Goal: Task Accomplishment & Management: Manage account settings

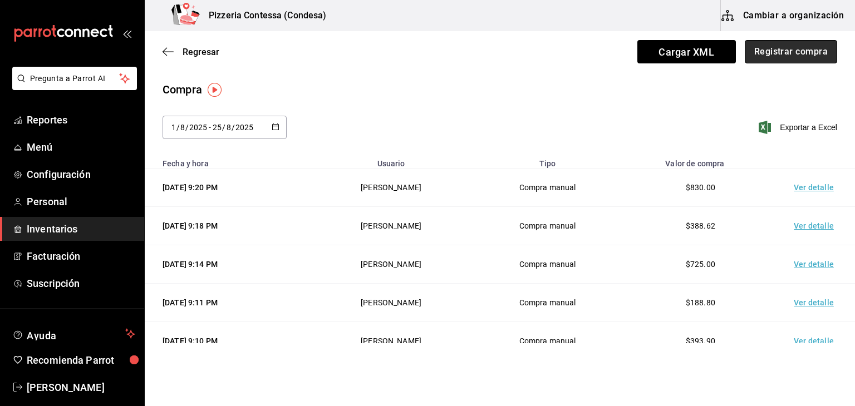
click at [795, 56] on button "Registrar compra" at bounding box center [791, 51] width 92 height 23
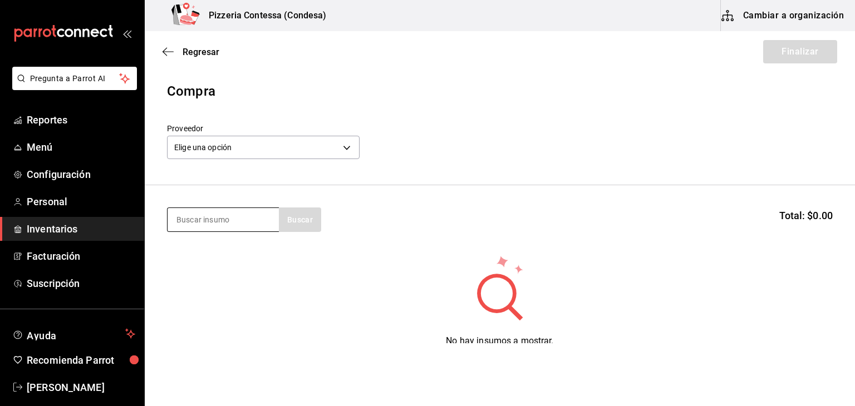
click at [216, 213] on input at bounding box center [223, 219] width 111 height 23
type input "ajo"
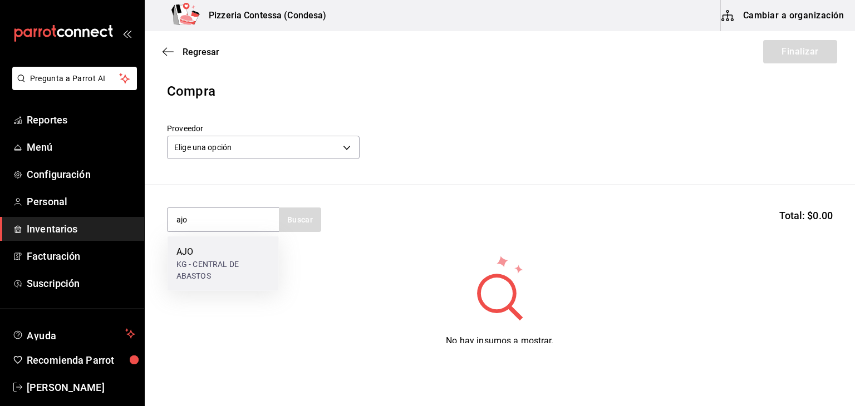
click at [218, 273] on div "KG - CENTRAL DE ABASTOS" at bounding box center [222, 270] width 93 height 23
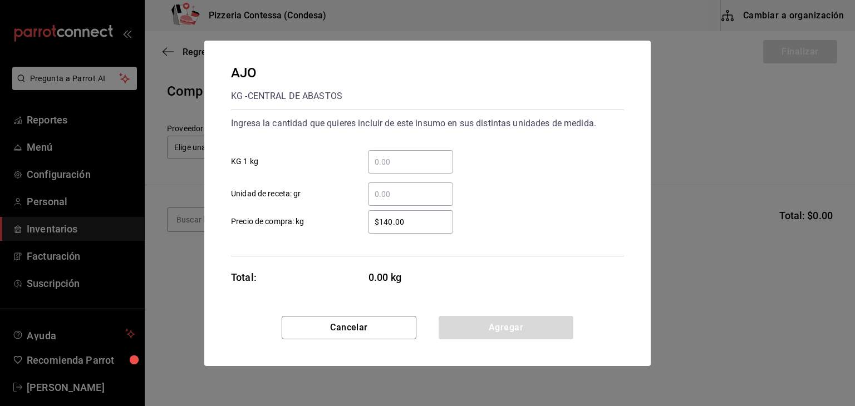
click at [388, 165] on input "​ KG 1 kg" at bounding box center [410, 161] width 85 height 13
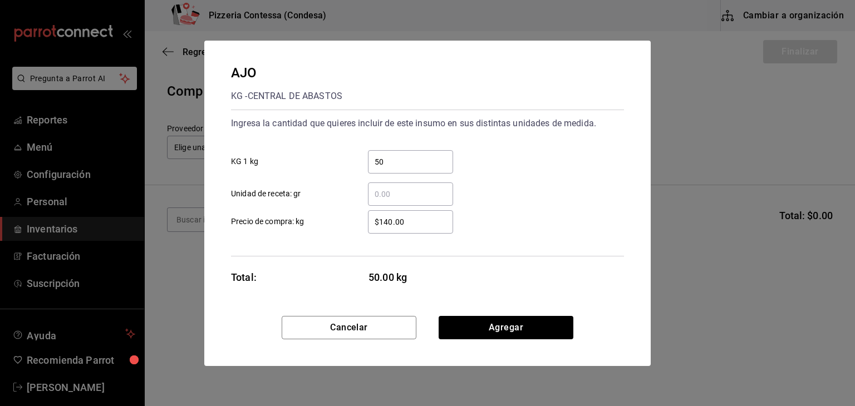
type input "500"
drag, startPoint x: 388, startPoint y: 165, endPoint x: 365, endPoint y: 164, distance: 23.4
click at [365, 164] on div "500 ​" at bounding box center [401, 161] width 103 height 23
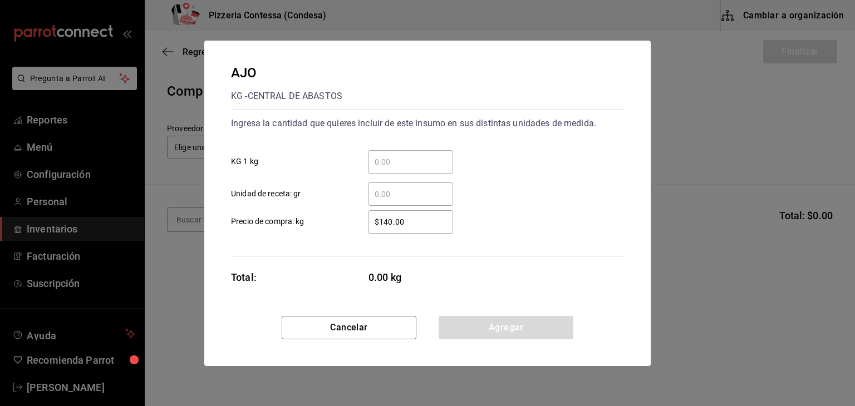
click at [379, 213] on div "$140.00 ​" at bounding box center [410, 221] width 85 height 23
click at [379, 215] on input "$140.00" at bounding box center [410, 221] width 85 height 13
click at [390, 203] on div "​" at bounding box center [410, 194] width 85 height 23
click at [390, 201] on input "​ Unidad de receta: gr" at bounding box center [410, 194] width 85 height 13
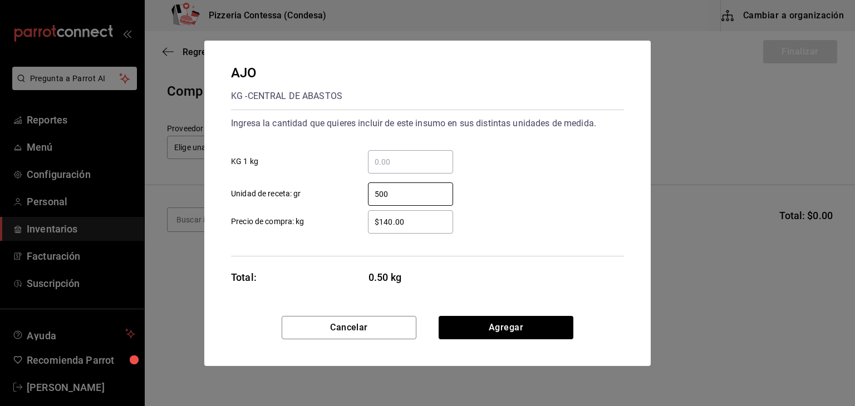
type input "500"
drag, startPoint x: 414, startPoint y: 219, endPoint x: 363, endPoint y: 219, distance: 50.6
click at [363, 219] on div "$140.00 ​" at bounding box center [401, 221] width 103 height 23
type input "$130"
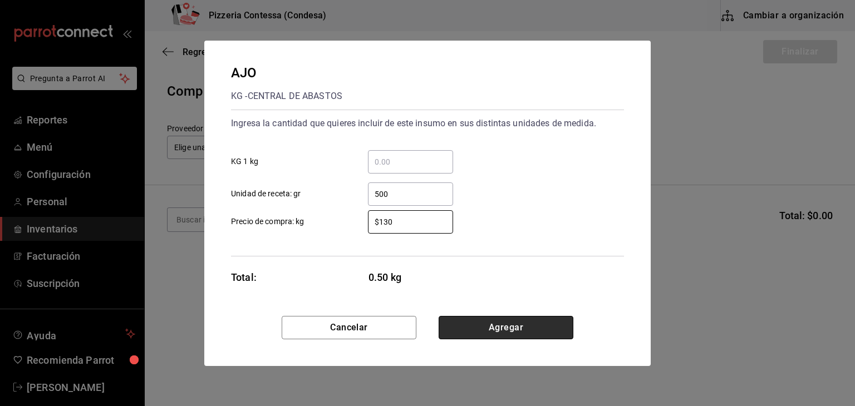
click at [536, 321] on button "Agregar" at bounding box center [506, 327] width 135 height 23
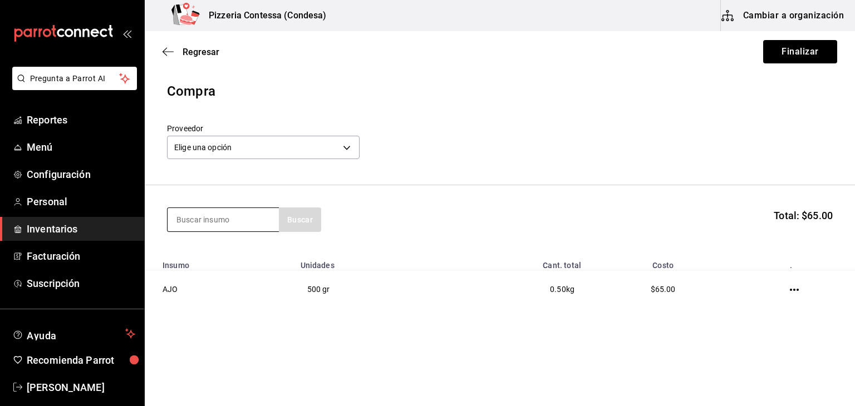
click at [235, 219] on input at bounding box center [223, 219] width 111 height 23
type input "alba"
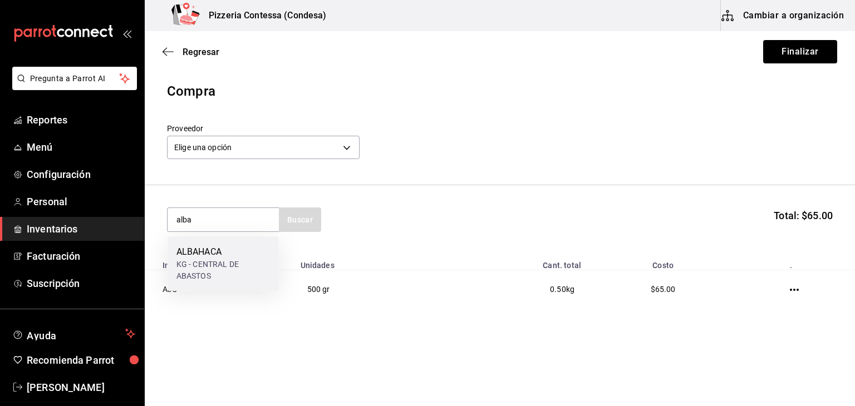
click at [229, 259] on div "KG - CENTRAL DE ABASTOS" at bounding box center [222, 270] width 93 height 23
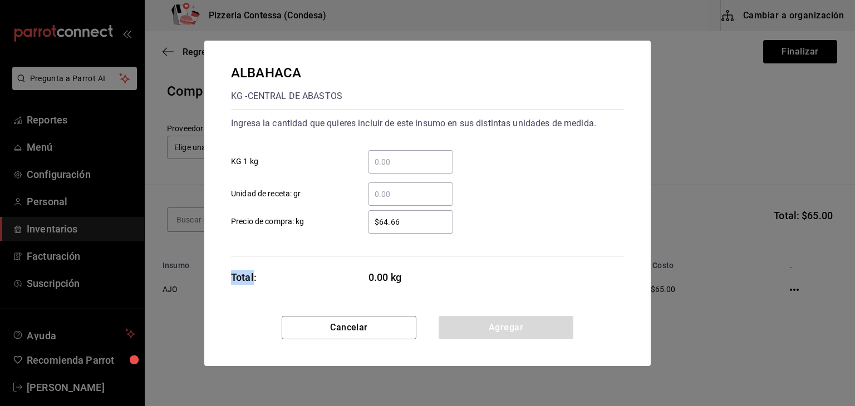
click at [229, 259] on div "ALBAHACA KG - CENTRAL DE ABASTOS Ingresa la cantidad que quieres incluir de est…" at bounding box center [427, 178] width 446 height 275
click at [379, 201] on div "​" at bounding box center [410, 194] width 85 height 23
click at [379, 201] on input "​ Unidad de receta: gr" at bounding box center [410, 194] width 85 height 13
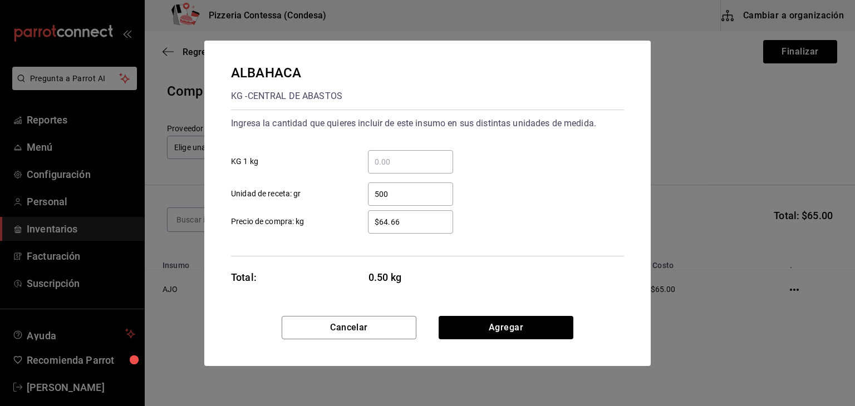
type input "500"
drag, startPoint x: 422, startPoint y: 214, endPoint x: 360, endPoint y: 221, distance: 63.4
click at [360, 221] on div "$64.66 ​" at bounding box center [401, 221] width 103 height 23
click at [408, 215] on input "$64.66" at bounding box center [410, 221] width 85 height 13
type input "$6"
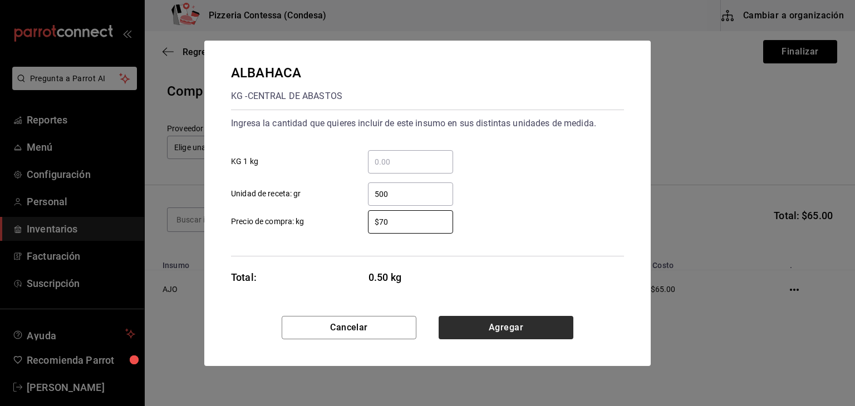
type input "$70"
click at [481, 323] on button "Agregar" at bounding box center [506, 327] width 135 height 23
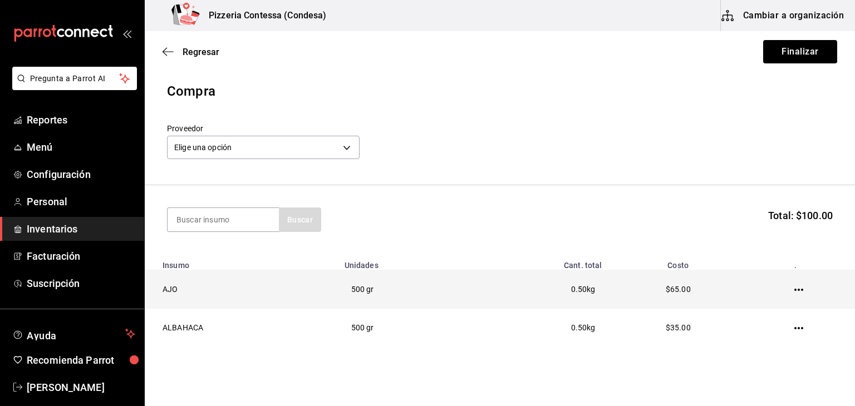
scroll to position [39, 0]
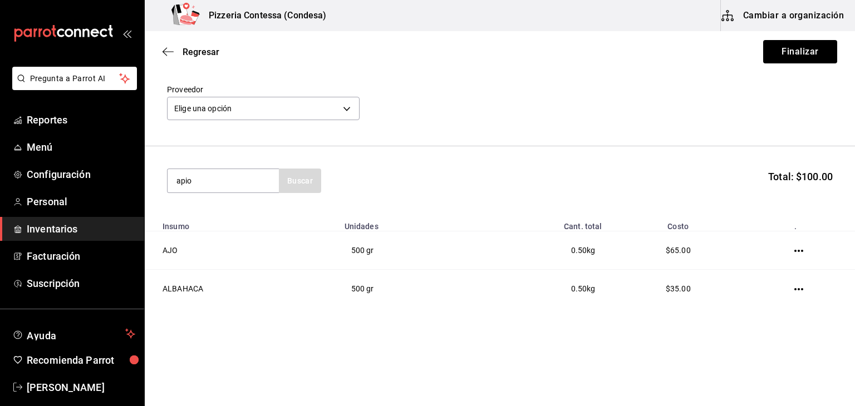
type input "apio"
click at [255, 214] on div "APIO" at bounding box center [222, 212] width 93 height 13
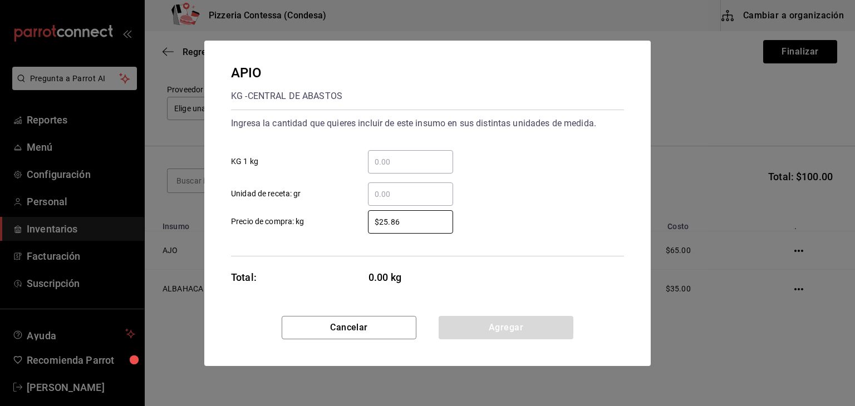
drag, startPoint x: 408, startPoint y: 221, endPoint x: 356, endPoint y: 221, distance: 51.8
click at [356, 221] on div "$25.86 ​" at bounding box center [401, 221] width 103 height 23
type input "$40"
click at [390, 163] on input "​ KG 1 kg" at bounding box center [410, 161] width 85 height 13
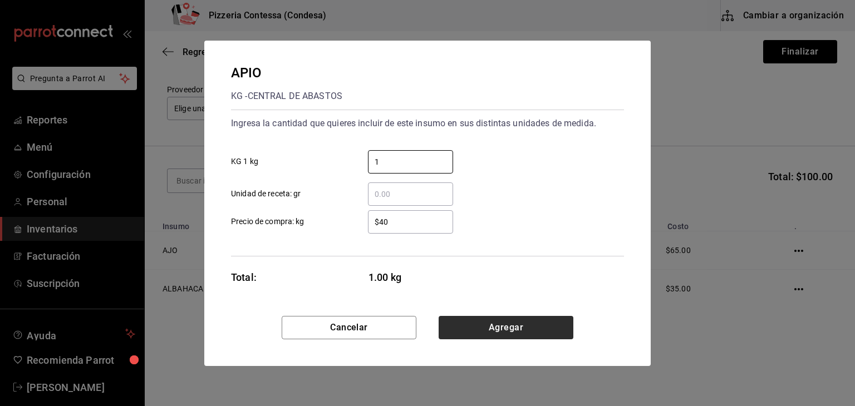
type input "1"
click at [477, 333] on button "Agregar" at bounding box center [506, 327] width 135 height 23
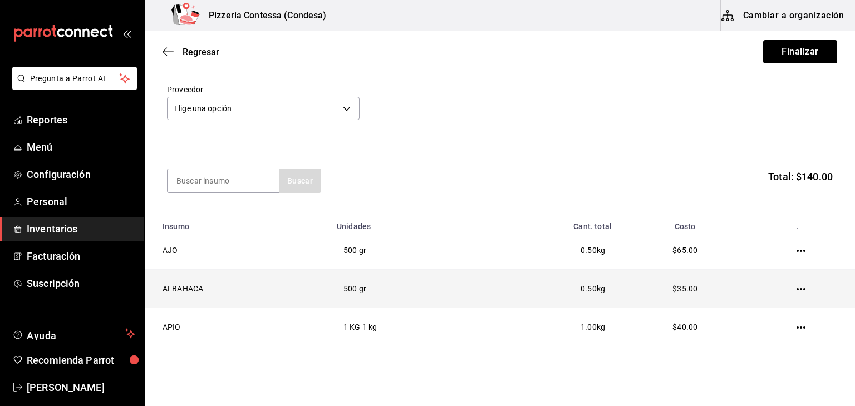
scroll to position [77, 0]
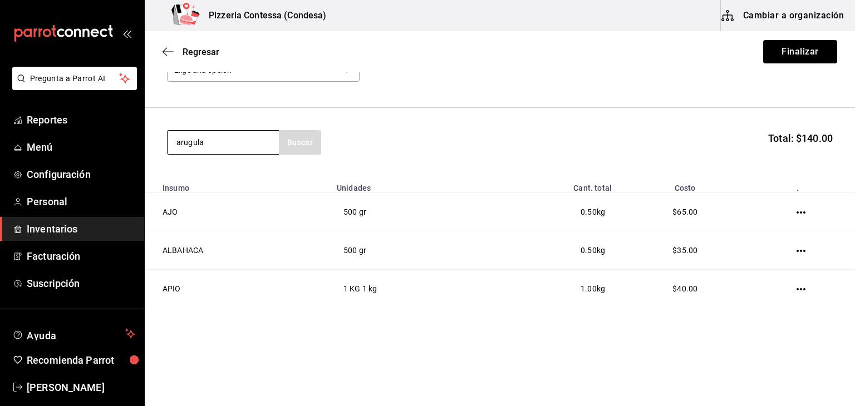
type input "arugula"
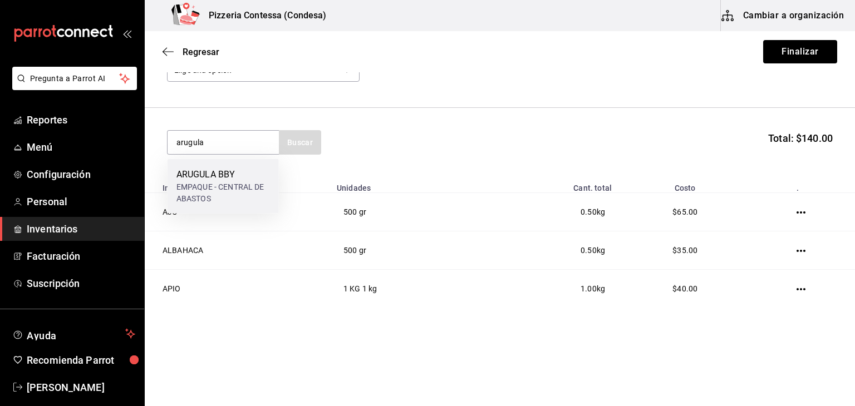
click at [214, 196] on div "EMPAQUE - CENTRAL DE ABASTOS" at bounding box center [222, 192] width 93 height 23
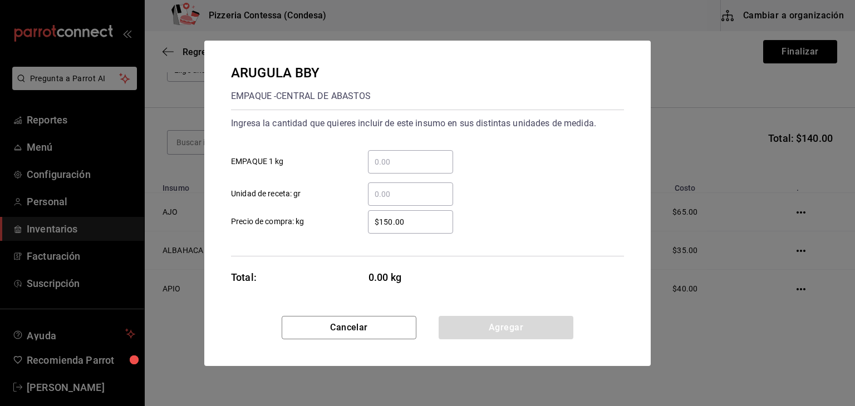
click at [389, 199] on input "​ Unidad de receta: gr" at bounding box center [410, 194] width 85 height 13
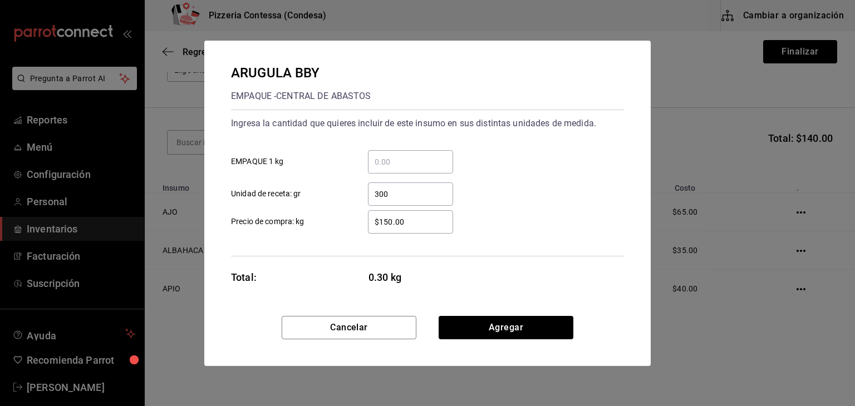
type input "300"
drag, startPoint x: 416, startPoint y: 216, endPoint x: 323, endPoint y: 218, distance: 93.0
click at [323, 218] on label "$150.00 ​ Precio de compra: kg" at bounding box center [342, 221] width 222 height 23
type input "$120"
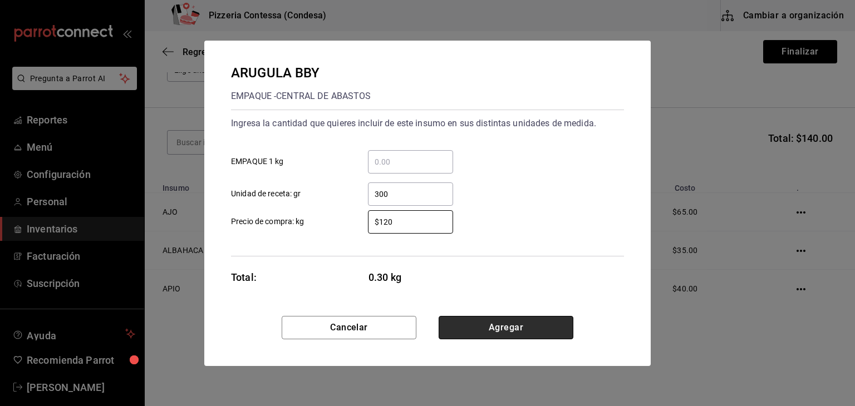
click at [516, 329] on button "Agregar" at bounding box center [506, 327] width 135 height 23
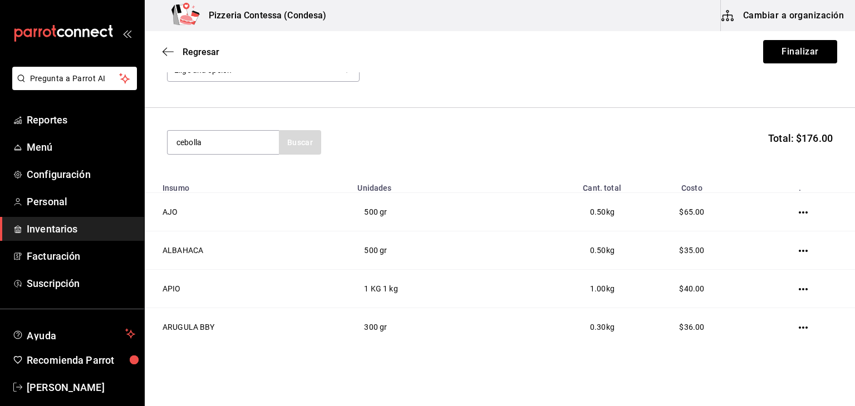
type input "cebolla"
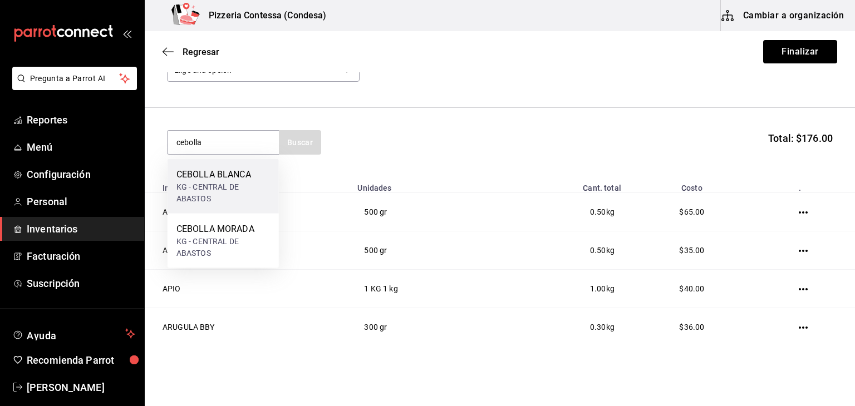
click at [223, 175] on div "CEBOLLA BLANCA" at bounding box center [222, 174] width 93 height 13
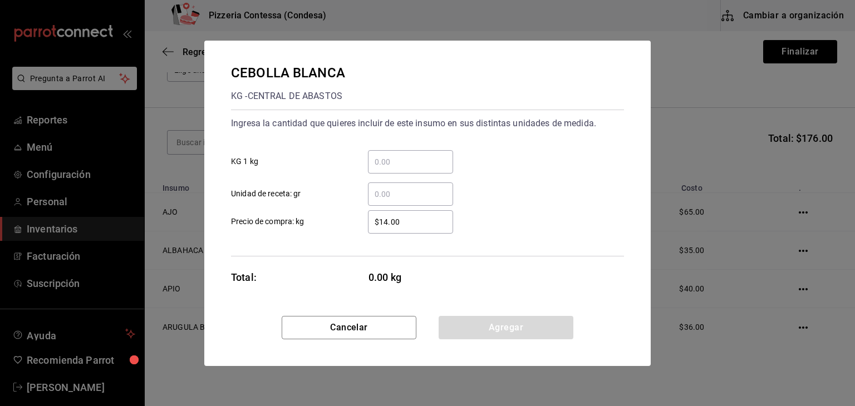
click at [381, 167] on input "​ KG 1 kg" at bounding box center [410, 161] width 85 height 13
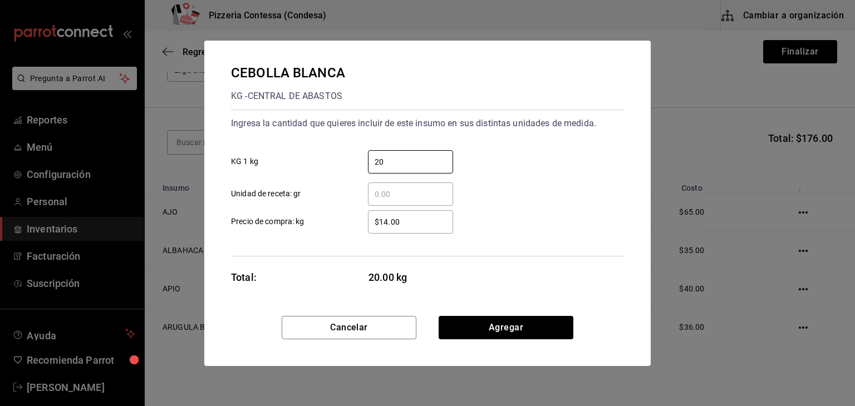
type input "20"
click at [392, 192] on input "​ Unidad de receta: gr" at bounding box center [410, 194] width 85 height 13
click at [378, 163] on input "20" at bounding box center [410, 161] width 85 height 13
drag, startPoint x: 433, startPoint y: 157, endPoint x: 339, endPoint y: 165, distance: 93.8
click at [339, 165] on label "20 ​ KG 1 kg" at bounding box center [342, 161] width 222 height 23
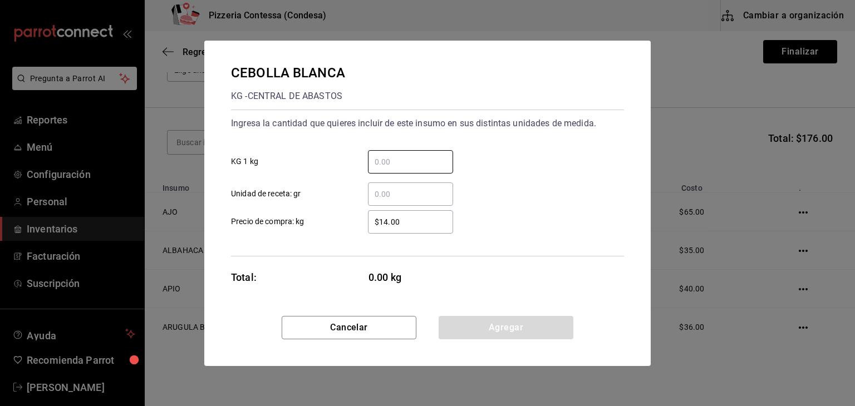
click at [388, 193] on input "​ Unidad de receta: gr" at bounding box center [410, 194] width 85 height 13
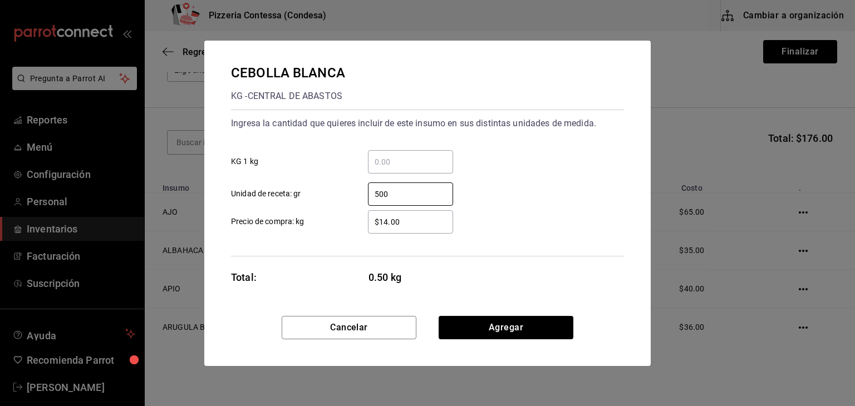
type input "500"
drag, startPoint x: 401, startPoint y: 216, endPoint x: 335, endPoint y: 205, distance: 66.6
click at [335, 205] on div "$14.00 ​ Precio de compra: kg" at bounding box center [423, 217] width 402 height 32
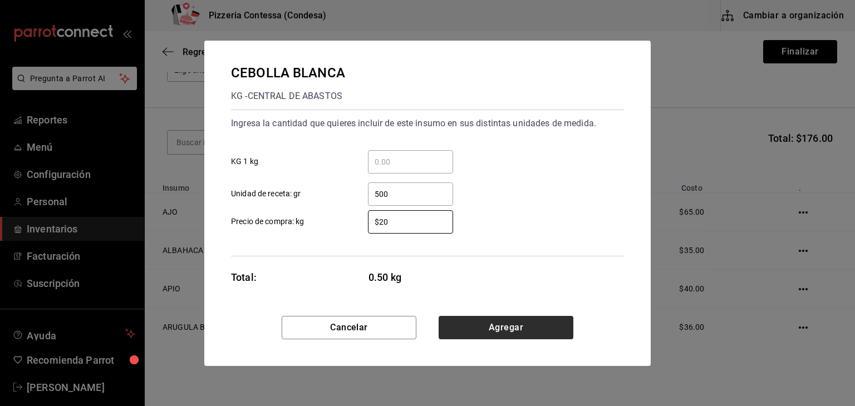
type input "$20"
click at [530, 317] on button "Agregar" at bounding box center [506, 327] width 135 height 23
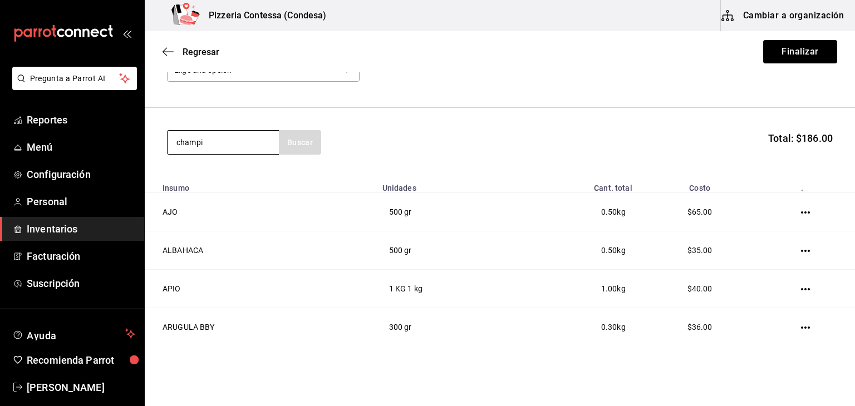
type input "champi"
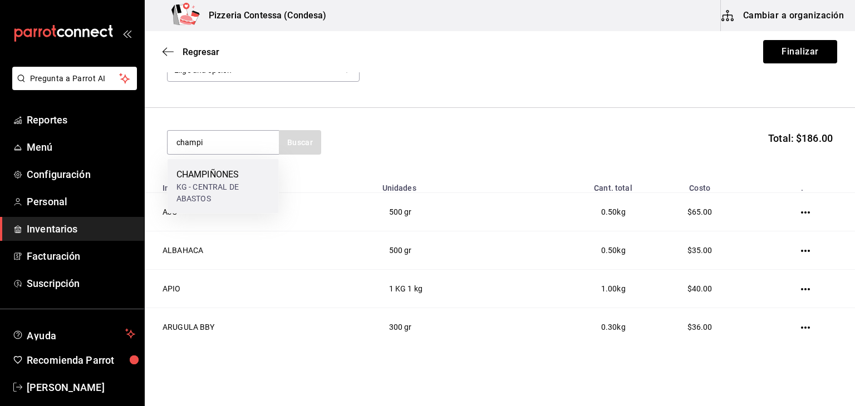
click at [234, 185] on div "KG - CENTRAL DE ABASTOS" at bounding box center [222, 192] width 93 height 23
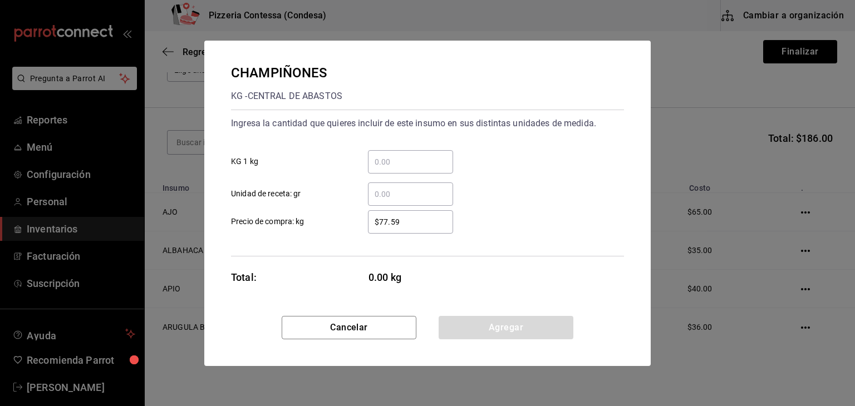
click at [415, 191] on input "​ Unidad de receta: gr" at bounding box center [410, 194] width 85 height 13
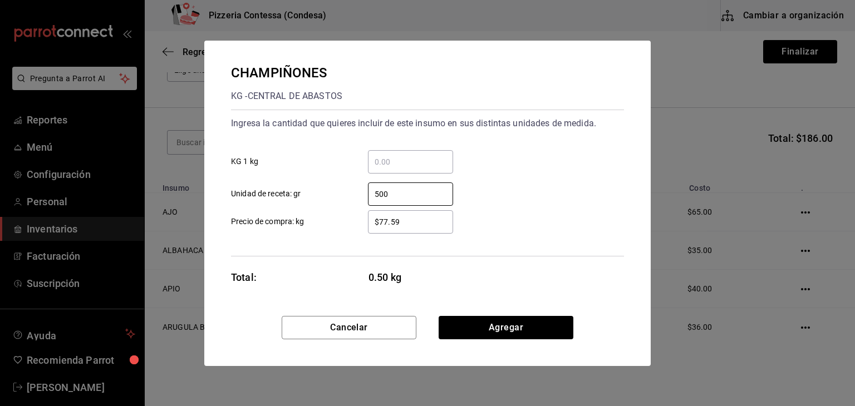
type input "500"
drag, startPoint x: 405, startPoint y: 224, endPoint x: 369, endPoint y: 220, distance: 36.3
click at [369, 220] on input "$77.59" at bounding box center [410, 221] width 85 height 13
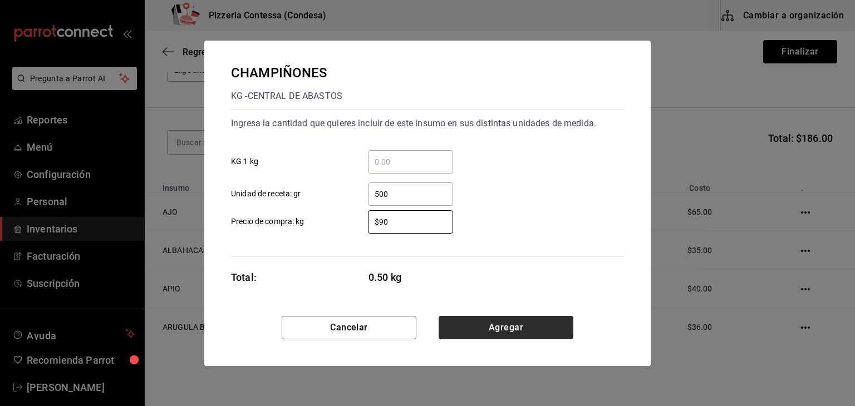
type input "$90"
click at [528, 321] on button "Agregar" at bounding box center [506, 327] width 135 height 23
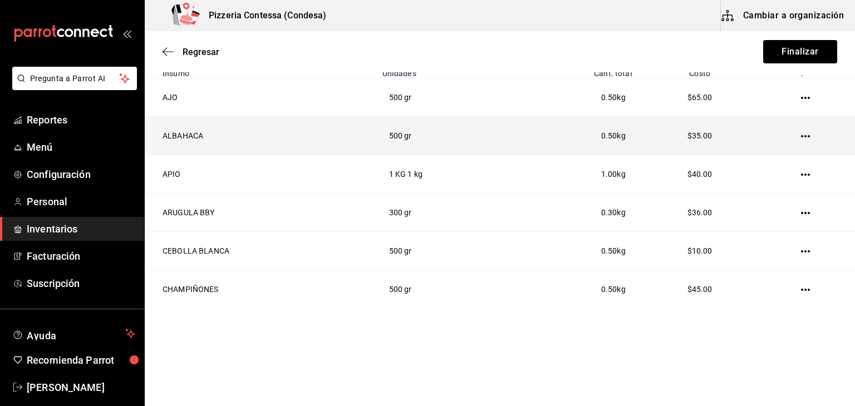
scroll to position [0, 0]
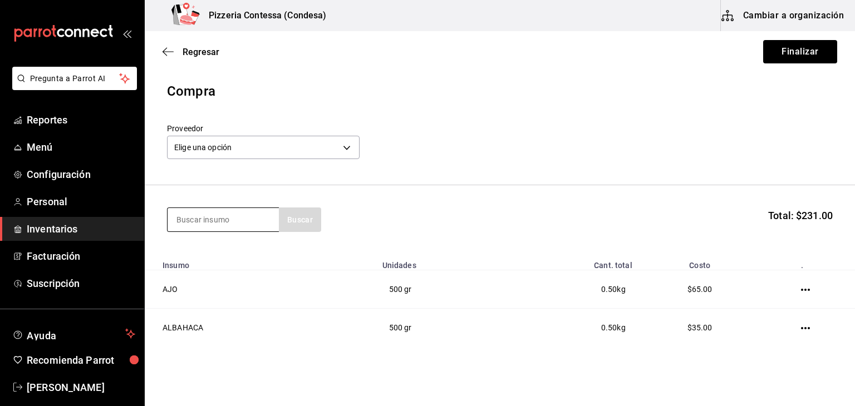
click at [213, 218] on input at bounding box center [223, 219] width 111 height 23
type input "[PERSON_NAME]"
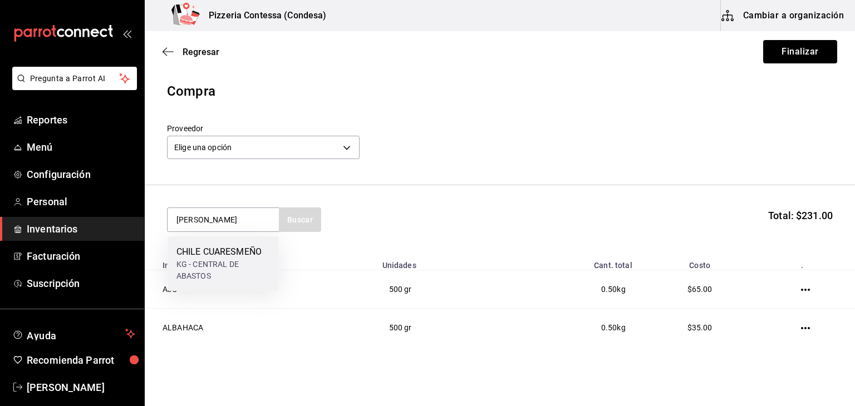
click at [217, 255] on div "CHILE CUARESMEÑO" at bounding box center [222, 251] width 93 height 13
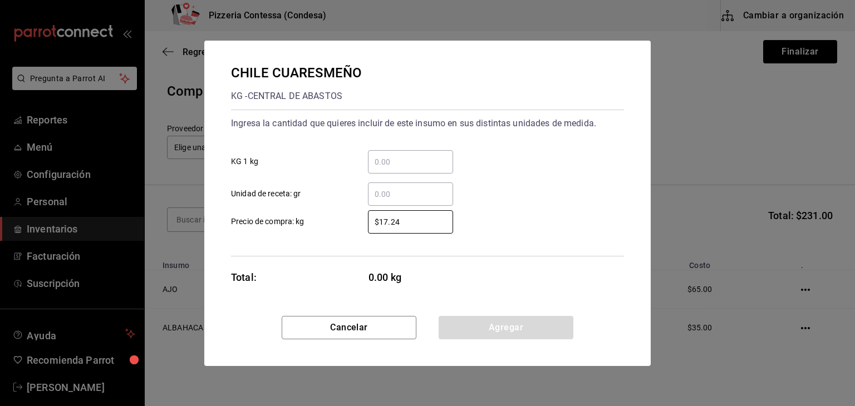
drag, startPoint x: 417, startPoint y: 224, endPoint x: 259, endPoint y: 238, distance: 159.2
click at [259, 238] on div "Ingresa la cantidad que quieres incluir de este insumo en sus distintas unidade…" at bounding box center [427, 183] width 393 height 147
type input "$26"
click at [403, 194] on input "​ Unidad de receta: gr" at bounding box center [410, 194] width 85 height 13
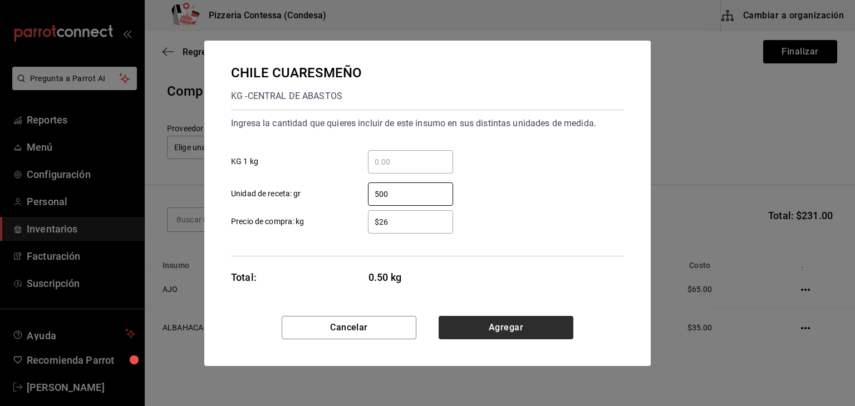
type input "500"
click at [478, 318] on button "Agregar" at bounding box center [506, 327] width 135 height 23
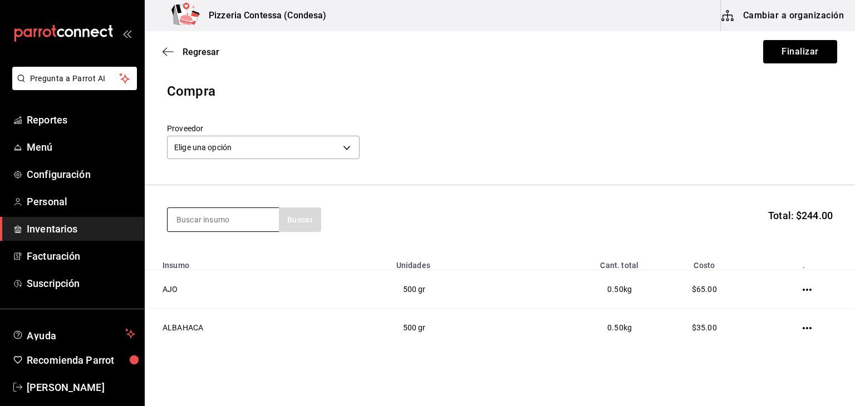
click at [225, 221] on input at bounding box center [223, 219] width 111 height 23
type input "bola"
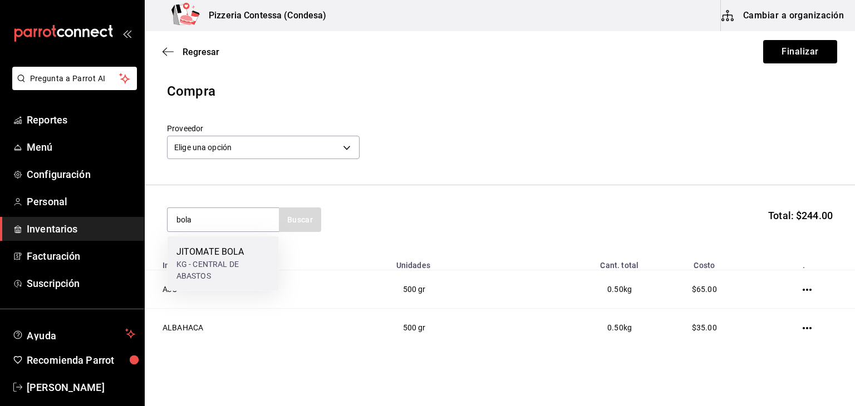
click at [227, 248] on div "JITOMATE BOLA" at bounding box center [222, 251] width 93 height 13
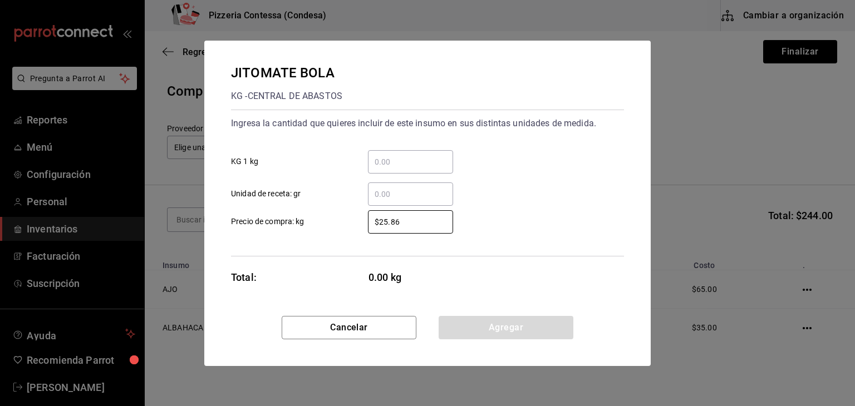
drag, startPoint x: 407, startPoint y: 225, endPoint x: 319, endPoint y: 225, distance: 87.9
click at [319, 225] on label "$25.86 ​ Precio de compra: kg" at bounding box center [342, 221] width 222 height 23
type input "$35"
click at [403, 188] on input "​ Unidad de receta: gr" at bounding box center [410, 194] width 85 height 13
click at [412, 163] on input "​ KG 1 kg" at bounding box center [410, 161] width 85 height 13
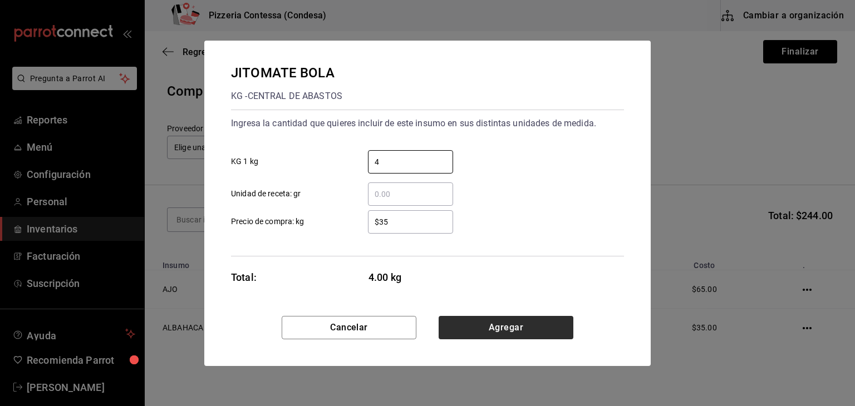
type input "4"
click at [495, 328] on button "Agregar" at bounding box center [506, 327] width 135 height 23
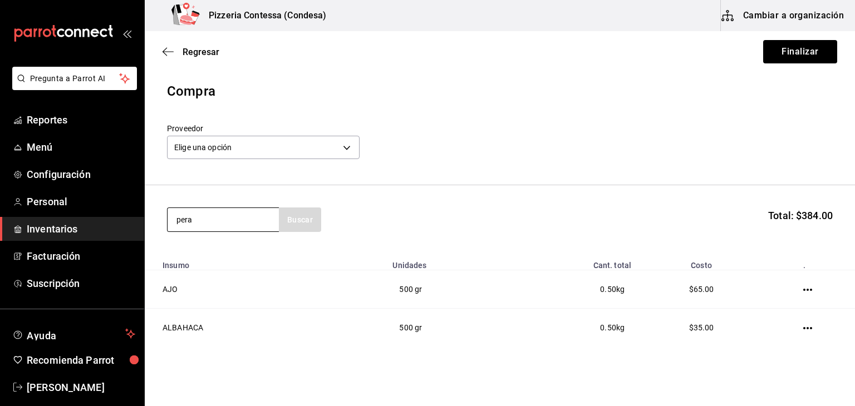
type input "pera"
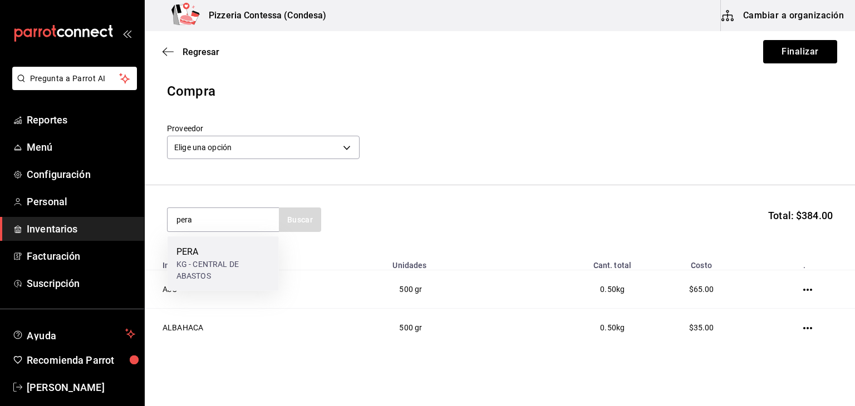
click at [227, 245] on div "PERA" at bounding box center [222, 251] width 93 height 13
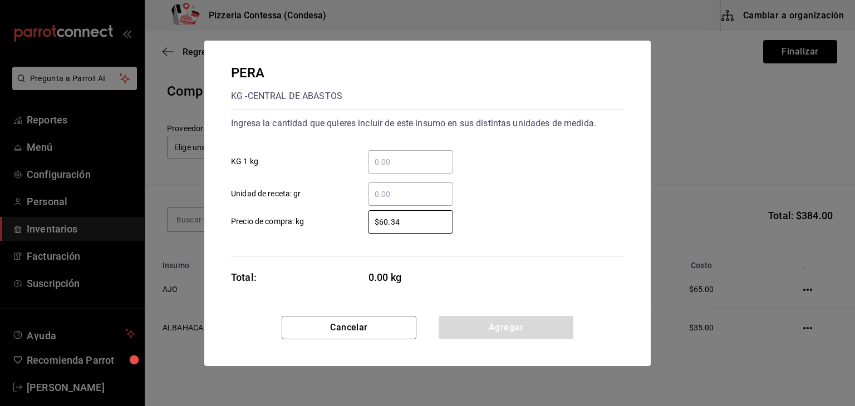
drag, startPoint x: 410, startPoint y: 218, endPoint x: 336, endPoint y: 212, distance: 73.7
click at [336, 212] on label "$60.34 ​ Precio de compra: kg" at bounding box center [342, 221] width 222 height 23
type input "$70"
click at [391, 192] on input "​ Unidad de receta: gr" at bounding box center [410, 194] width 85 height 13
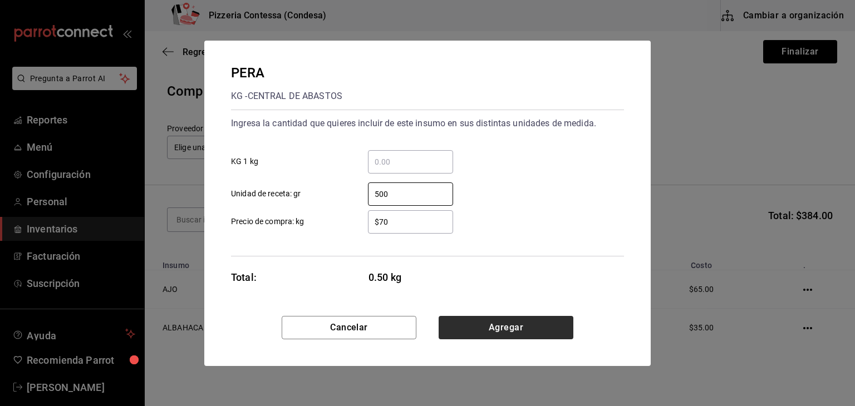
type input "500"
click at [473, 323] on button "Agregar" at bounding box center [506, 327] width 135 height 23
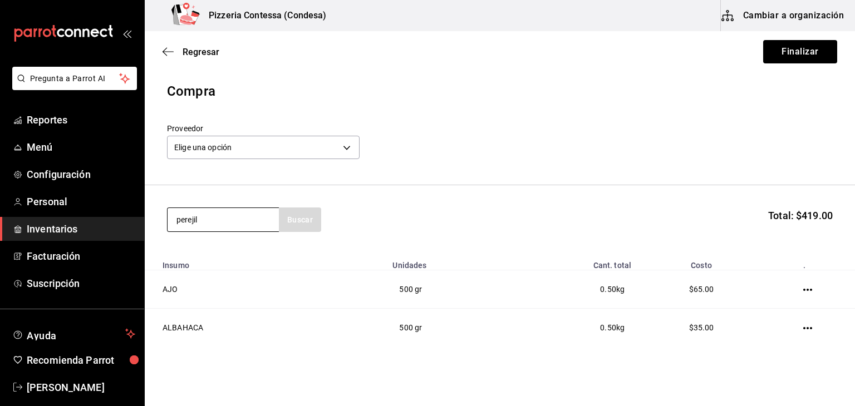
type input "perejil"
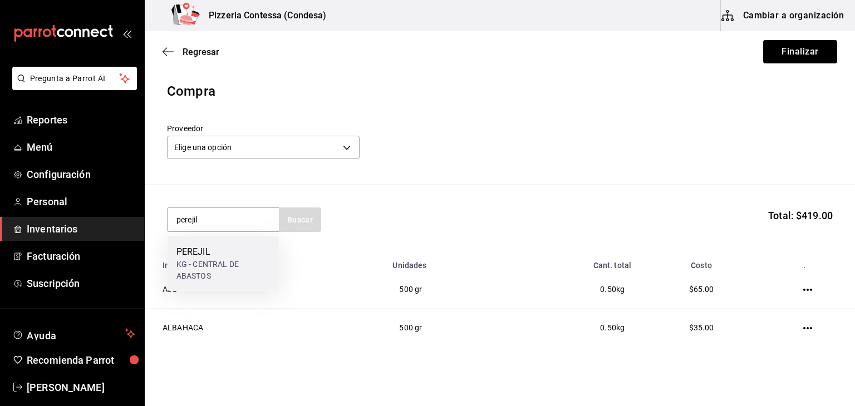
click at [241, 259] on div "KG - CENTRAL DE ABASTOS" at bounding box center [222, 270] width 93 height 23
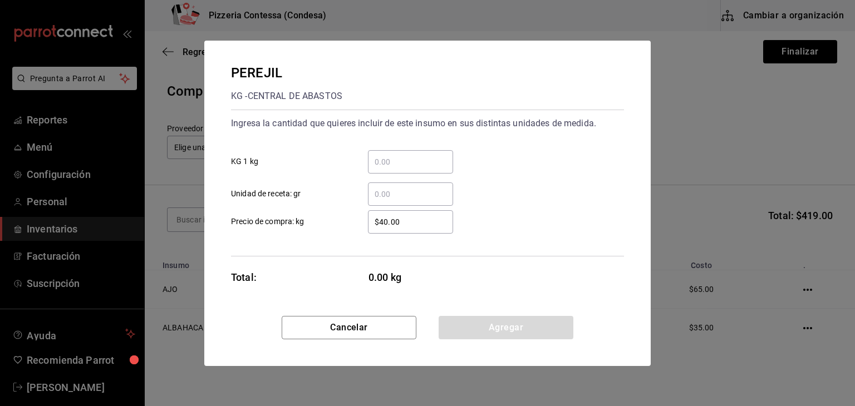
click at [396, 188] on input "​ Unidad de receta: gr" at bounding box center [410, 194] width 85 height 13
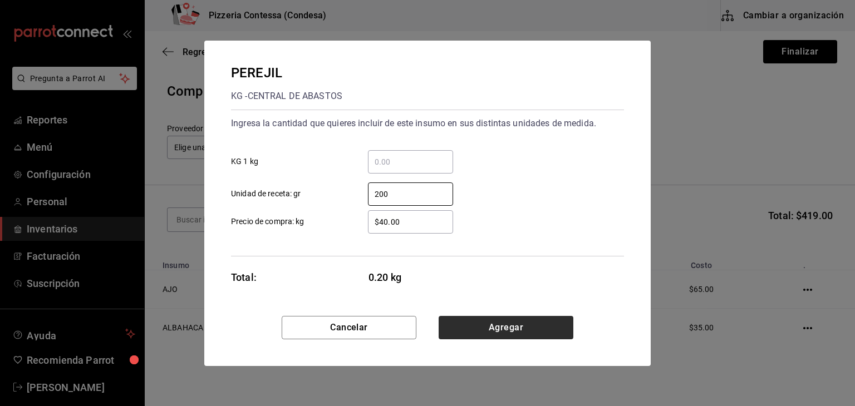
type input "200"
click at [472, 329] on button "Agregar" at bounding box center [506, 327] width 135 height 23
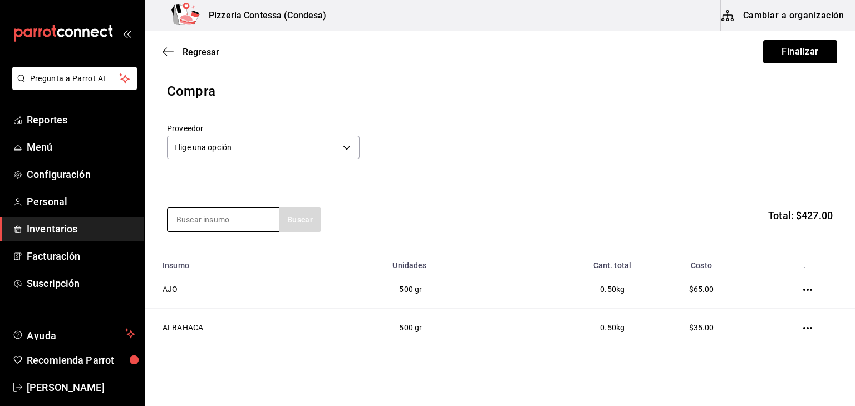
click at [252, 223] on input at bounding box center [223, 219] width 111 height 23
type input "pimiento"
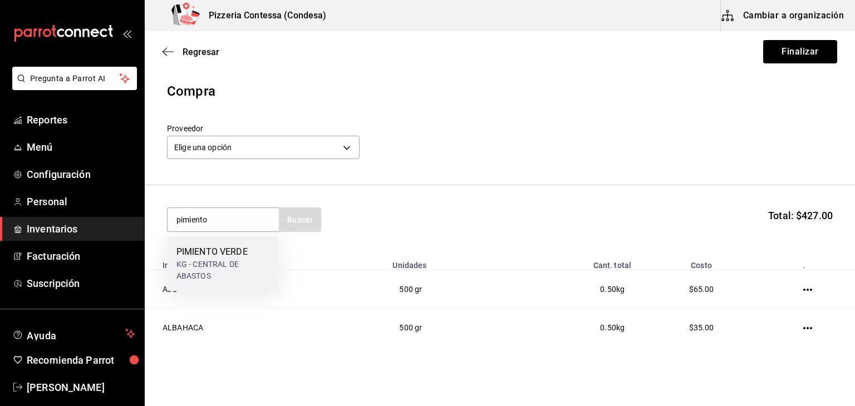
click at [247, 249] on div "PIMIENTO VERDE" at bounding box center [222, 251] width 93 height 13
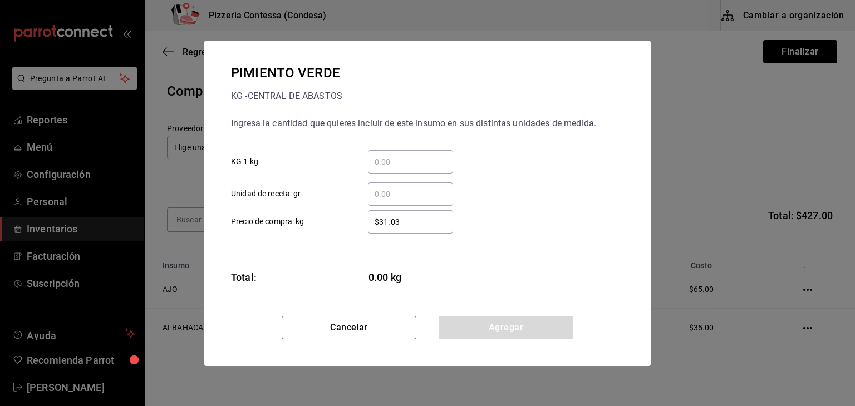
click at [401, 201] on div "​" at bounding box center [410, 194] width 85 height 23
click at [401, 201] on input "​ Unidad de receta: gr" at bounding box center [410, 194] width 85 height 13
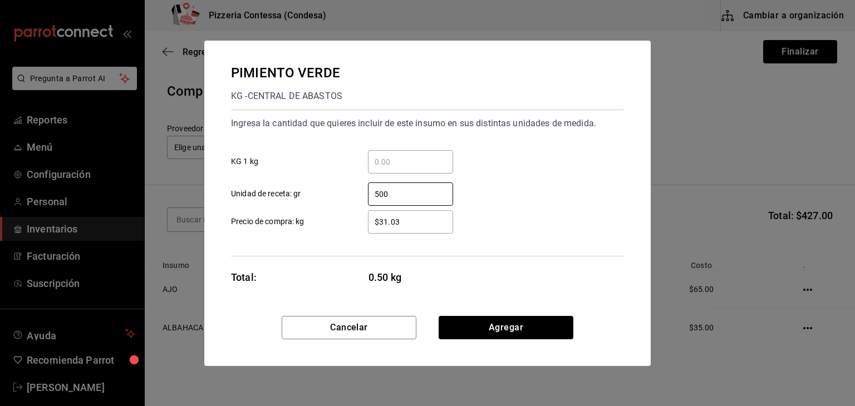
type input "500"
drag, startPoint x: 407, startPoint y: 216, endPoint x: 348, endPoint y: 206, distance: 59.8
click at [348, 206] on div "$31.03 ​ Precio de compra: kg" at bounding box center [423, 217] width 402 height 32
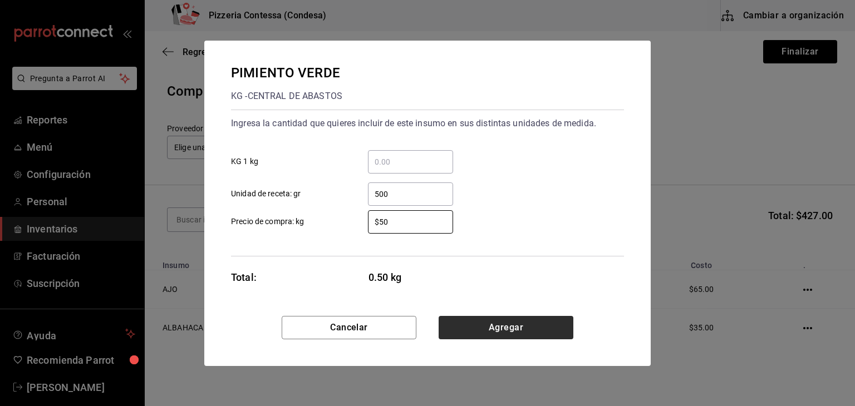
type input "$50"
click at [560, 325] on button "Agregar" at bounding box center [506, 327] width 135 height 23
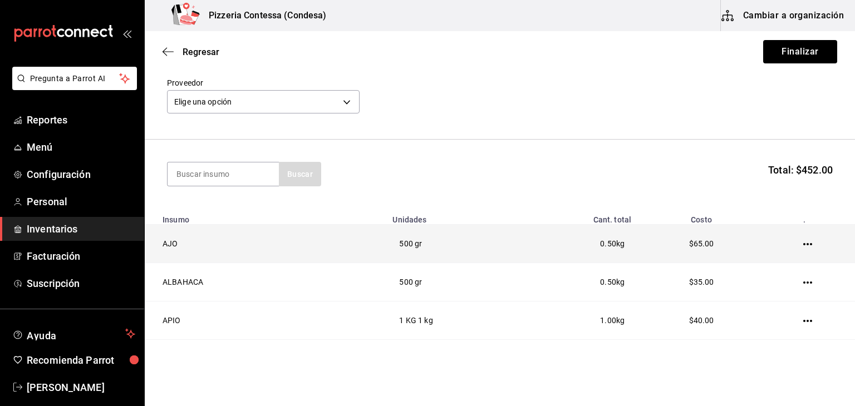
scroll to position [45, 0]
type input "uva"
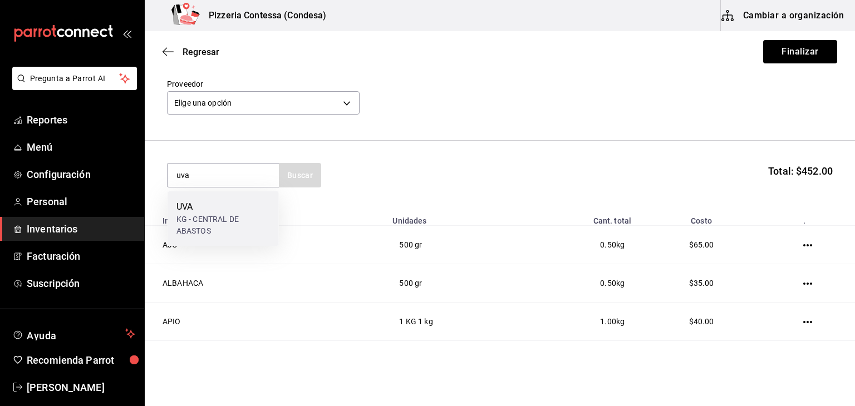
click at [254, 230] on div "KG - CENTRAL DE ABASTOS" at bounding box center [222, 225] width 93 height 23
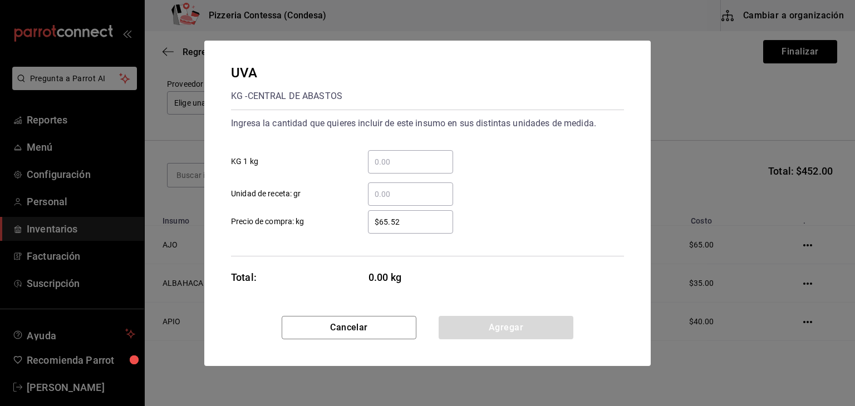
click at [392, 184] on div "​" at bounding box center [410, 194] width 85 height 23
click at [392, 188] on input "​ Unidad de receta: gr" at bounding box center [410, 194] width 85 height 13
click at [392, 184] on div "​" at bounding box center [410, 194] width 85 height 23
click at [392, 188] on input "​ Unidad de receta: gr" at bounding box center [410, 194] width 85 height 13
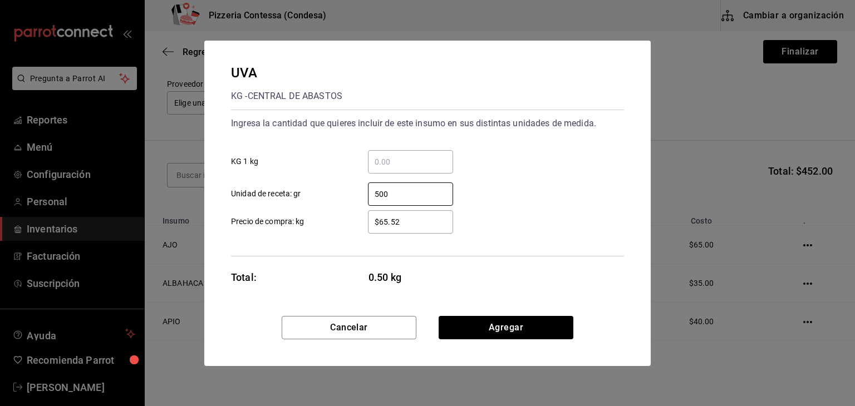
type input "500"
click at [401, 237] on div "Ingresa la cantidad que quieres incluir de este insumo en sus distintas unidade…" at bounding box center [427, 183] width 393 height 147
drag, startPoint x: 403, startPoint y: 224, endPoint x: 351, endPoint y: 234, distance: 52.7
click at [351, 234] on div "Ingresa la cantidad que quieres incluir de este insumo en sus distintas unidade…" at bounding box center [427, 183] width 393 height 147
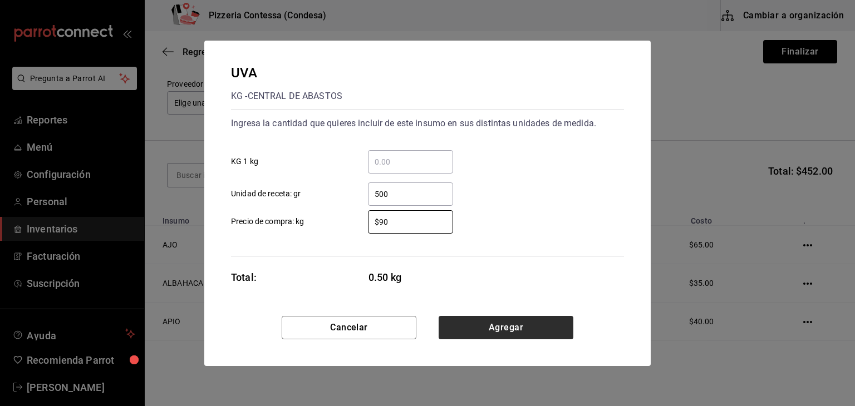
type input "$90"
click at [503, 330] on button "Agregar" at bounding box center [506, 327] width 135 height 23
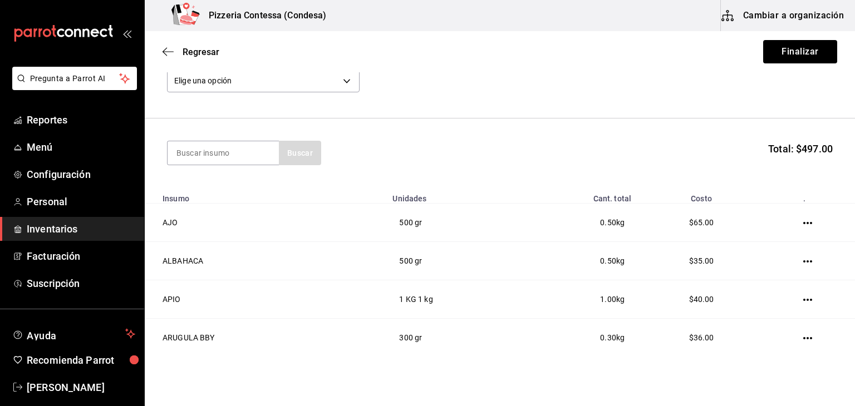
scroll to position [26, 0]
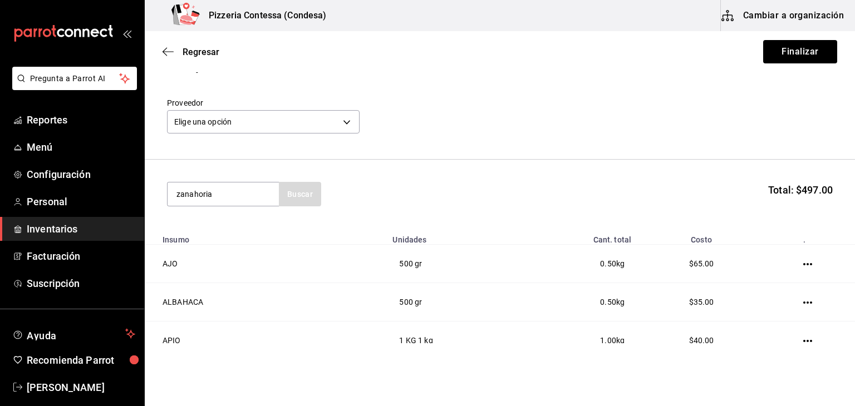
type input "zanahoria"
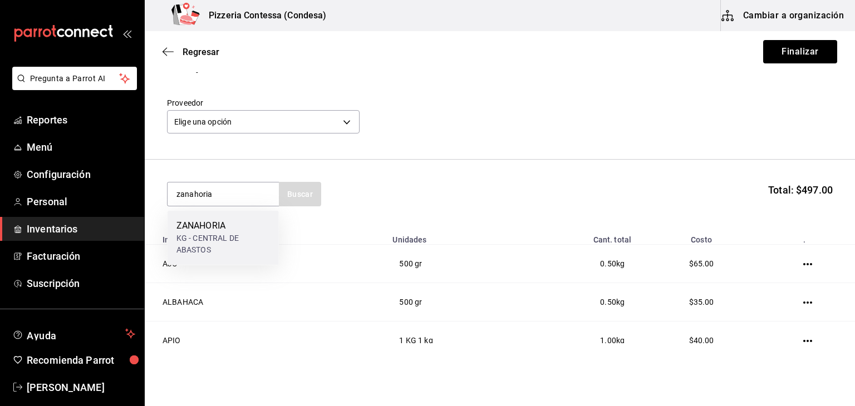
click at [211, 220] on div "ZANAHORIA" at bounding box center [222, 225] width 93 height 13
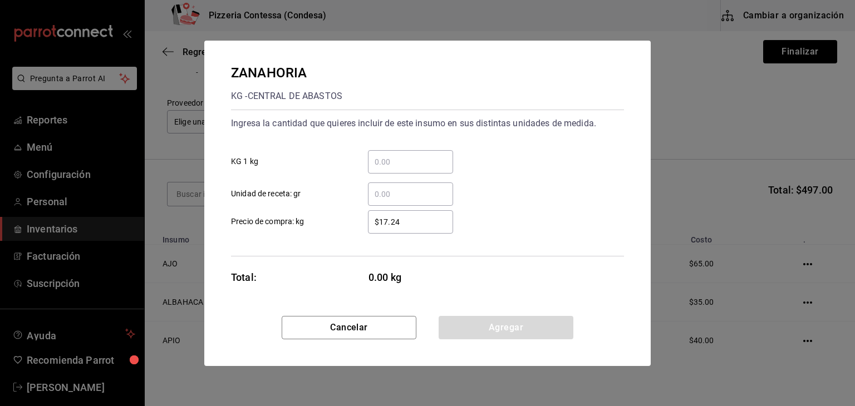
click at [386, 154] on div "​" at bounding box center [410, 161] width 85 height 23
click at [386, 155] on input "​ KG 1 kg" at bounding box center [410, 161] width 85 height 13
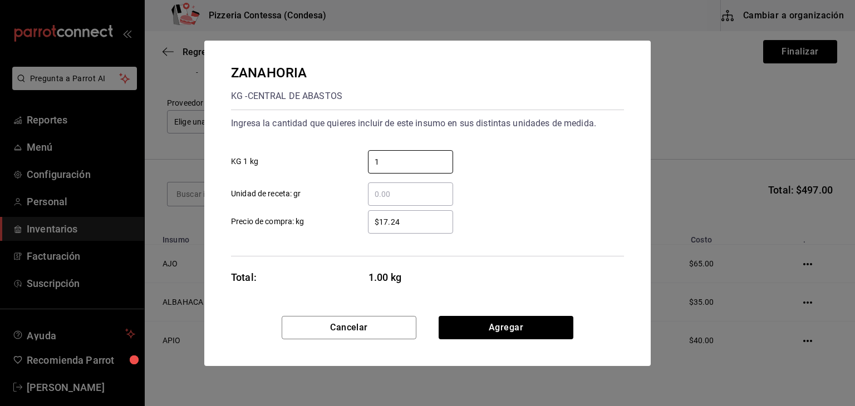
type input "1"
drag, startPoint x: 401, startPoint y: 230, endPoint x: 273, endPoint y: 208, distance: 129.8
click at [273, 208] on div "$17.24 ​ Precio de compra: kg" at bounding box center [423, 217] width 402 height 32
drag, startPoint x: 409, startPoint y: 221, endPoint x: 320, endPoint y: 224, distance: 89.1
click at [320, 224] on label "$17.24 ​ Precio de compra: kg" at bounding box center [342, 221] width 222 height 23
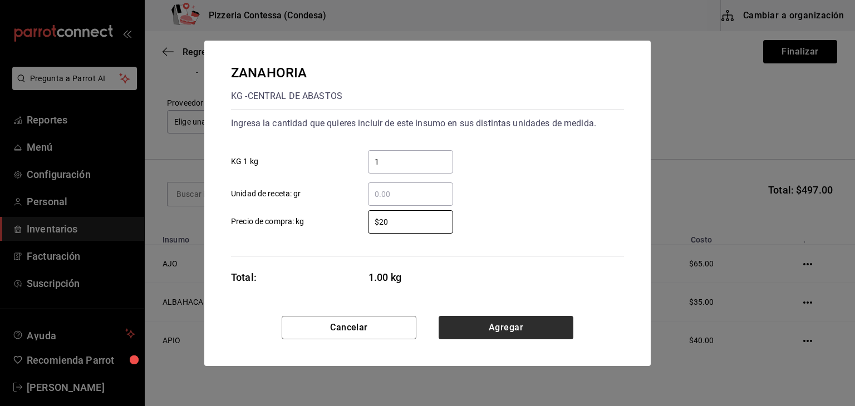
type input "$20"
click at [549, 322] on button "Agregar" at bounding box center [506, 327] width 135 height 23
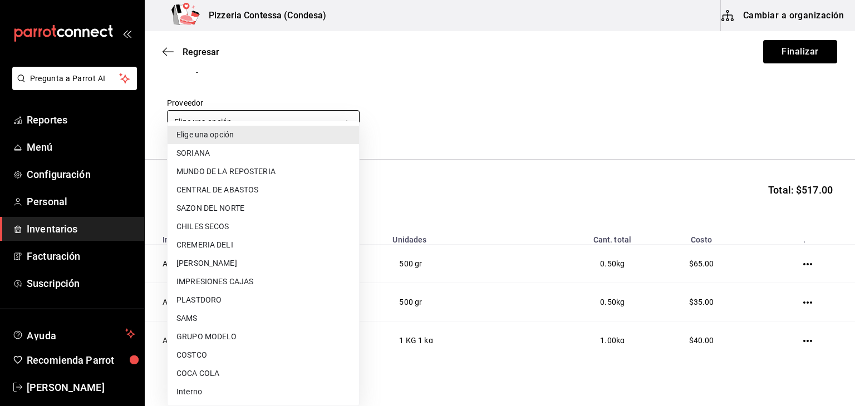
click at [328, 125] on body "Pregunta a Parrot AI Reportes Menú Configuración Personal Inventarios Facturaci…" at bounding box center [427, 171] width 855 height 343
click at [289, 189] on li "CENTRAL DE ABASTOS" at bounding box center [263, 190] width 191 height 18
type input "f44da225-4801-4555-a11a-c56617e2b31a"
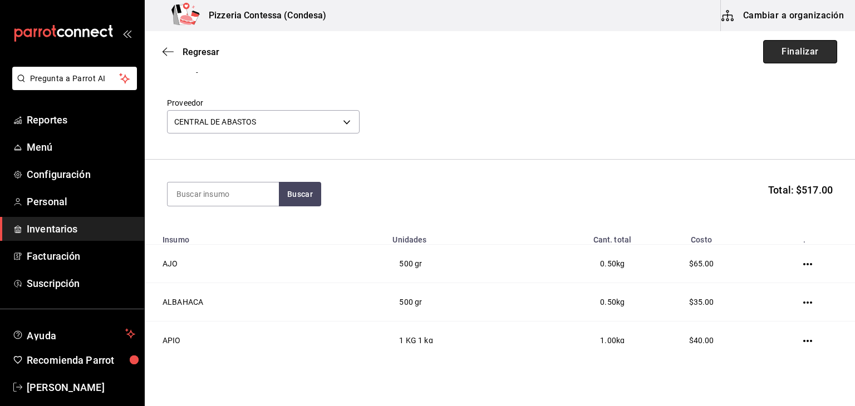
click at [816, 50] on button "Finalizar" at bounding box center [800, 51] width 74 height 23
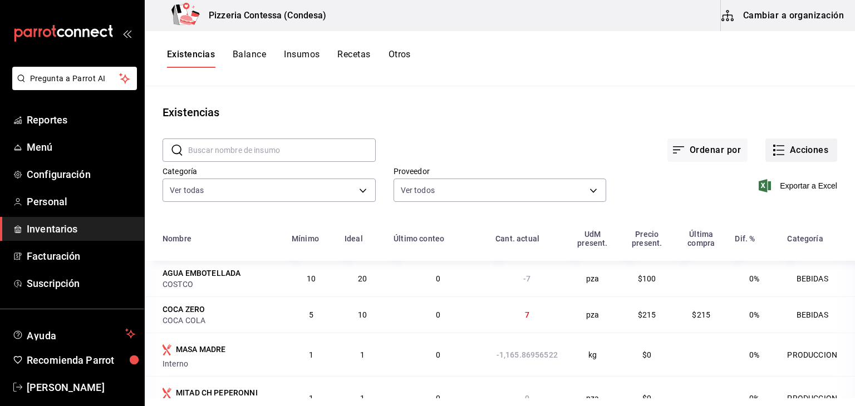
click at [788, 153] on button "Acciones" at bounding box center [801, 150] width 72 height 23
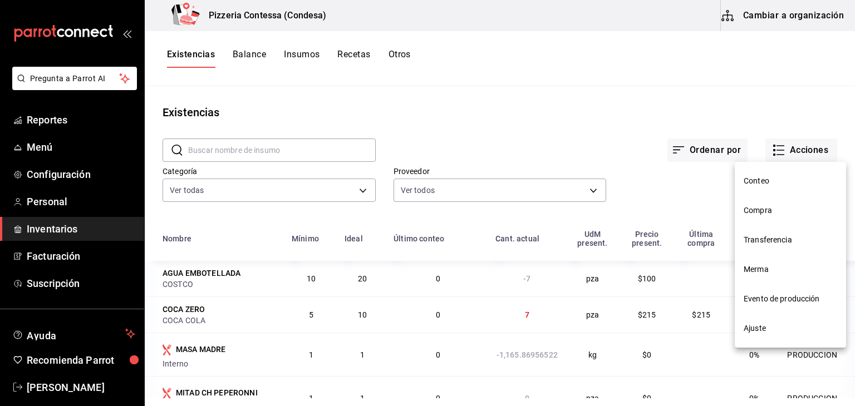
click at [766, 215] on span "Compra" at bounding box center [789, 211] width 93 height 12
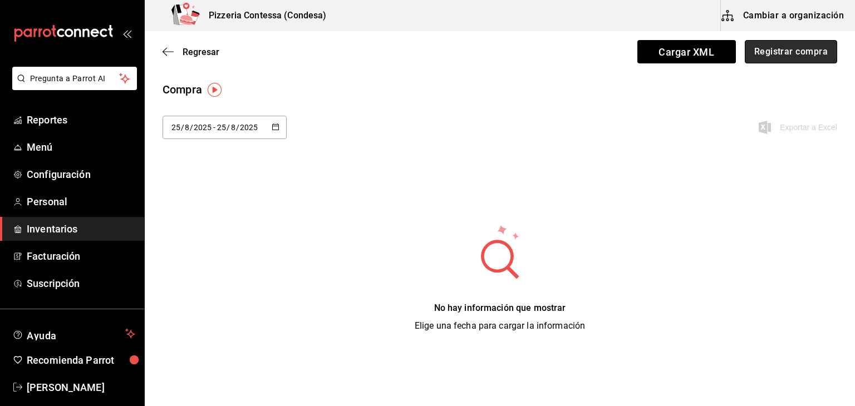
click at [799, 45] on button "Registrar compra" at bounding box center [791, 51] width 92 height 23
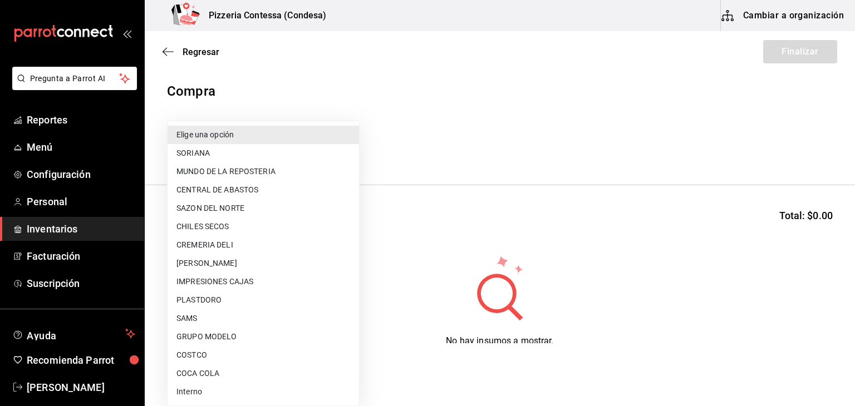
click at [252, 149] on body "Pregunta a Parrot AI Reportes Menú Configuración Personal Inventarios Facturaci…" at bounding box center [427, 171] width 855 height 343
click at [485, 230] on div at bounding box center [427, 203] width 855 height 406
click at [223, 150] on body "Pregunta a Parrot AI Reportes Menú Configuración Personal Inventarios Facturaci…" at bounding box center [427, 171] width 855 height 343
click at [234, 224] on li "CHILES SECOS" at bounding box center [263, 227] width 191 height 18
type input "acc4d7de-0962-482b-bfa4-3e8fdc242d32"
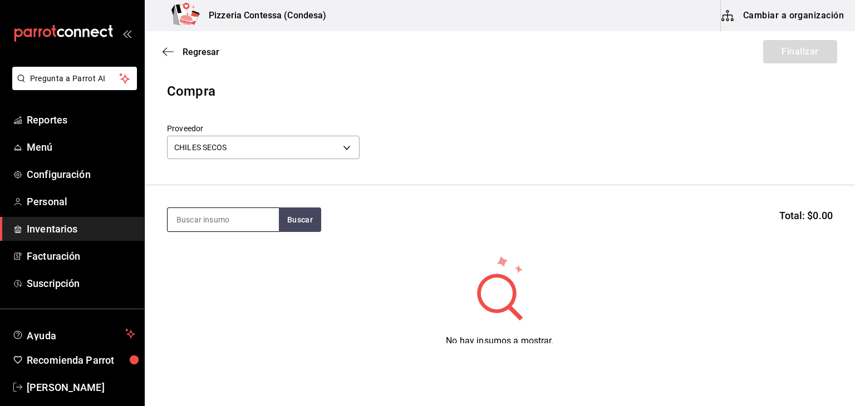
click at [223, 209] on input at bounding box center [223, 219] width 111 height 23
type input "sal"
click at [285, 222] on button "Buscar" at bounding box center [300, 220] width 42 height 24
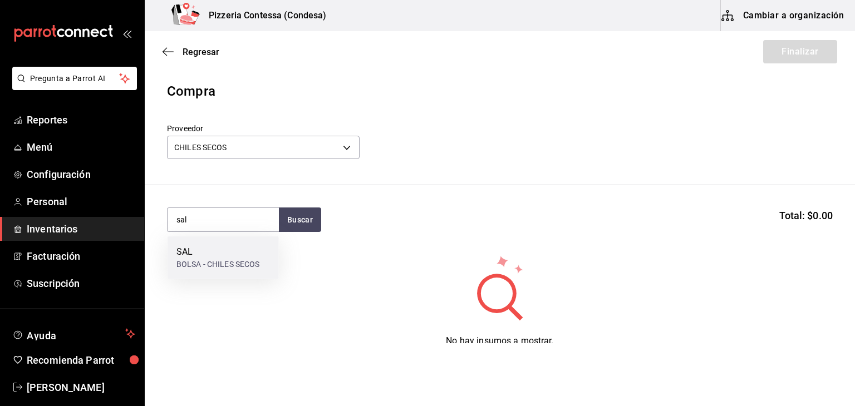
click at [256, 252] on div "SAL" at bounding box center [217, 251] width 83 height 13
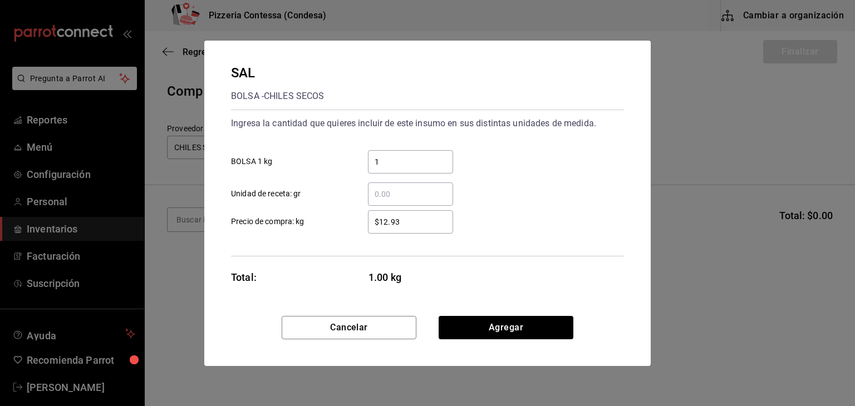
click at [418, 155] on input "1" at bounding box center [410, 161] width 85 height 13
type input "1"
drag, startPoint x: 401, startPoint y: 228, endPoint x: 346, endPoint y: 234, distance: 56.0
click at [346, 234] on div "Ingresa la cantidad que quieres incluir de este insumo en sus distintas unidade…" at bounding box center [427, 183] width 393 height 147
click at [423, 221] on input "$12.93" at bounding box center [410, 221] width 85 height 13
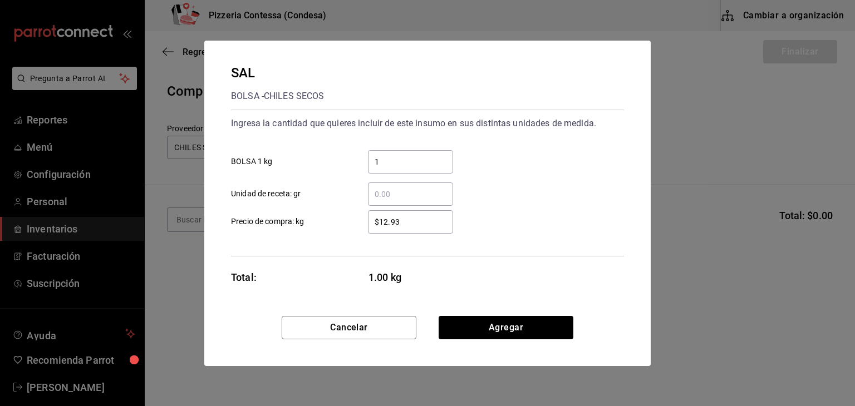
drag, startPoint x: 423, startPoint y: 221, endPoint x: 371, endPoint y: 223, distance: 51.8
click at [371, 223] on input "$12.93" at bounding box center [410, 221] width 85 height 13
type input "$15"
click at [556, 329] on button "Agregar" at bounding box center [506, 327] width 135 height 23
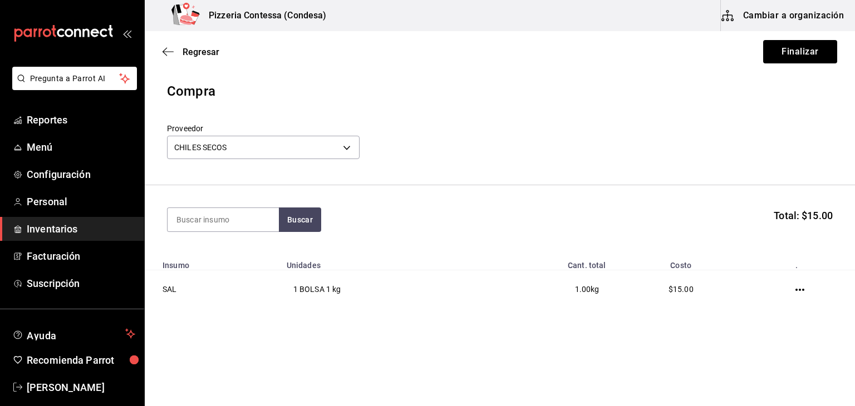
click at [792, 65] on div "Regresar Finalizar" at bounding box center [500, 51] width 710 height 41
click at [825, 61] on button "Finalizar" at bounding box center [800, 51] width 74 height 23
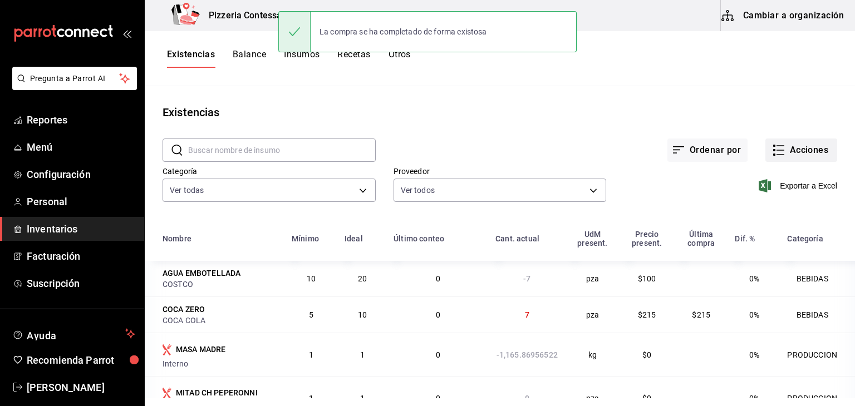
click at [789, 149] on button "Acciones" at bounding box center [801, 150] width 72 height 23
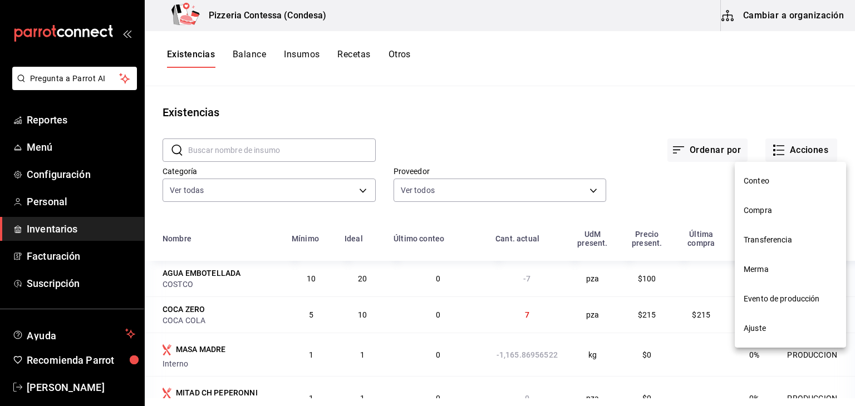
click at [769, 206] on span "Compra" at bounding box center [789, 211] width 93 height 12
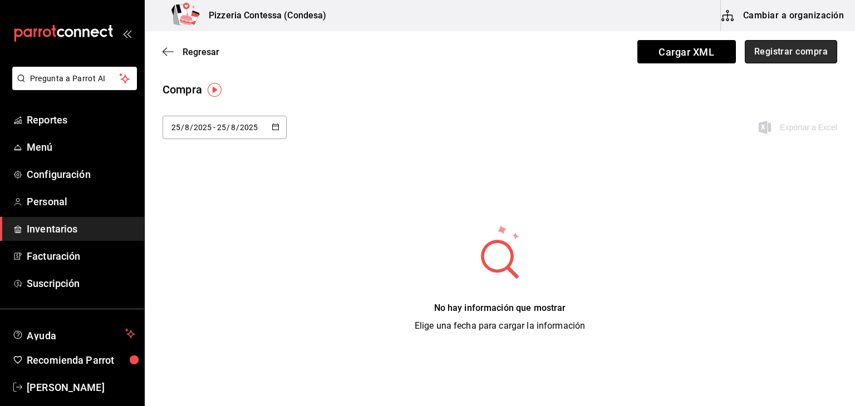
click at [781, 61] on button "Registrar compra" at bounding box center [791, 51] width 92 height 23
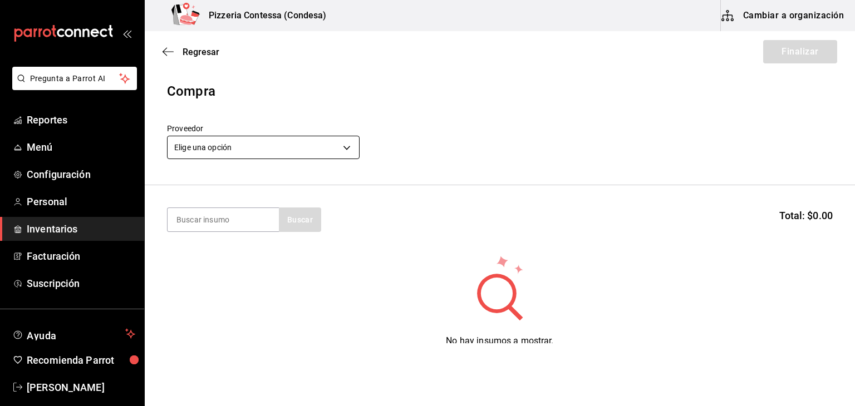
click at [292, 146] on body "Pregunta a Parrot AI Reportes Menú Configuración Personal Inventarios Facturaci…" at bounding box center [427, 171] width 855 height 343
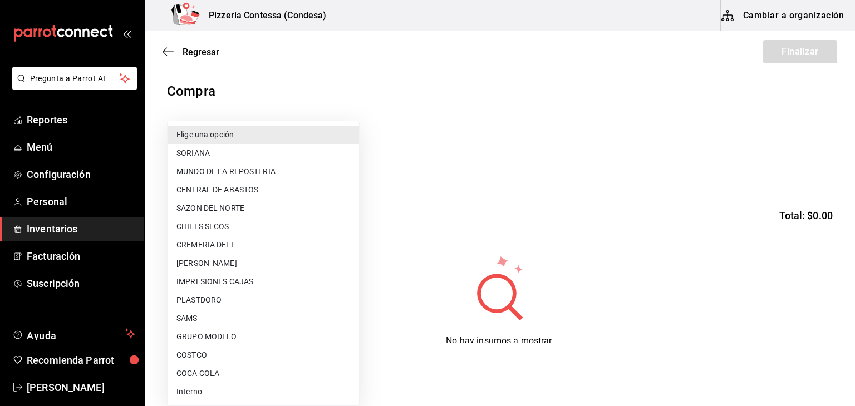
click at [239, 249] on li "CREMERIA DELI" at bounding box center [263, 245] width 191 height 18
type input "c1b5c383-dc0c-45e7-bd8d-ca1c553fd465"
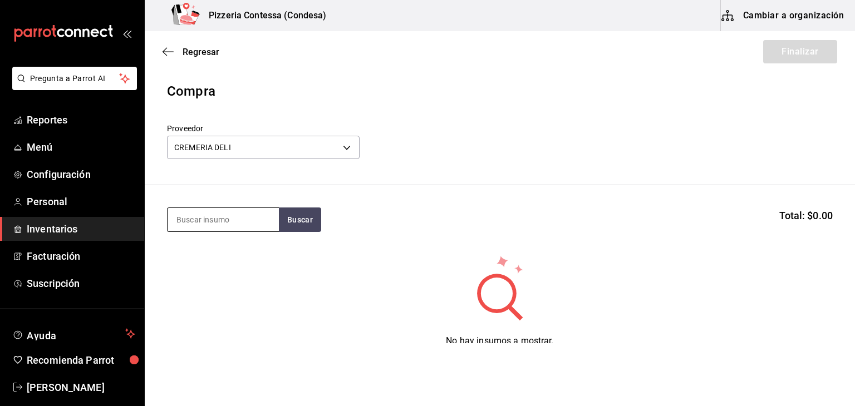
click at [230, 223] on input at bounding box center [223, 219] width 111 height 23
type input "queso"
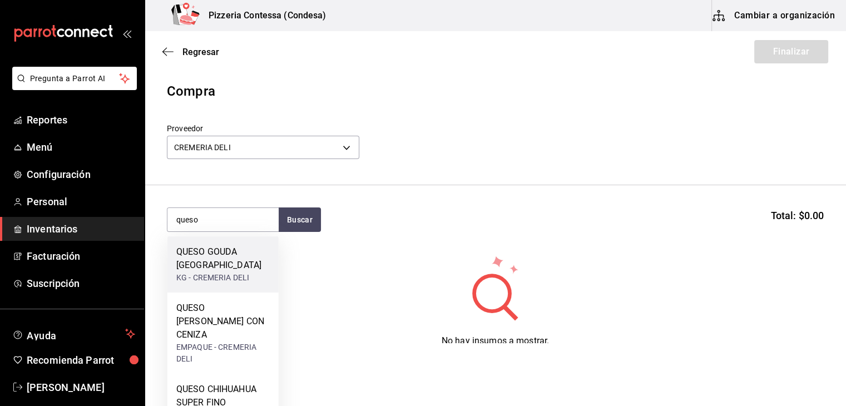
click at [230, 257] on div "QUESO GOUDA [GEOGRAPHIC_DATA]" at bounding box center [222, 258] width 93 height 27
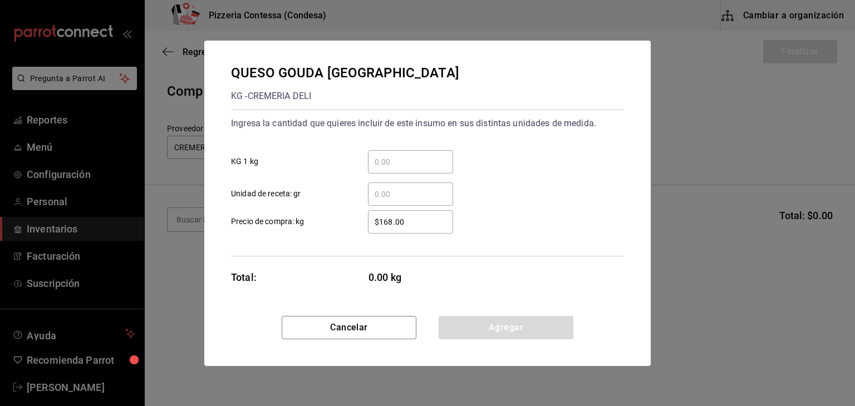
click at [376, 192] on input "​ Unidad de receta: gr" at bounding box center [410, 194] width 85 height 13
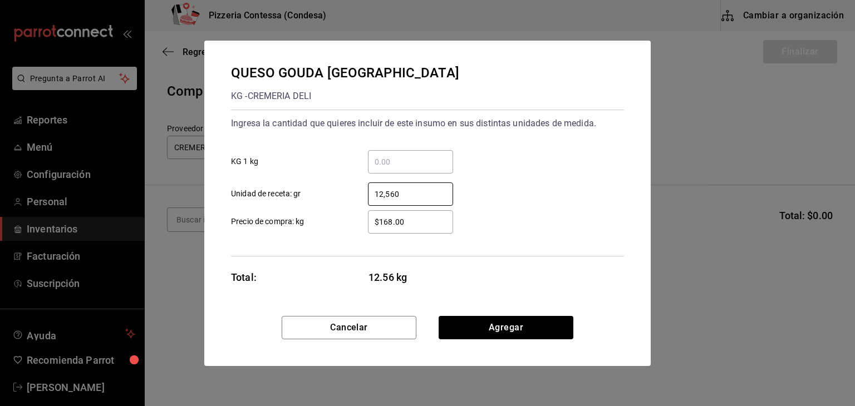
type input "12,560"
drag, startPoint x: 411, startPoint y: 223, endPoint x: 340, endPoint y: 223, distance: 70.7
click at [340, 223] on label "$168.00 ​ Precio de compra: kg" at bounding box center [342, 221] width 222 height 23
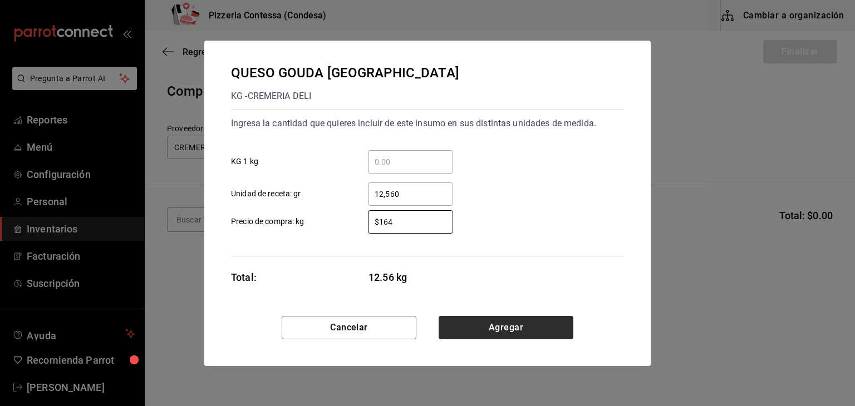
type input "$164"
click at [563, 329] on button "Agregar" at bounding box center [506, 327] width 135 height 23
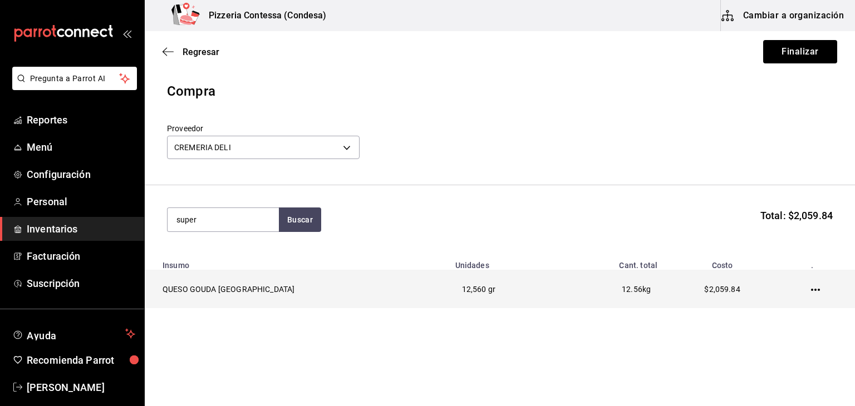
type input "super"
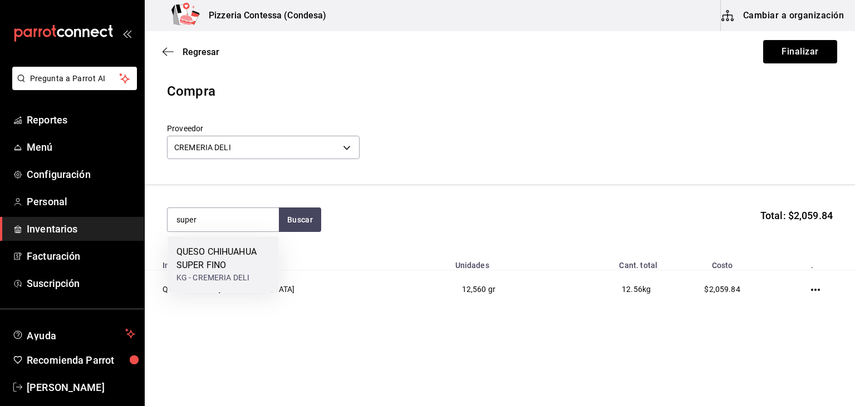
click at [245, 267] on div "QUESO CHIHUAHUA SUPER FINO" at bounding box center [222, 258] width 93 height 27
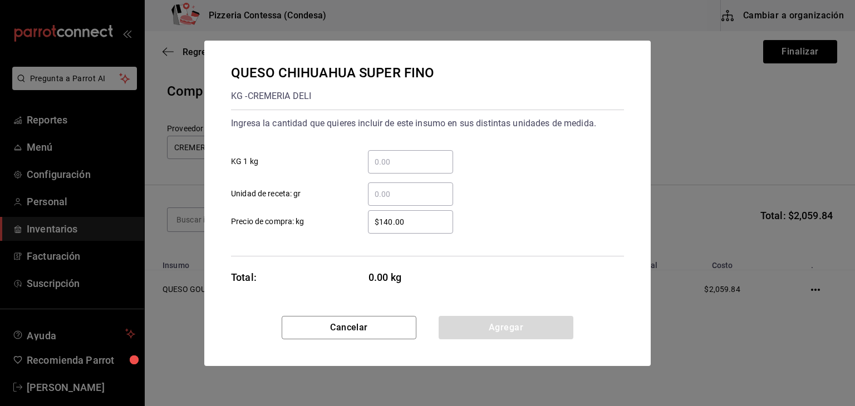
click at [423, 161] on input "​ KG 1 kg" at bounding box center [410, 161] width 85 height 13
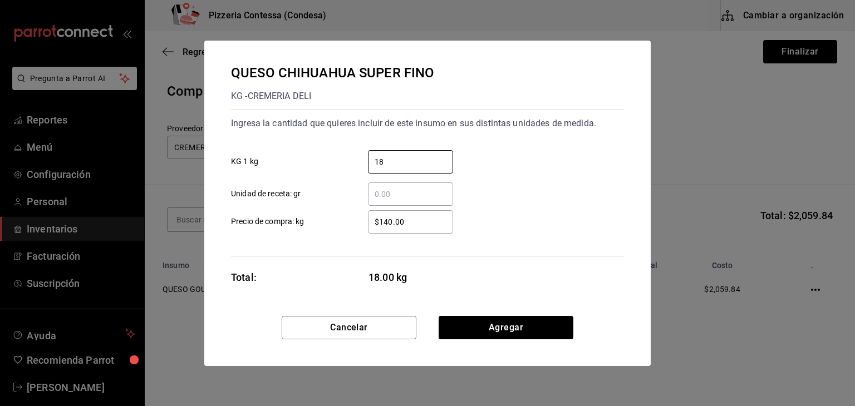
type input "18"
drag, startPoint x: 427, startPoint y: 219, endPoint x: 318, endPoint y: 213, distance: 109.2
click at [318, 213] on label "$140.00 ​ Precio de compra: kg" at bounding box center [342, 221] width 222 height 23
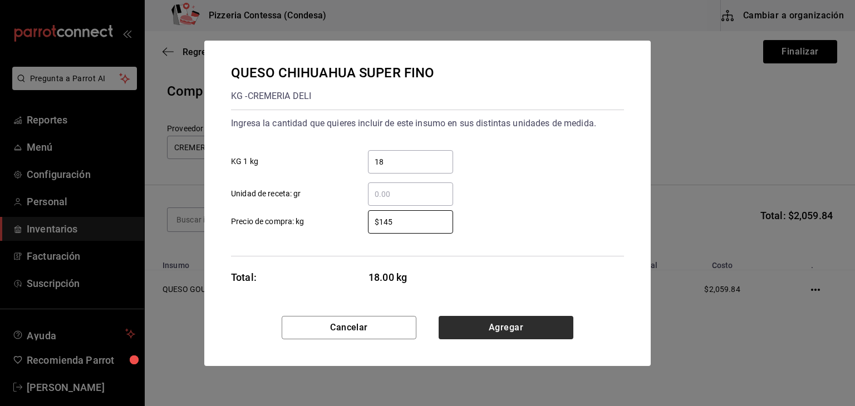
type input "$145"
click at [499, 323] on button "Agregar" at bounding box center [506, 327] width 135 height 23
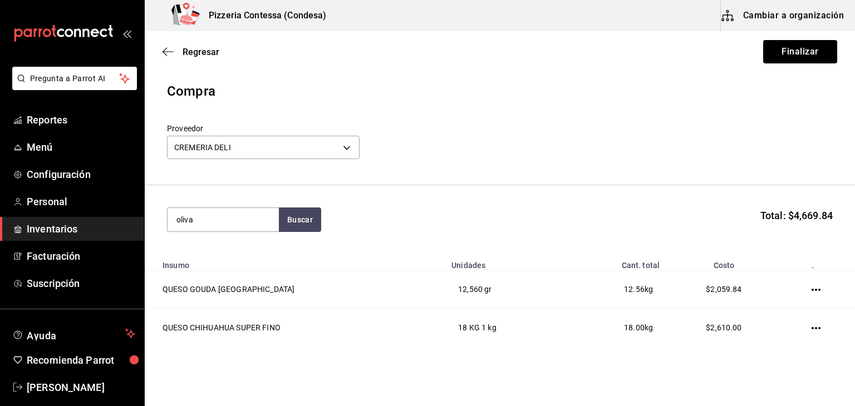
type input "oliva"
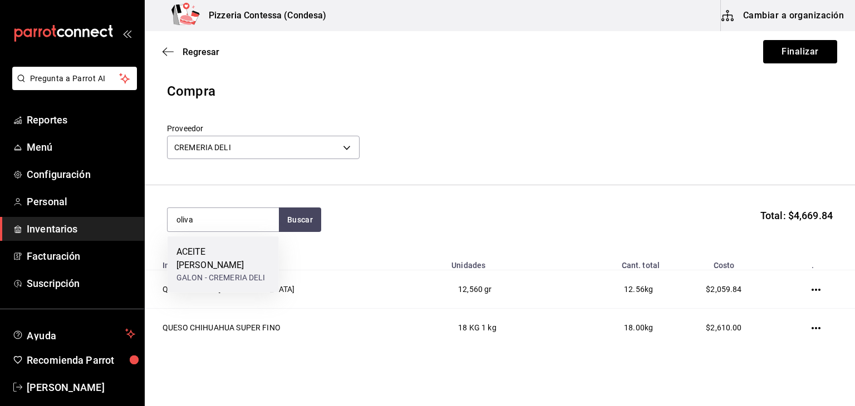
click at [235, 272] on div "GALON - CREMERIA DELI" at bounding box center [222, 278] width 93 height 12
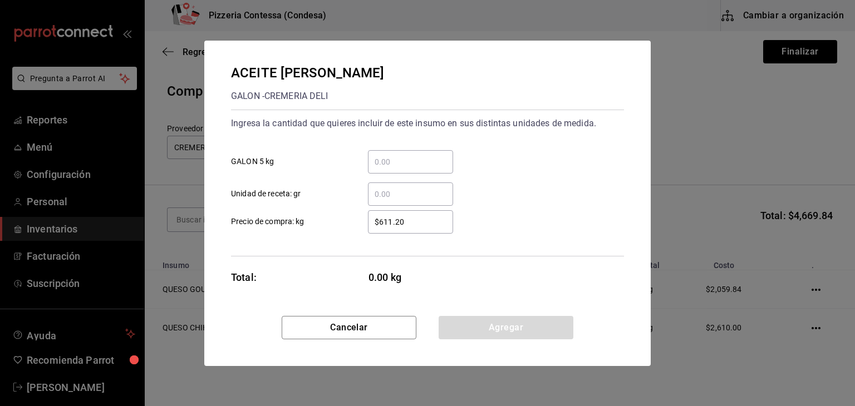
click at [386, 165] on input "​ GALON 5 kg" at bounding box center [410, 161] width 85 height 13
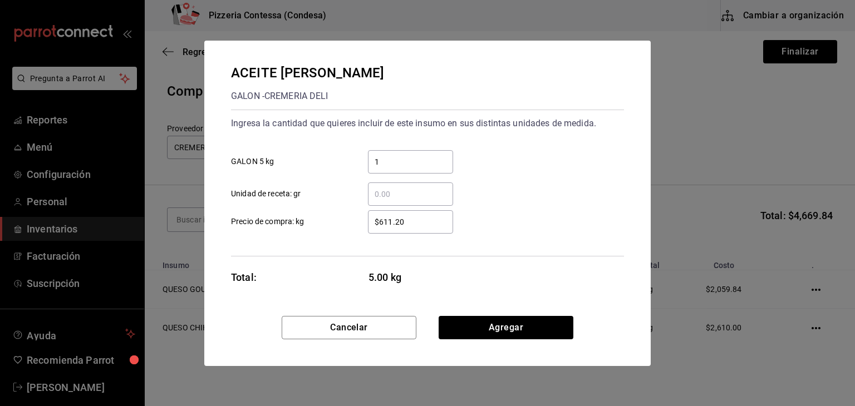
type input "1"
drag, startPoint x: 418, startPoint y: 219, endPoint x: 337, endPoint y: 216, distance: 81.9
click at [337, 216] on label "$611.20 ​ Precio de compra: kg" at bounding box center [342, 221] width 222 height 23
type input "$7"
type input "$702.96"
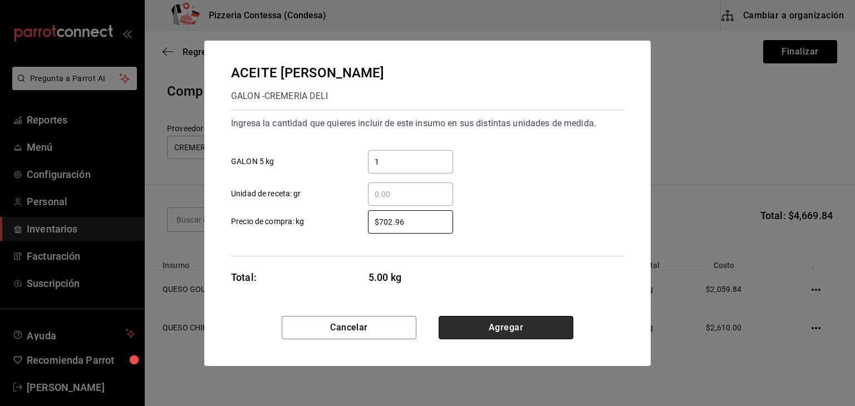
click at [503, 332] on button "Agregar" at bounding box center [506, 327] width 135 height 23
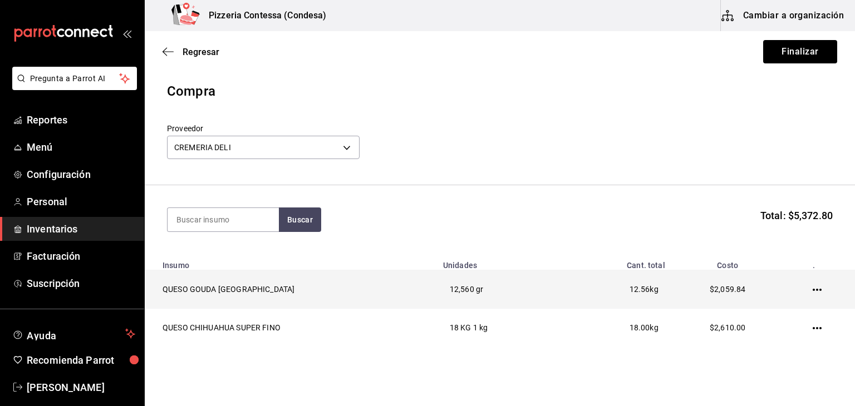
scroll to position [77, 0]
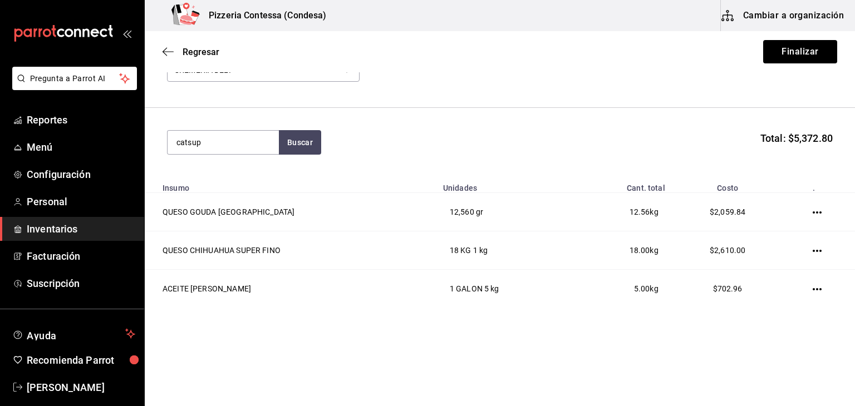
type input "catsup"
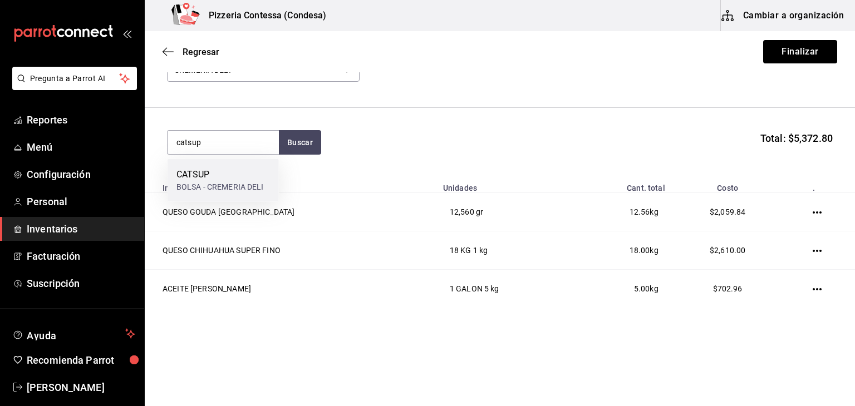
click at [256, 164] on div "CATSUP BOLSA - CREMERIA DELI" at bounding box center [223, 180] width 111 height 43
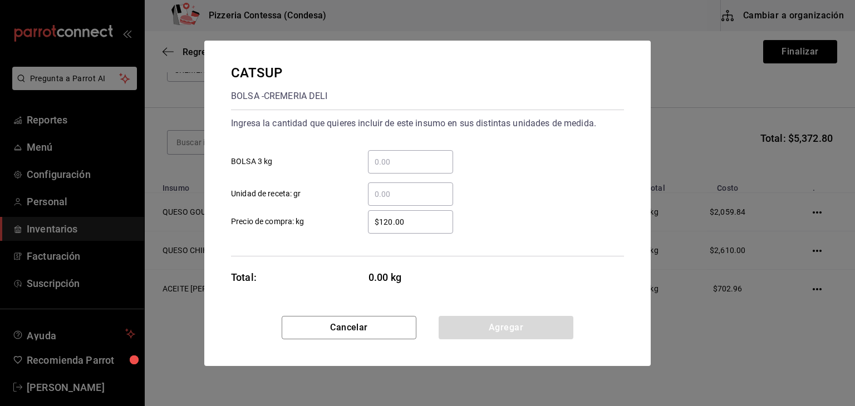
click at [386, 160] on input "​ BOLSA 3 kg" at bounding box center [410, 161] width 85 height 13
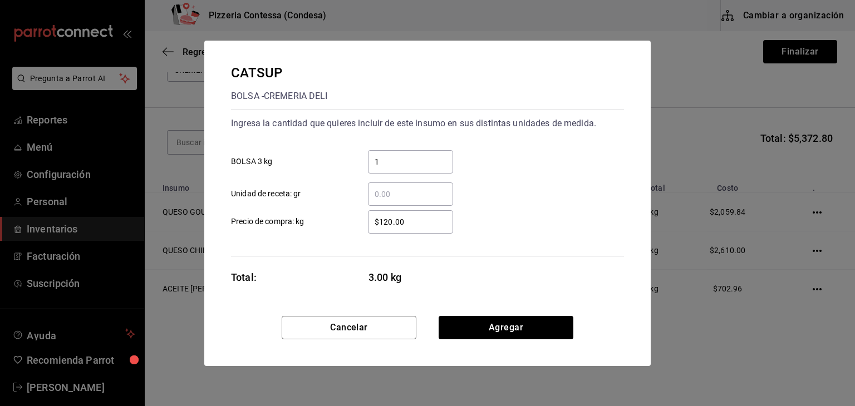
type input "1"
click at [401, 224] on input "$120.00" at bounding box center [410, 221] width 85 height 13
drag, startPoint x: 401, startPoint y: 224, endPoint x: 329, endPoint y: 229, distance: 72.0
click at [329, 229] on label "$120.00 ​ Precio de compra: kg" at bounding box center [342, 221] width 222 height 23
click at [368, 229] on input "$120.00" at bounding box center [410, 221] width 85 height 13
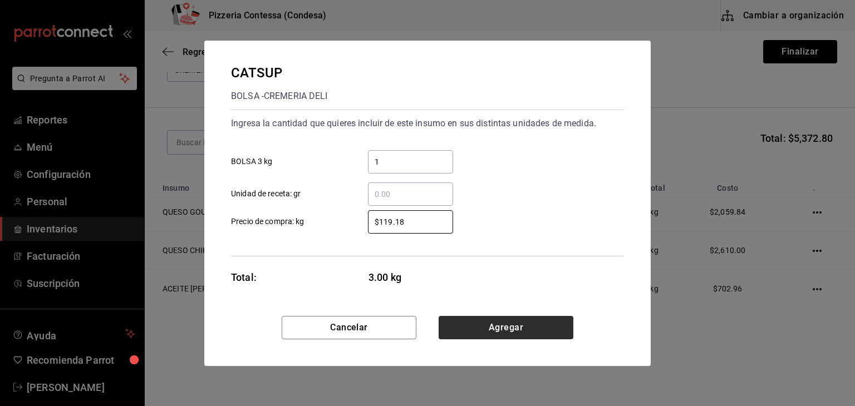
type input "$119.18"
click at [505, 336] on button "Agregar" at bounding box center [506, 327] width 135 height 23
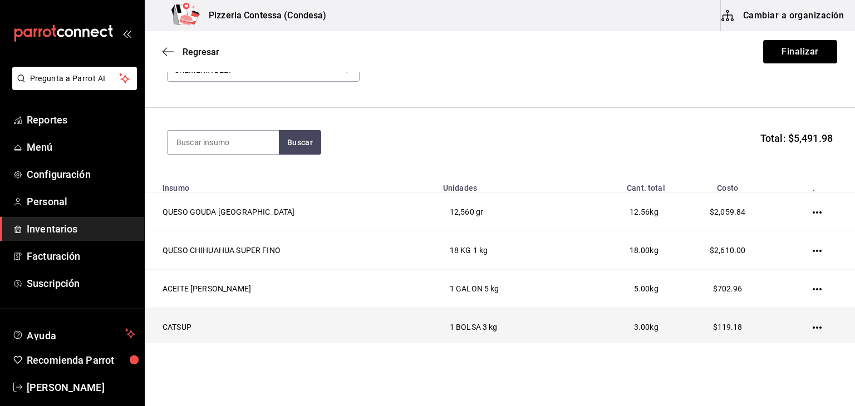
scroll to position [116, 0]
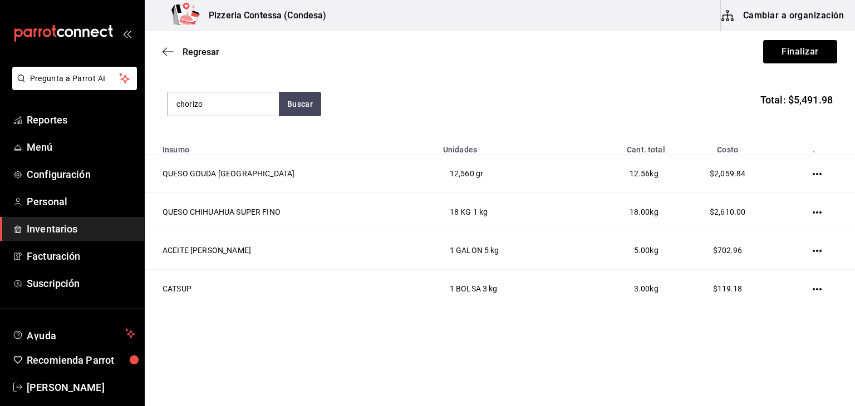
type input "chorizo"
click at [219, 140] on div "CHORIZO" at bounding box center [212, 136] width 73 height 13
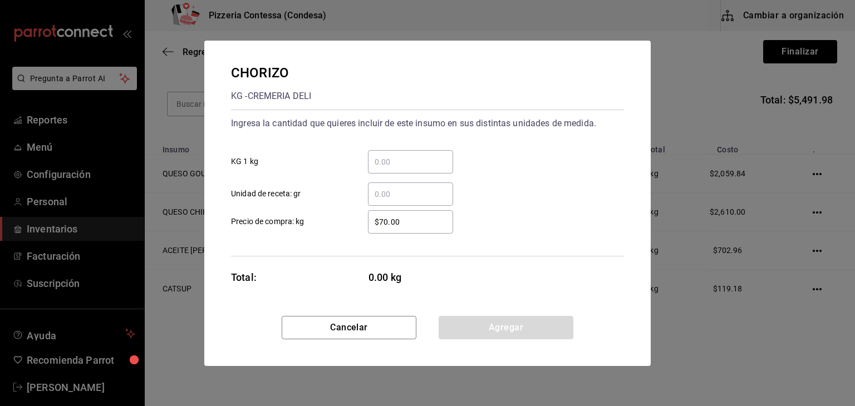
click at [376, 158] on input "​ KG 1 kg" at bounding box center [410, 161] width 85 height 13
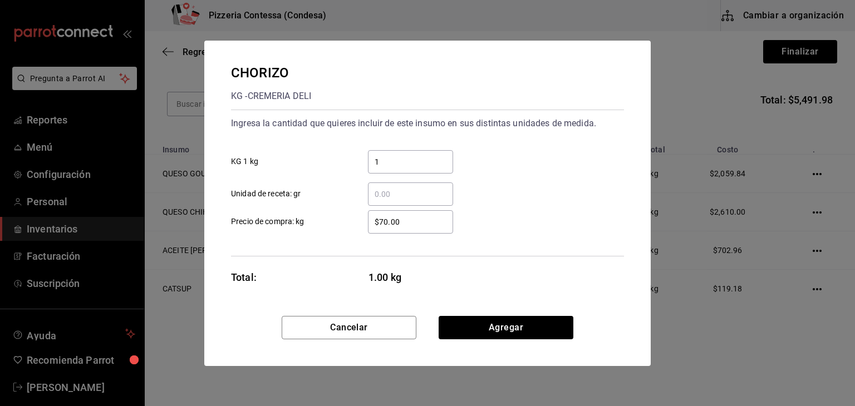
type input "1"
drag, startPoint x: 410, startPoint y: 217, endPoint x: 338, endPoint y: 206, distance: 72.0
click at [338, 206] on div "$70.00 ​ Precio de compra: kg" at bounding box center [423, 217] width 402 height 32
type input "$69.69"
click at [469, 317] on button "Agregar" at bounding box center [506, 327] width 135 height 23
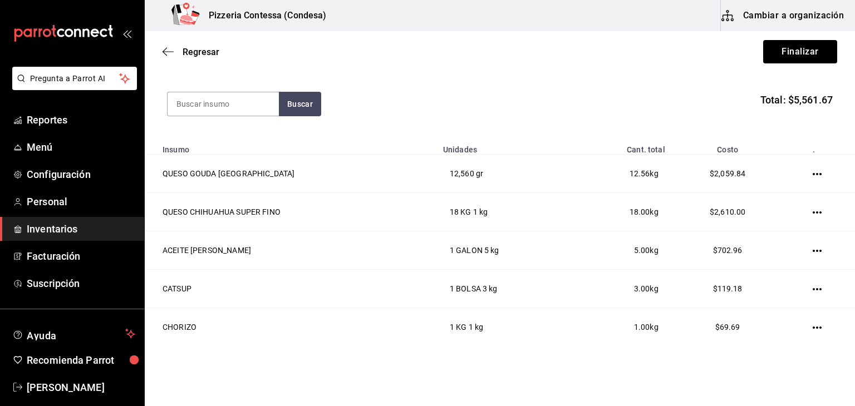
scroll to position [154, 0]
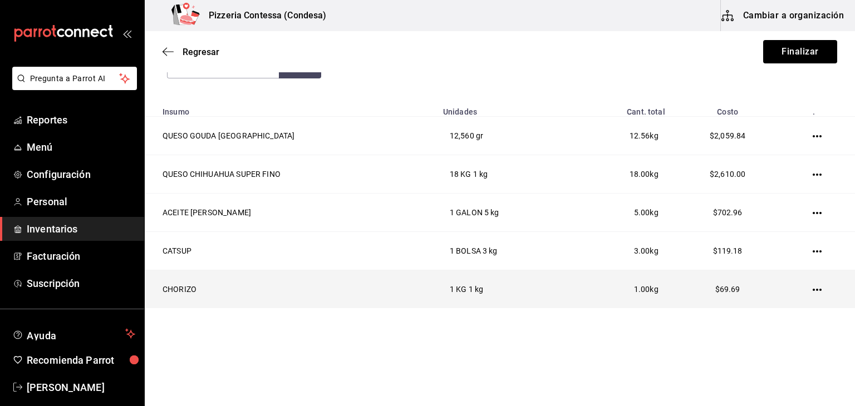
click at [193, 290] on td "CHORIZO" at bounding box center [291, 289] width 292 height 38
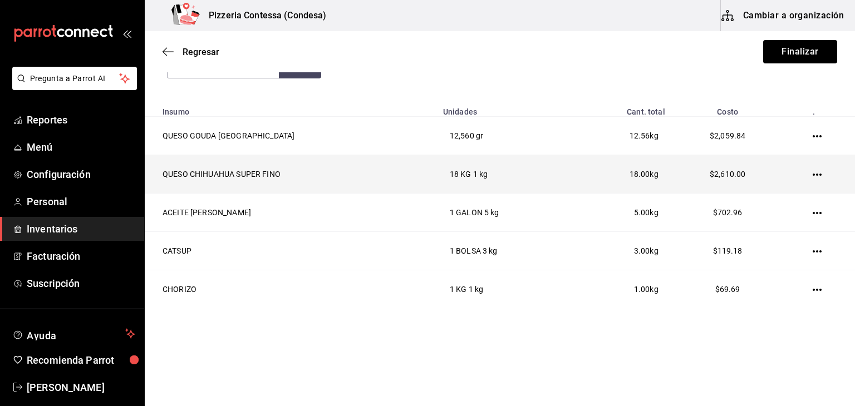
scroll to position [38, 0]
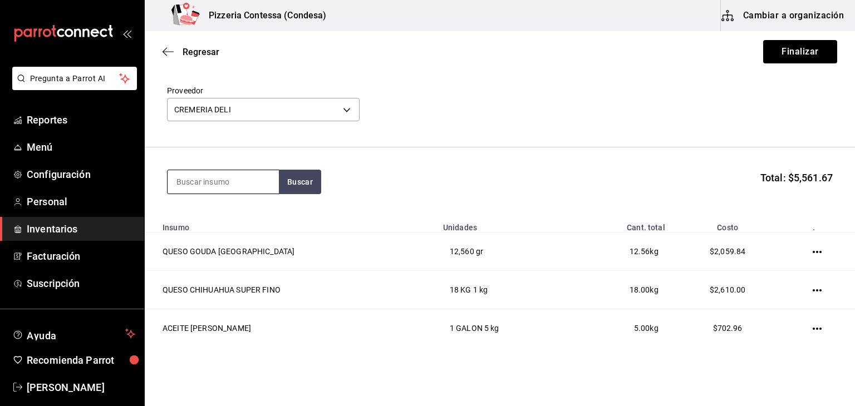
click at [214, 175] on input at bounding box center [223, 181] width 111 height 23
type input "g"
type input "[PERSON_NAME]"
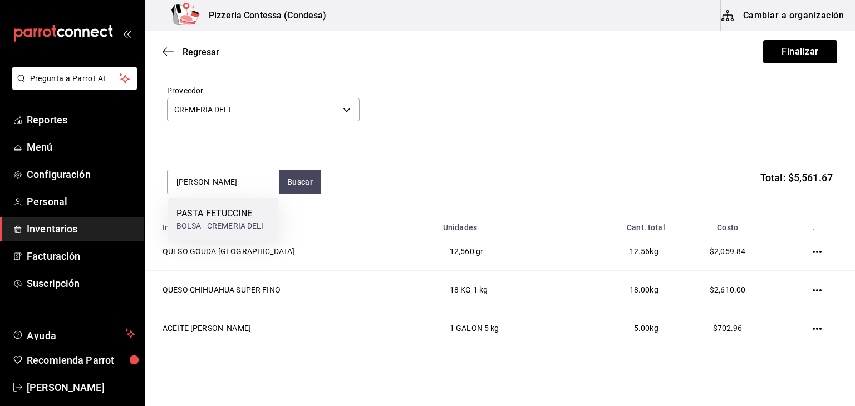
click at [216, 223] on div "BOLSA - CREMERIA DELI" at bounding box center [219, 226] width 87 height 12
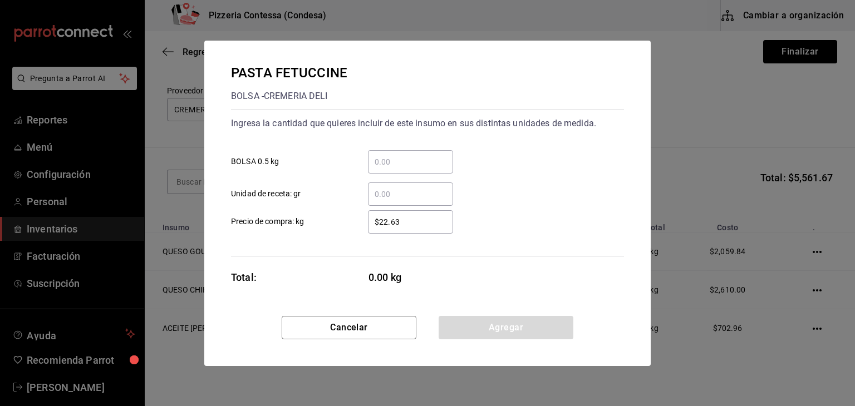
click at [416, 157] on input "​ BOLSA 0.5 kg" at bounding box center [410, 161] width 85 height 13
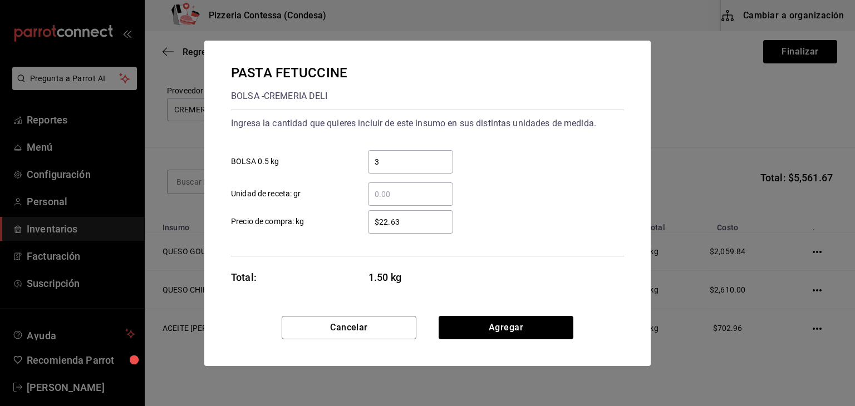
type input "3"
drag, startPoint x: 408, startPoint y: 215, endPoint x: 324, endPoint y: 213, distance: 84.6
click at [324, 213] on label "$22.63 ​ Precio de compra: kg" at bounding box center [342, 221] width 222 height 23
type input "$52.52"
click at [508, 330] on button "Agregar" at bounding box center [506, 327] width 135 height 23
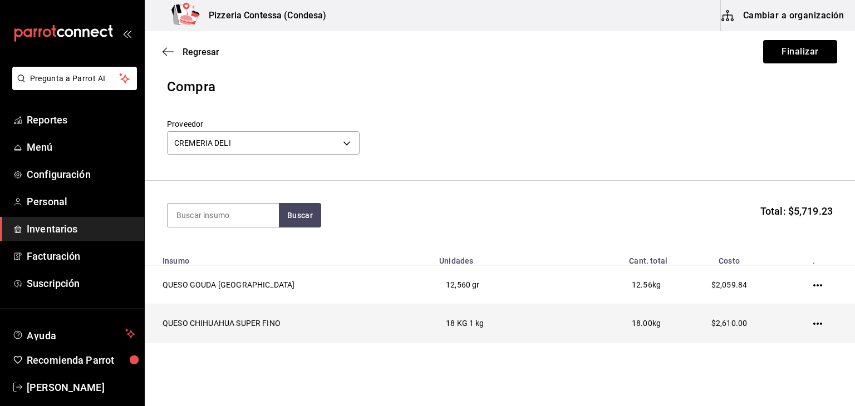
scroll to position [0, 0]
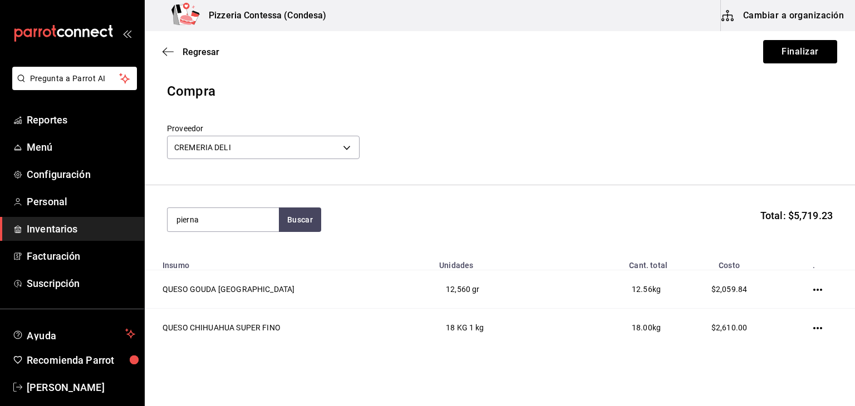
type input "pierna"
click at [233, 244] on div "JAMON DE PIERNA KG - CREMERIA DELI" at bounding box center [223, 258] width 111 height 43
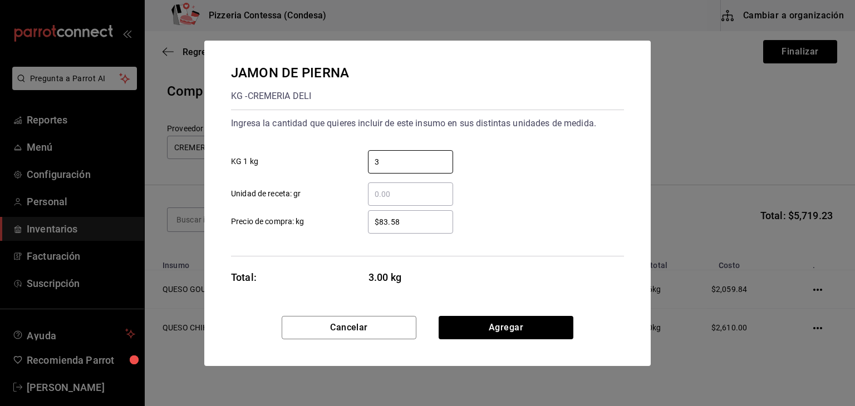
type input "3"
drag, startPoint x: 417, startPoint y: 222, endPoint x: 351, endPoint y: 230, distance: 66.7
click at [351, 230] on div "$83.58 ​" at bounding box center [401, 221] width 103 height 23
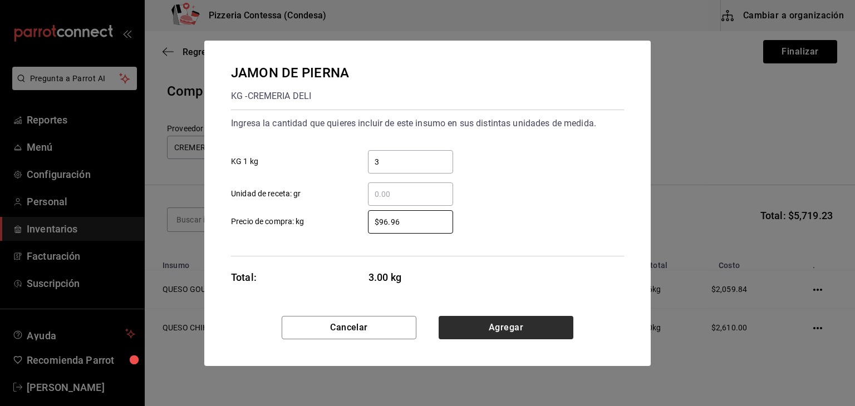
type input "$96.96"
click at [478, 323] on button "Agregar" at bounding box center [506, 327] width 135 height 23
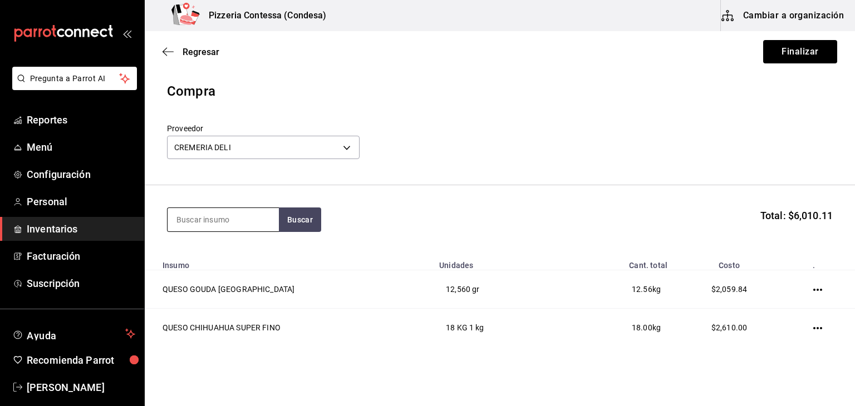
click at [241, 210] on input at bounding box center [223, 219] width 111 height 23
type input "jamon"
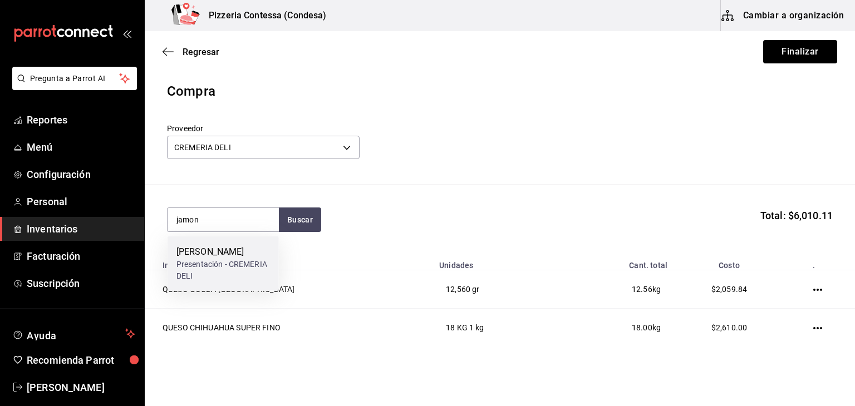
click at [229, 259] on div "Presentación - CREMERIA DELI" at bounding box center [222, 270] width 93 height 23
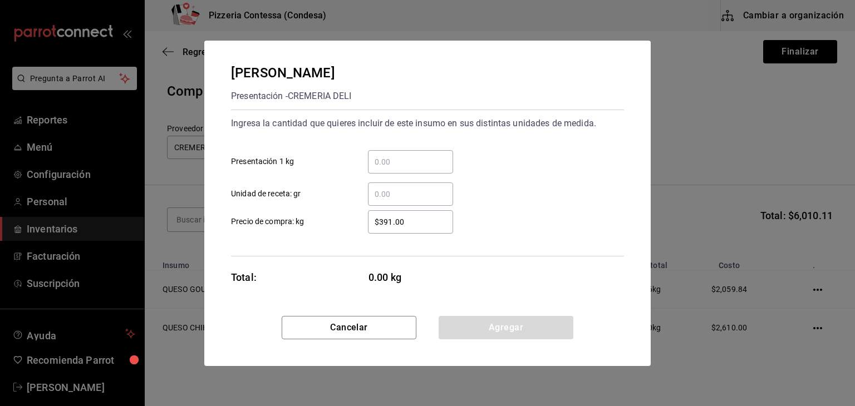
click at [396, 186] on div "​" at bounding box center [410, 194] width 85 height 23
click at [396, 188] on input "​ Unidad de receta: gr" at bounding box center [410, 194] width 85 height 13
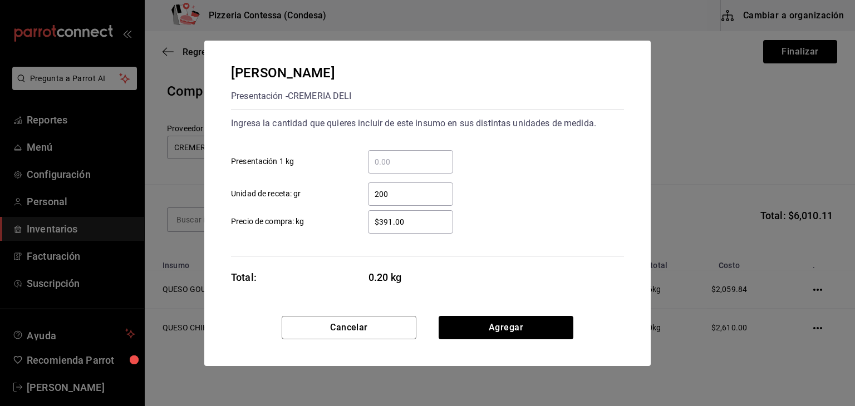
type input "200"
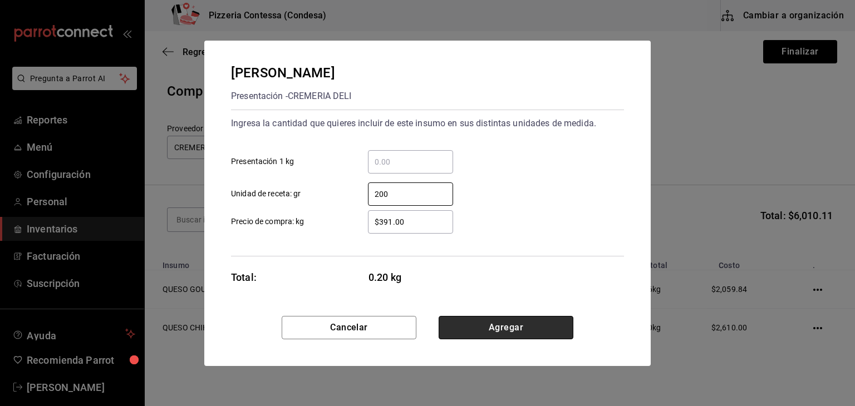
click at [472, 316] on button "Agregar" at bounding box center [506, 327] width 135 height 23
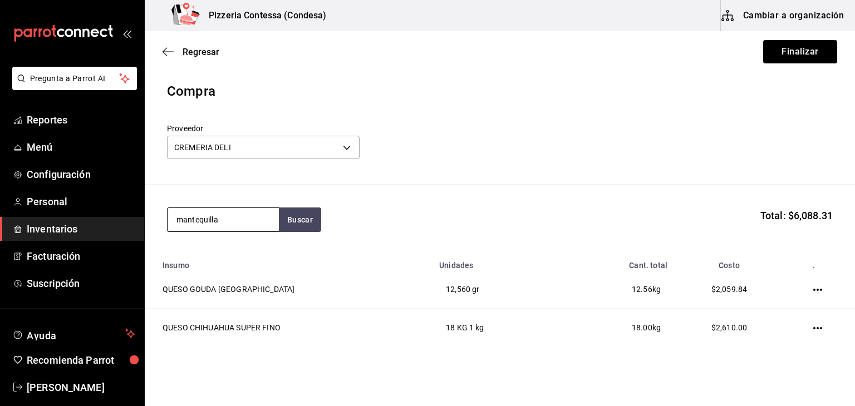
type input "mantequilla"
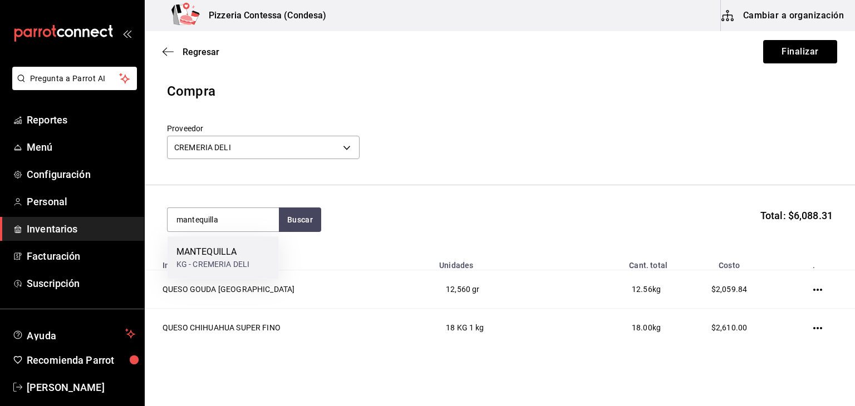
click at [234, 249] on div "MANTEQUILLA" at bounding box center [212, 251] width 73 height 13
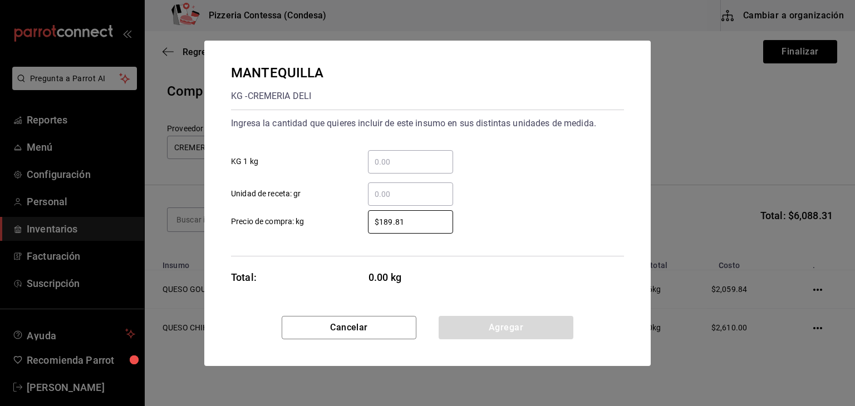
drag, startPoint x: 434, startPoint y: 225, endPoint x: 308, endPoint y: 214, distance: 126.3
click at [308, 214] on label "$189.81 ​ Precio de compra: kg" at bounding box center [342, 221] width 222 height 23
type input "$220.18"
click at [388, 170] on div "​" at bounding box center [410, 161] width 85 height 23
click at [388, 169] on input "​ KG 1 kg" at bounding box center [410, 161] width 85 height 13
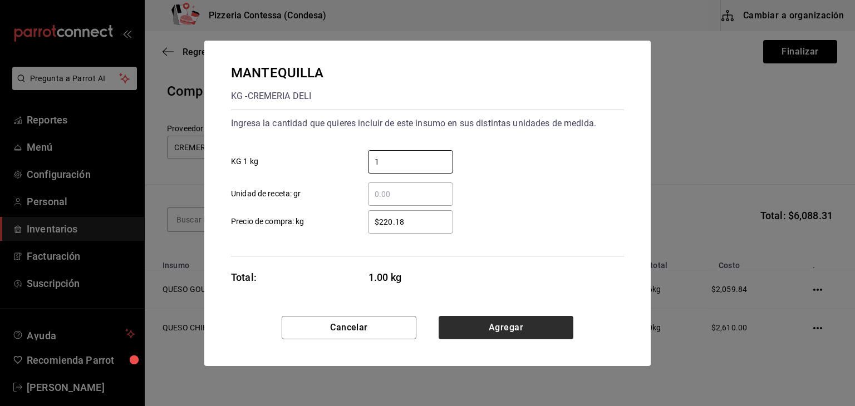
type input "1"
click at [491, 334] on button "Agregar" at bounding box center [506, 327] width 135 height 23
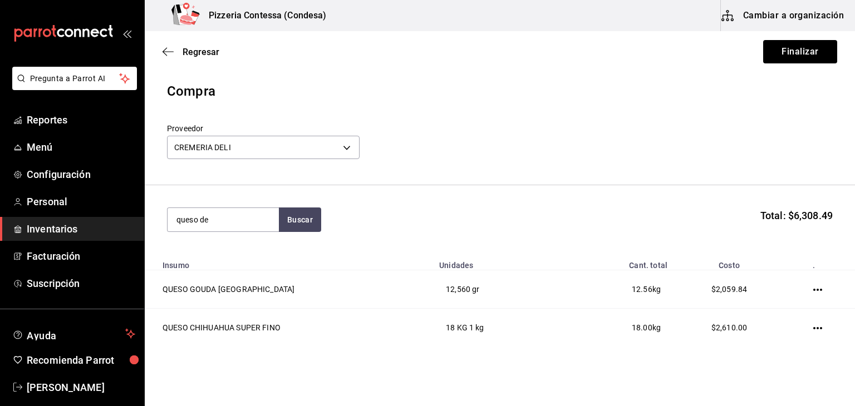
type input "queso de"
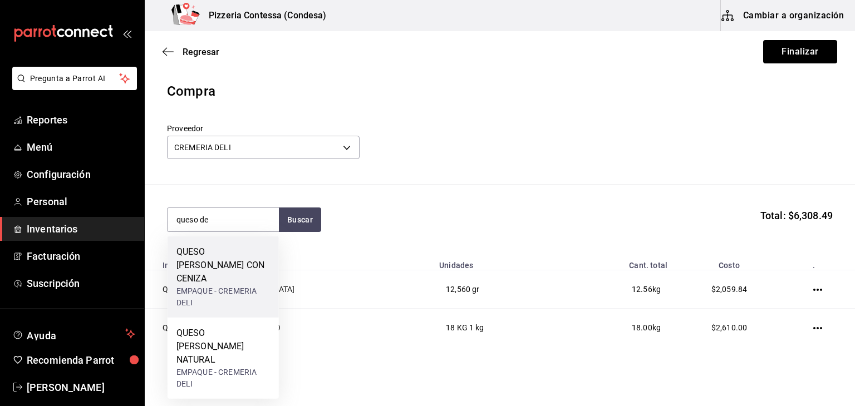
click at [203, 285] on div "EMPAQUE - CREMERIA DELI" at bounding box center [222, 296] width 93 height 23
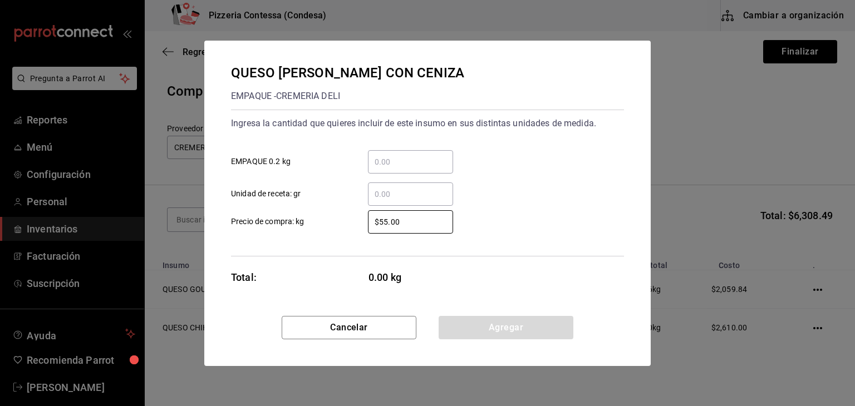
drag, startPoint x: 412, startPoint y: 225, endPoint x: 301, endPoint y: 245, distance: 112.5
click at [301, 245] on div "Ingresa la cantidad que quieres incluir de este insumo en sus distintas unidade…" at bounding box center [427, 183] width 393 height 147
type input "$2"
type input "$277.75"
click at [391, 193] on input "​ Unidad de receta: gr" at bounding box center [410, 194] width 85 height 13
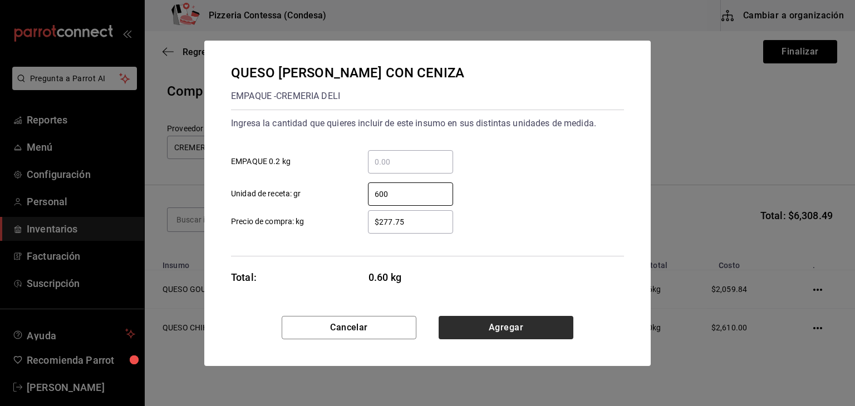
type input "600"
click at [535, 318] on button "Agregar" at bounding box center [506, 327] width 135 height 23
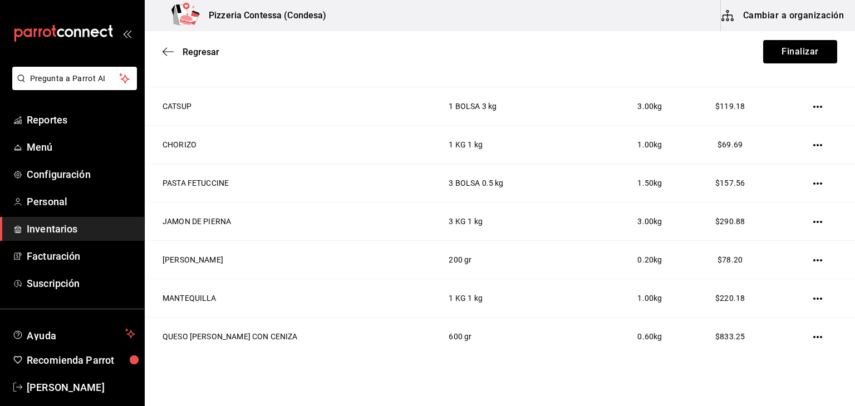
scroll to position [345, 0]
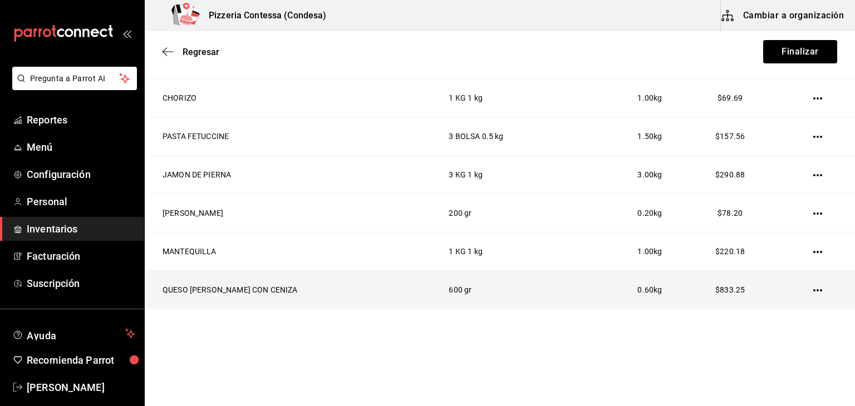
click at [267, 287] on td "QUESO [PERSON_NAME] CON CENIZA" at bounding box center [290, 290] width 290 height 38
click at [813, 290] on icon "button" at bounding box center [817, 290] width 9 height 2
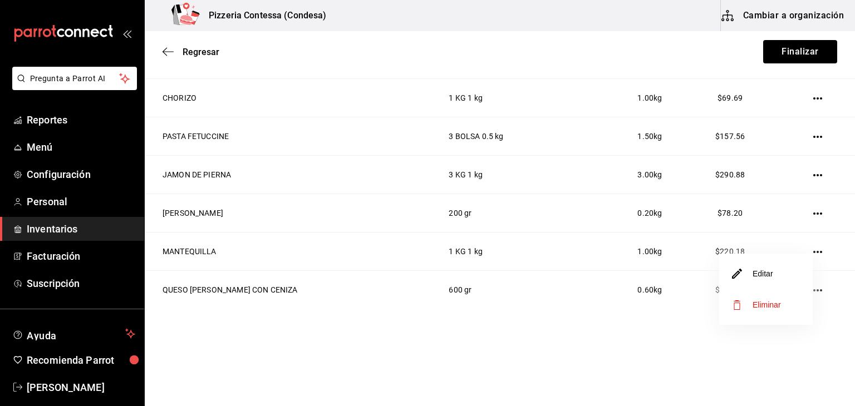
click at [788, 300] on li "Eliminar" at bounding box center [765, 304] width 93 height 31
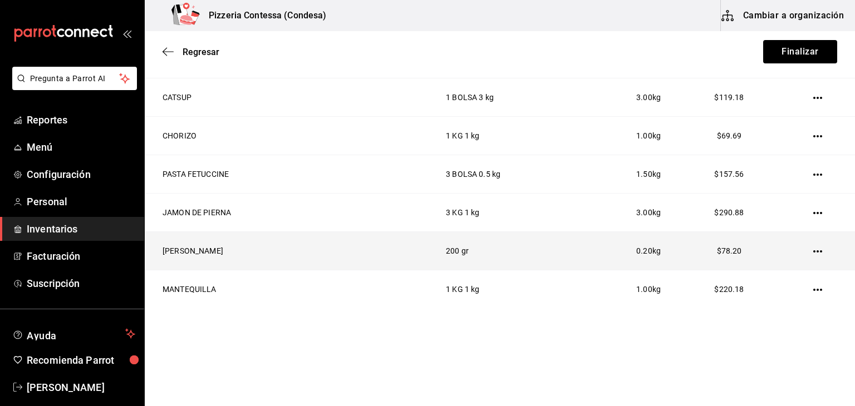
scroll to position [0, 0]
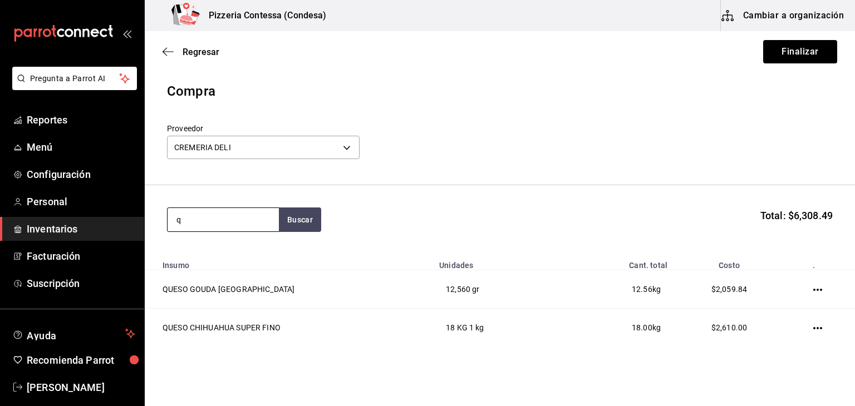
click at [216, 217] on input "q" at bounding box center [223, 219] width 111 height 23
type input "queso de"
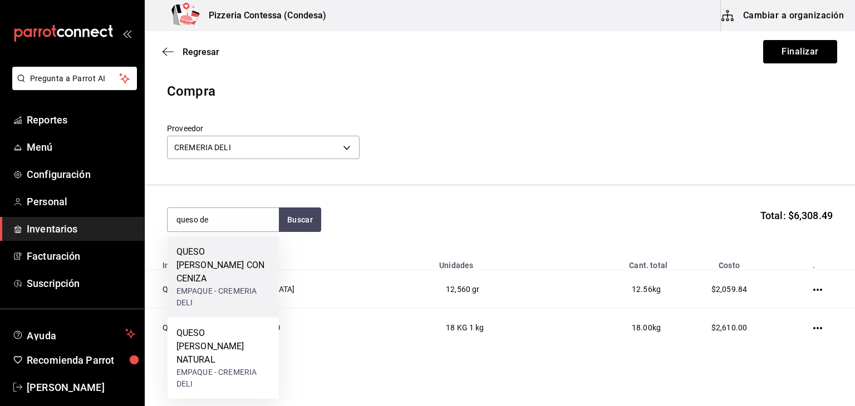
click at [207, 260] on div "QUESO [PERSON_NAME] CON CENIZA" at bounding box center [222, 265] width 93 height 40
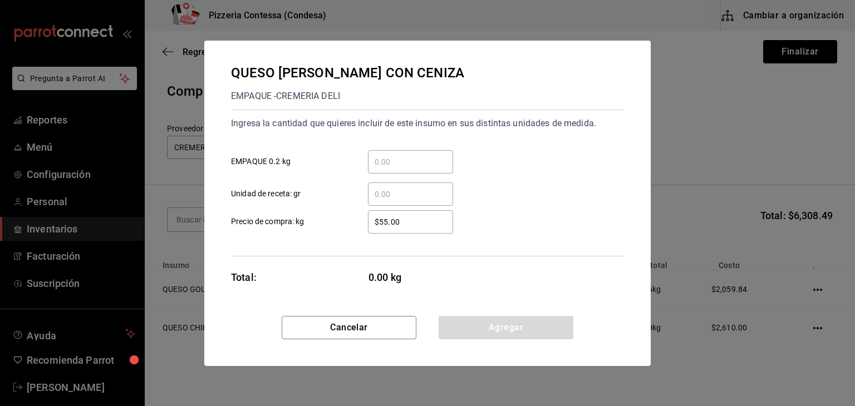
click at [411, 201] on div "​" at bounding box center [410, 194] width 85 height 23
click at [411, 201] on input "​ Unidad de receta: gr" at bounding box center [410, 194] width 85 height 13
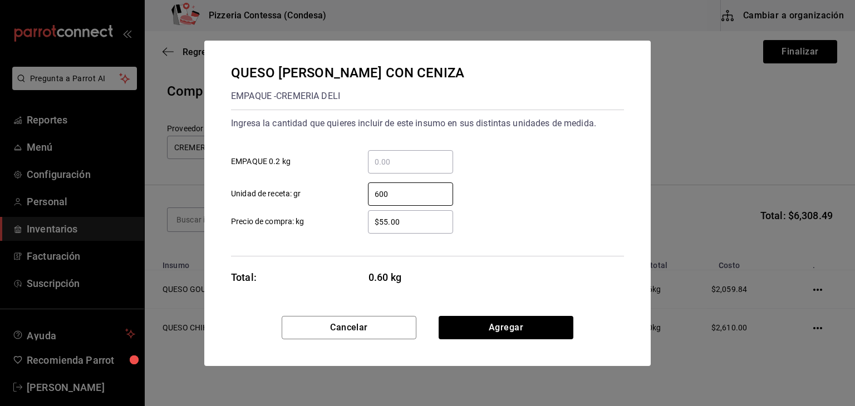
type input "600"
drag, startPoint x: 417, startPoint y: 219, endPoint x: 344, endPoint y: 215, distance: 73.6
click at [344, 215] on label "$55.00 ​ Precio de compra: kg" at bounding box center [342, 221] width 222 height 23
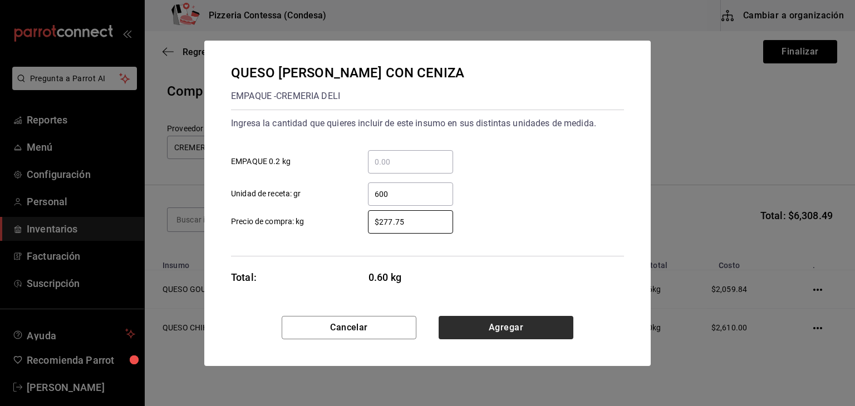
type input "$277.75"
click at [505, 317] on button "Agregar" at bounding box center [506, 327] width 135 height 23
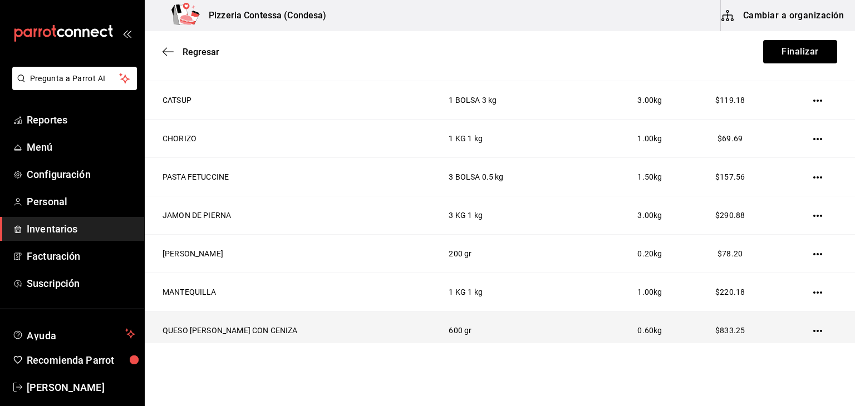
scroll to position [345, 0]
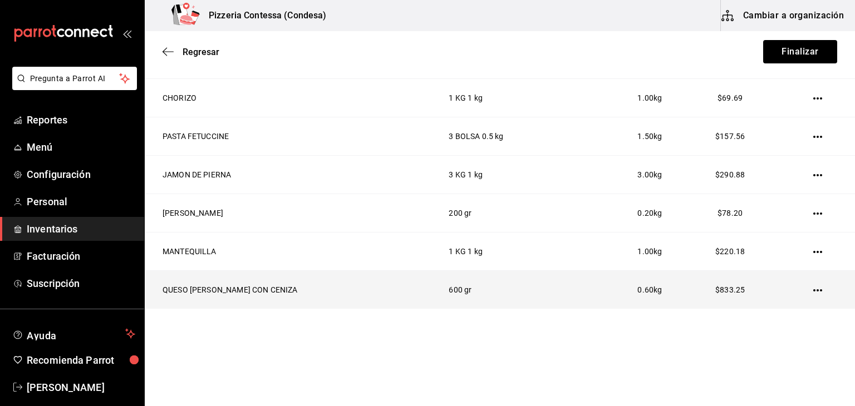
click at [806, 295] on td at bounding box center [820, 290] width 70 height 38
click at [813, 287] on icon "button" at bounding box center [817, 290] width 9 height 9
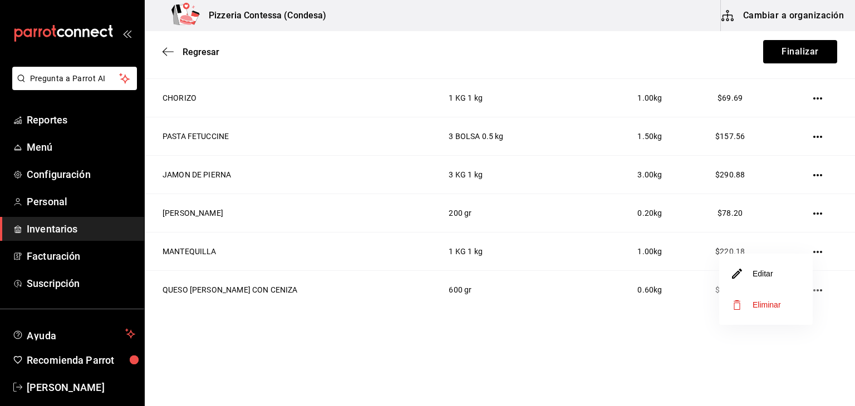
click at [765, 302] on span "Eliminar" at bounding box center [766, 305] width 28 height 9
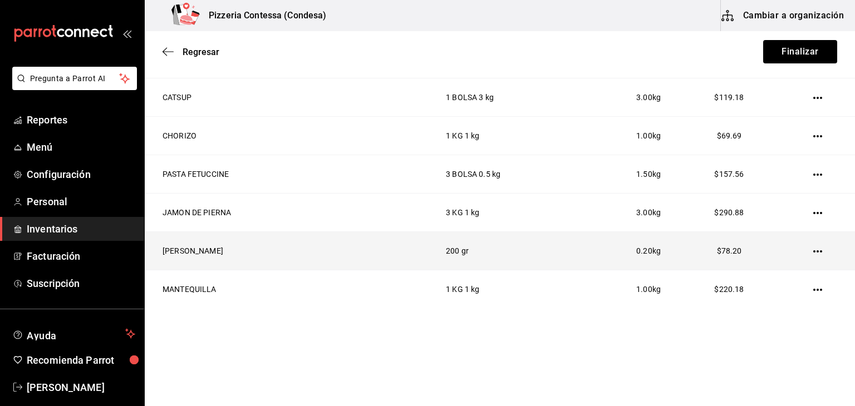
scroll to position [0, 0]
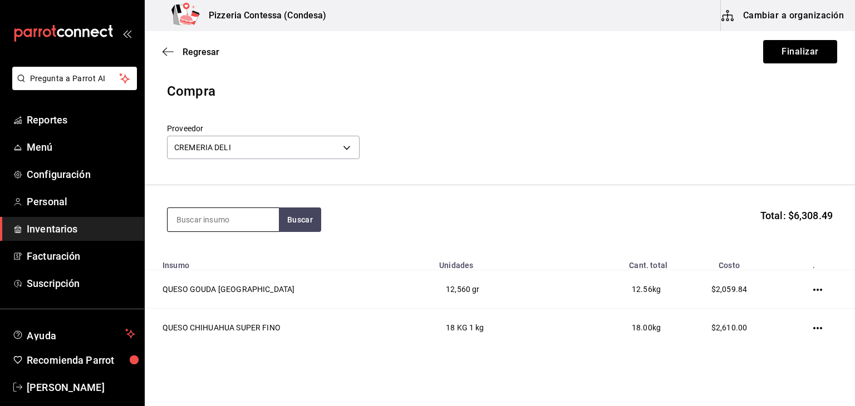
click at [263, 209] on input at bounding box center [223, 219] width 111 height 23
type input "ceniza"
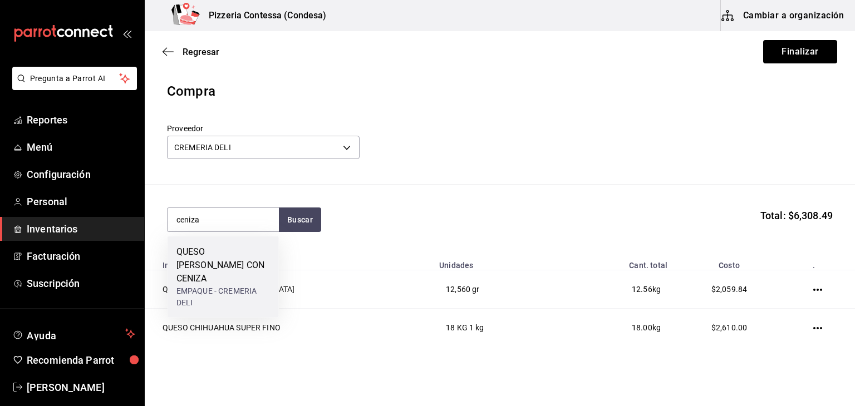
click at [239, 285] on div "EMPAQUE - CREMERIA DELI" at bounding box center [222, 296] width 93 height 23
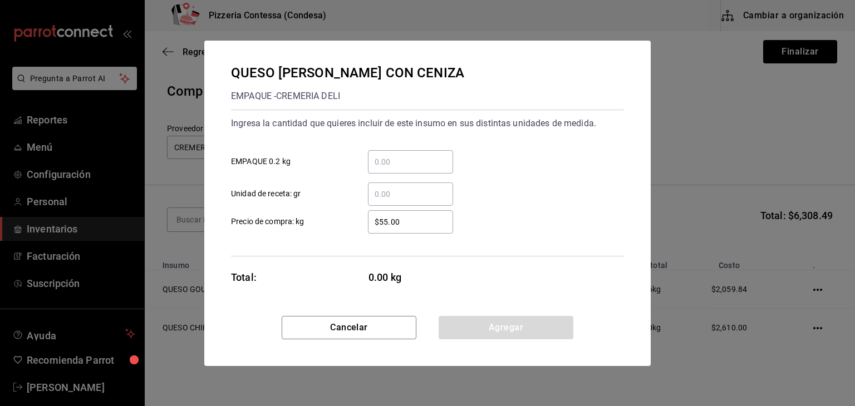
click at [410, 171] on div "​" at bounding box center [410, 161] width 85 height 23
click at [410, 169] on input "​ EMPAQUE 0.2 kg" at bounding box center [410, 161] width 85 height 13
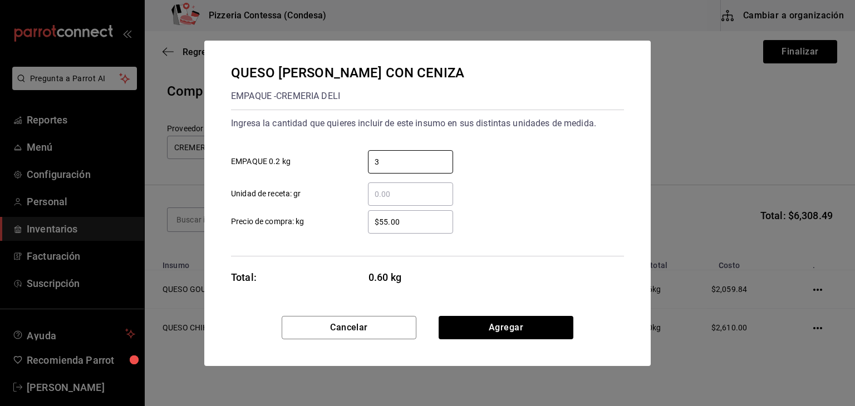
type input "3"
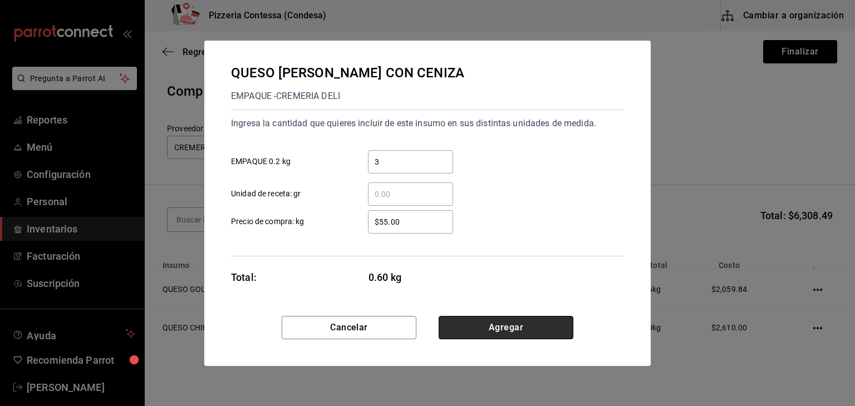
click at [487, 321] on button "Agregar" at bounding box center [506, 327] width 135 height 23
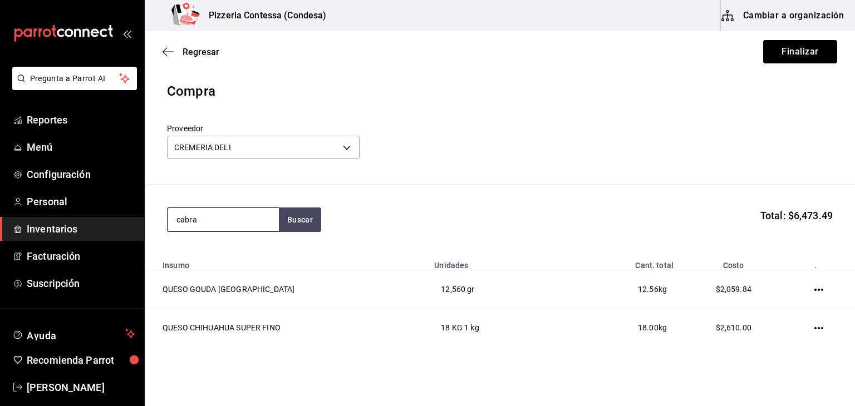
type input "cabra"
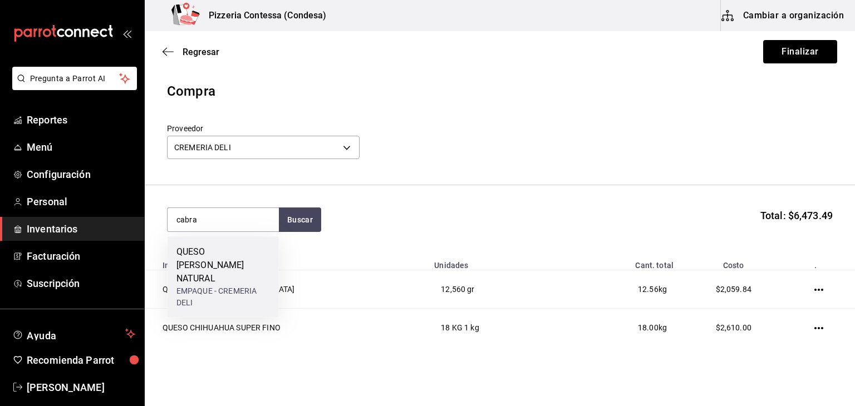
click at [200, 270] on div "QUESO [PERSON_NAME] NATURAL" at bounding box center [222, 265] width 93 height 40
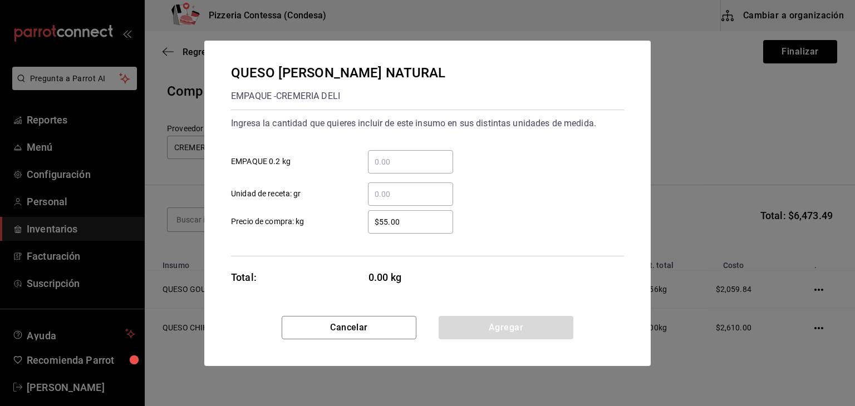
click at [412, 161] on input "​ EMPAQUE 0.2 kg" at bounding box center [410, 161] width 85 height 13
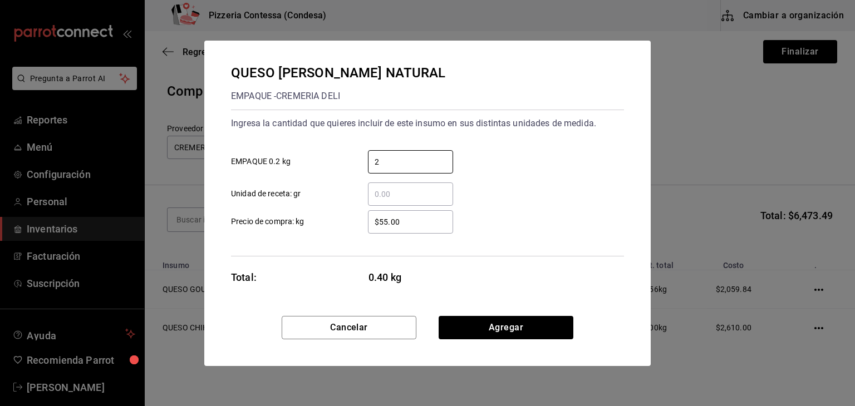
type input "2"
click at [440, 298] on div "QUESO [PERSON_NAME] NATURAL EMPAQUE - CREMERIA DELI Ingresa la cantidad que qui…" at bounding box center [427, 178] width 446 height 275
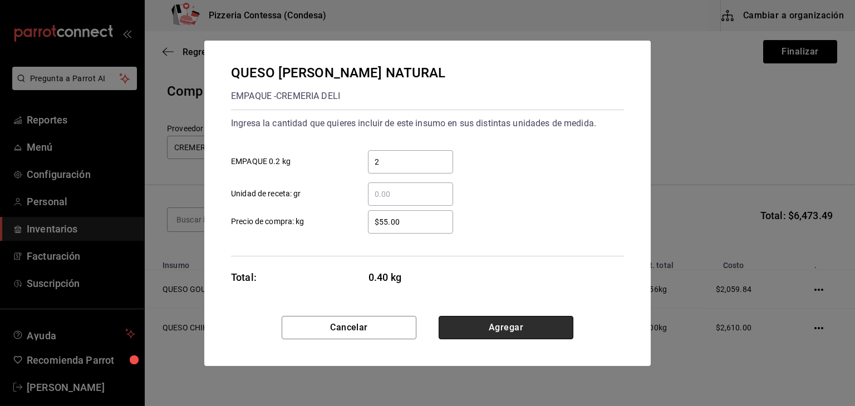
click at [467, 321] on button "Agregar" at bounding box center [506, 327] width 135 height 23
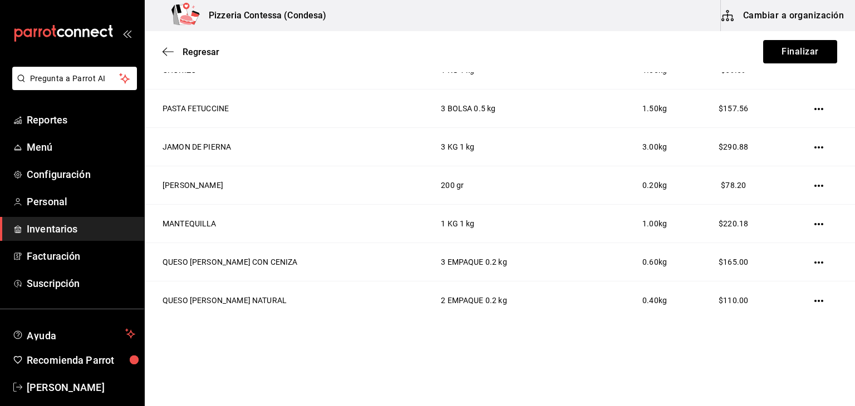
scroll to position [383, 0]
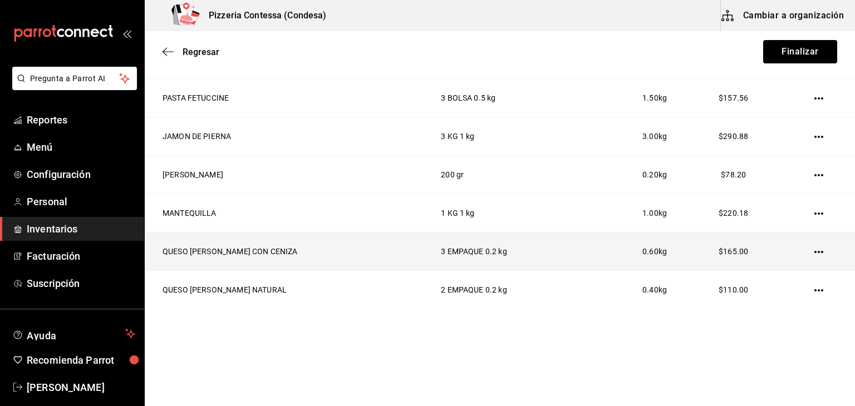
click at [814, 253] on icon "button" at bounding box center [818, 252] width 9 height 9
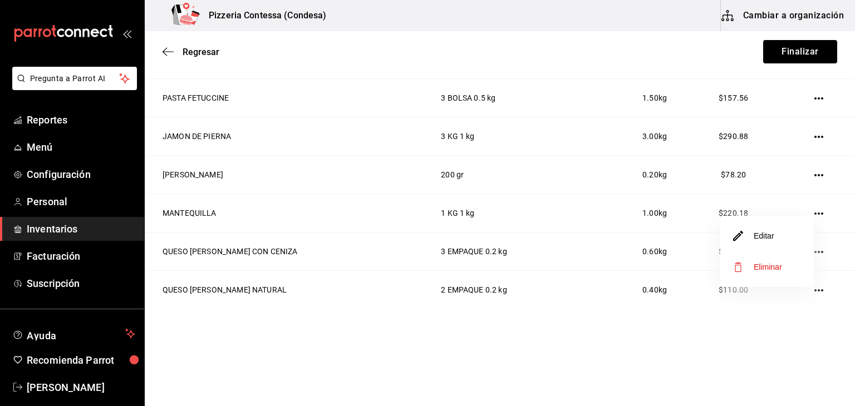
click at [771, 244] on li "Editar" at bounding box center [766, 235] width 93 height 31
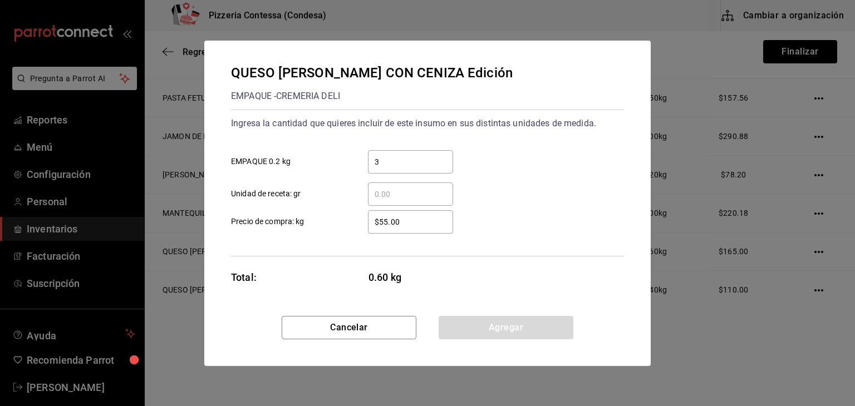
click at [421, 225] on input "$55.00" at bounding box center [410, 221] width 85 height 13
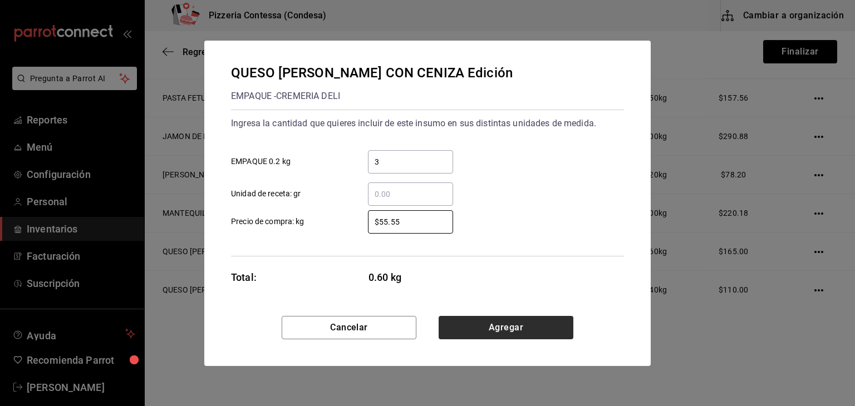
type input "$55.55"
click at [524, 329] on button "Agregar" at bounding box center [506, 327] width 135 height 23
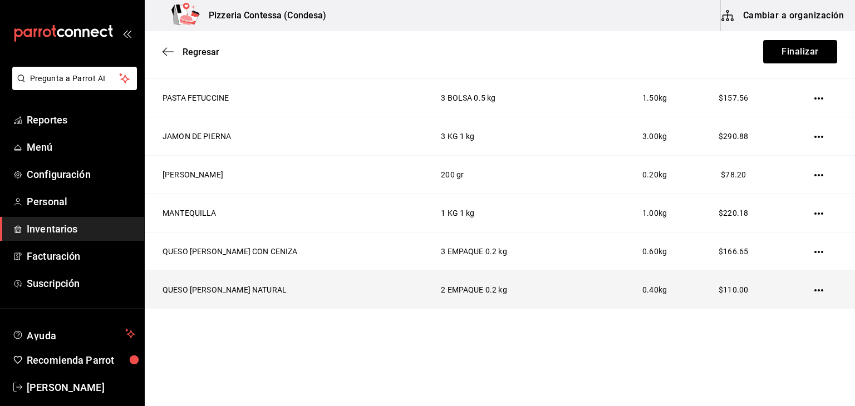
click at [814, 292] on icon "button" at bounding box center [818, 290] width 9 height 9
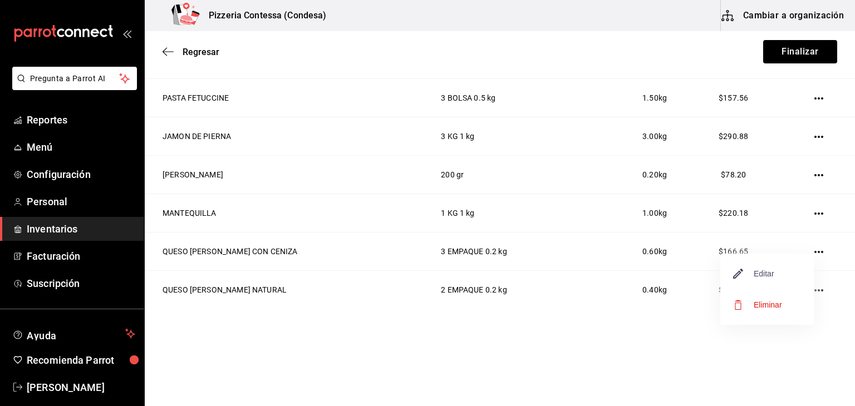
click at [754, 274] on span "Editar" at bounding box center [753, 273] width 41 height 13
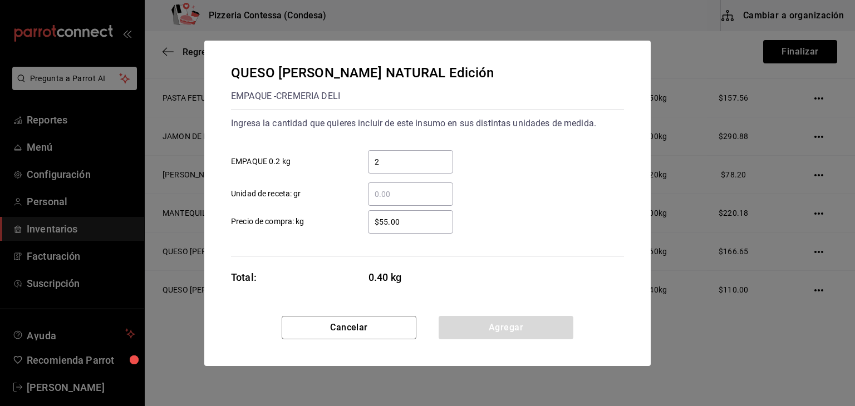
click at [435, 219] on input "$55.00" at bounding box center [410, 221] width 85 height 13
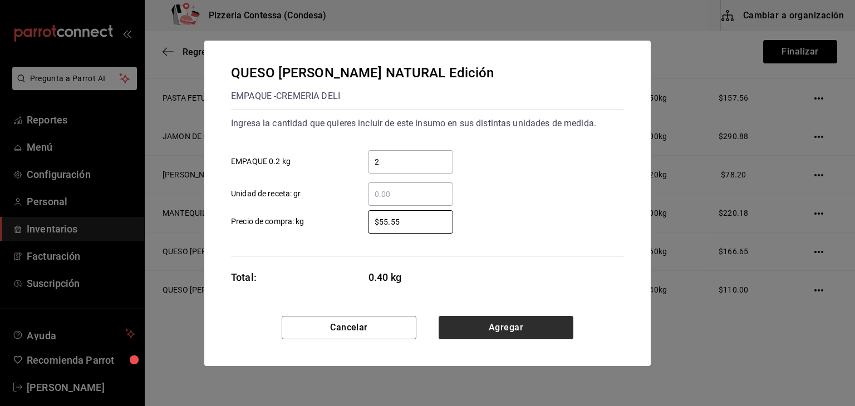
type input "$55.55"
click at [498, 331] on button "Agregar" at bounding box center [506, 327] width 135 height 23
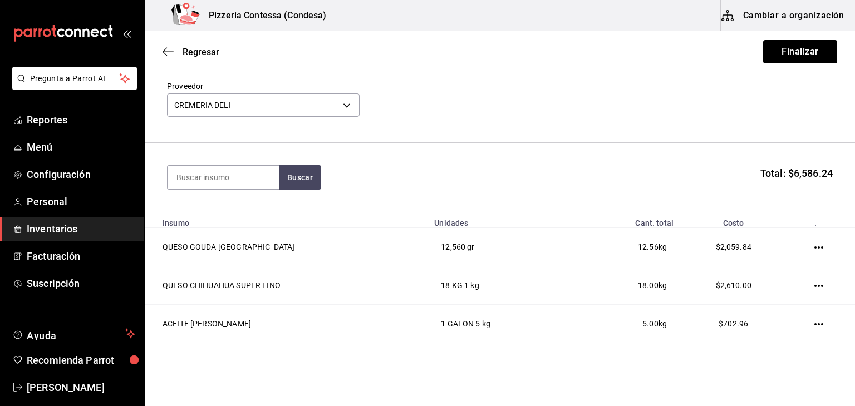
scroll to position [0, 0]
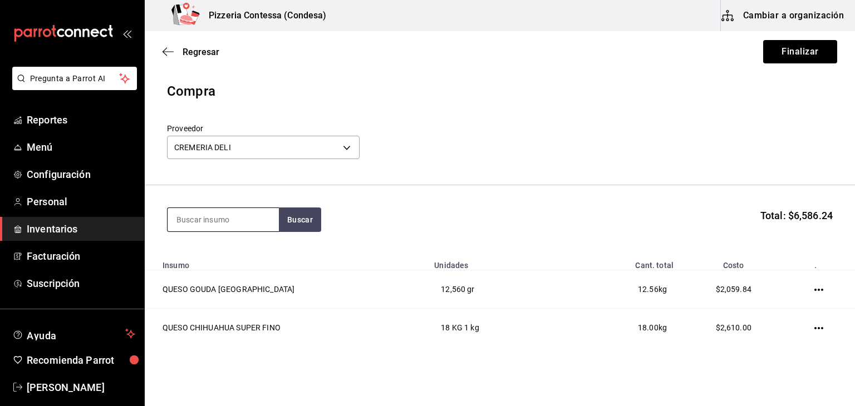
click at [250, 221] on input at bounding box center [223, 219] width 111 height 23
type input "parmesano"
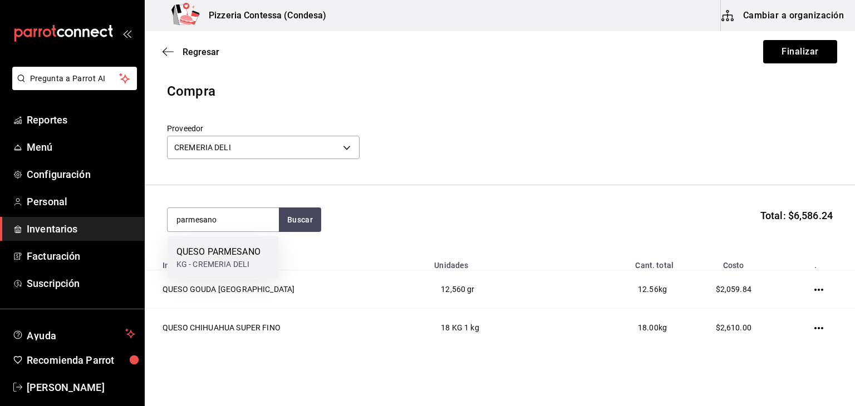
click at [253, 246] on div "QUESO PARMESANO" at bounding box center [218, 251] width 84 height 13
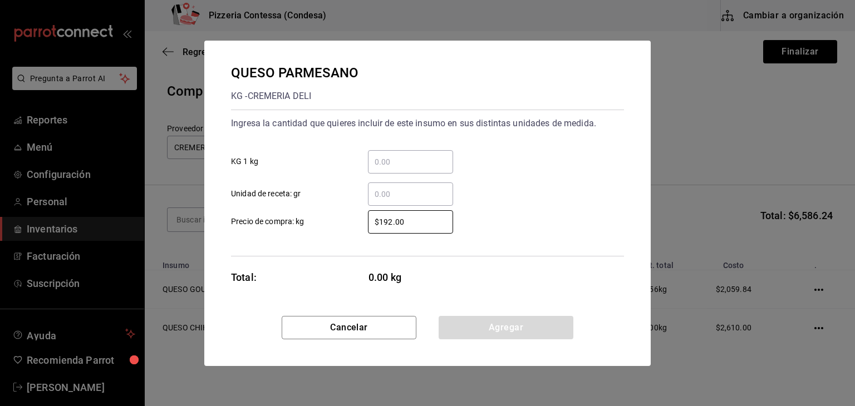
drag, startPoint x: 409, startPoint y: 223, endPoint x: 344, endPoint y: 224, distance: 64.6
click at [344, 224] on label "$192.00 ​ Precio de compra: kg" at bounding box center [342, 221] width 222 height 23
type input "$191.90"
click at [408, 164] on input "​ KG 1 kg" at bounding box center [410, 161] width 85 height 13
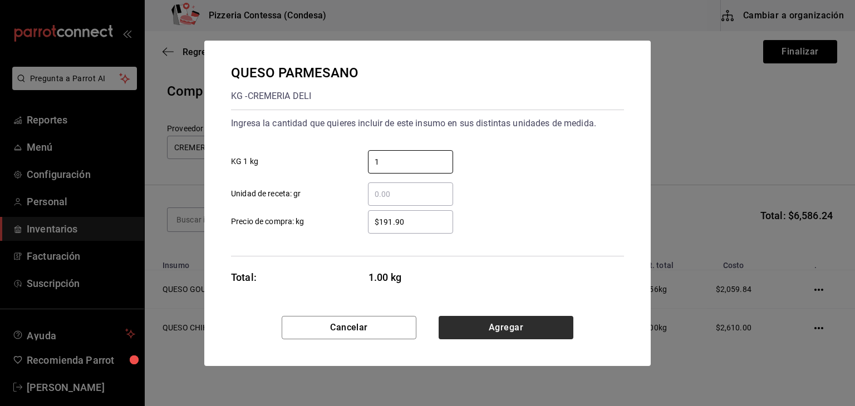
type input "1"
click at [511, 330] on button "Agregar" at bounding box center [506, 327] width 135 height 23
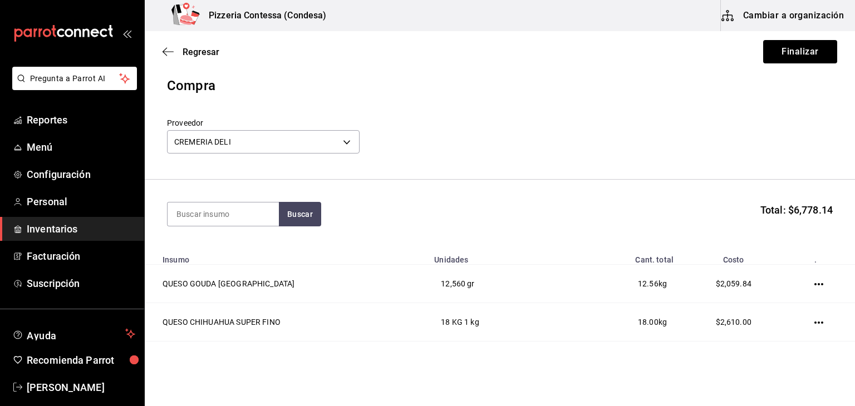
scroll to position [2, 0]
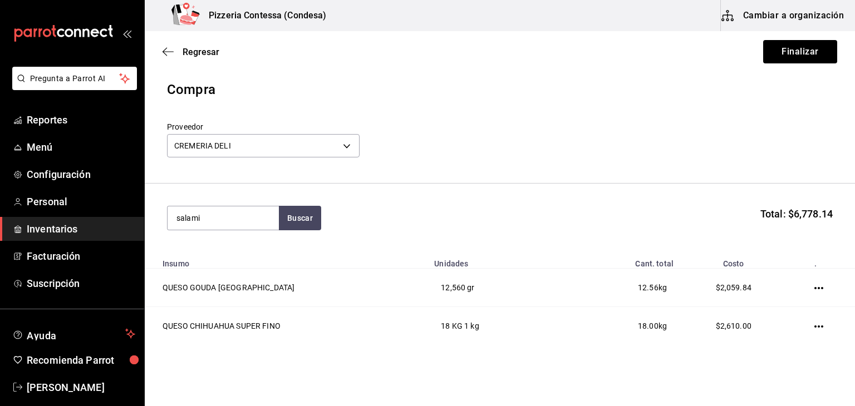
type input "salami"
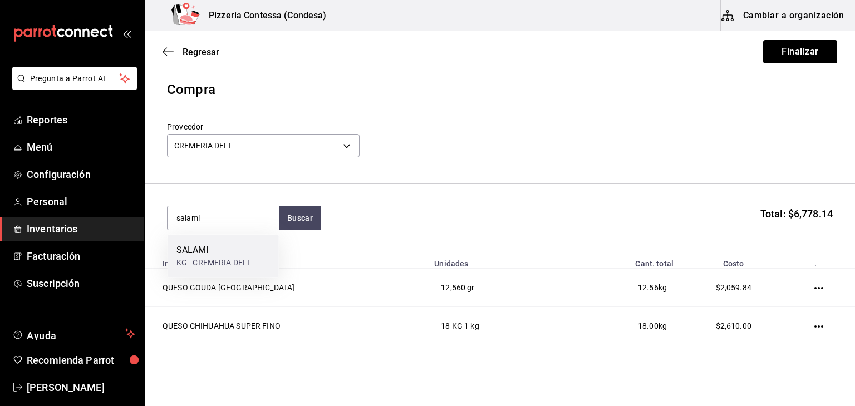
click at [224, 260] on div "KG - CREMERIA DELI" at bounding box center [212, 263] width 73 height 12
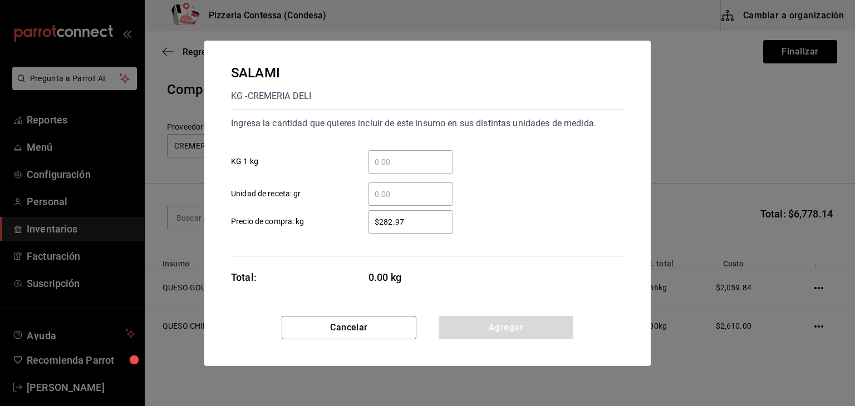
click at [423, 156] on input "​ KG 1 kg" at bounding box center [410, 161] width 85 height 13
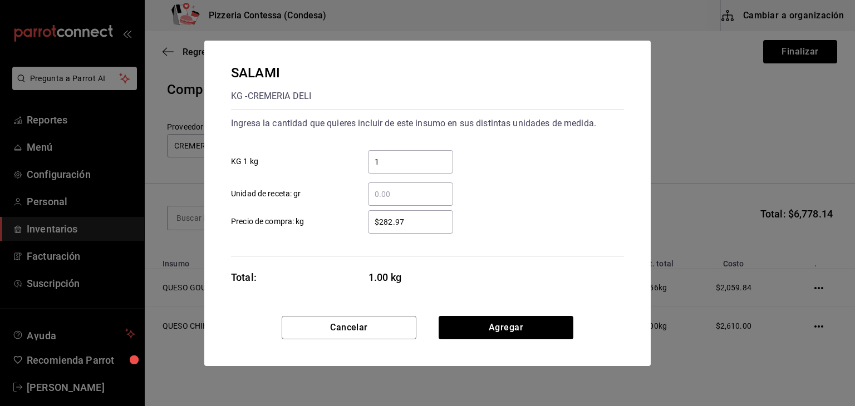
type input "1"
drag, startPoint x: 431, startPoint y: 215, endPoint x: 339, endPoint y: 219, distance: 91.9
click at [339, 219] on label "$282.97 ​ Precio de compra: kg" at bounding box center [342, 221] width 222 height 23
type input "$2"
type input "$328.25"
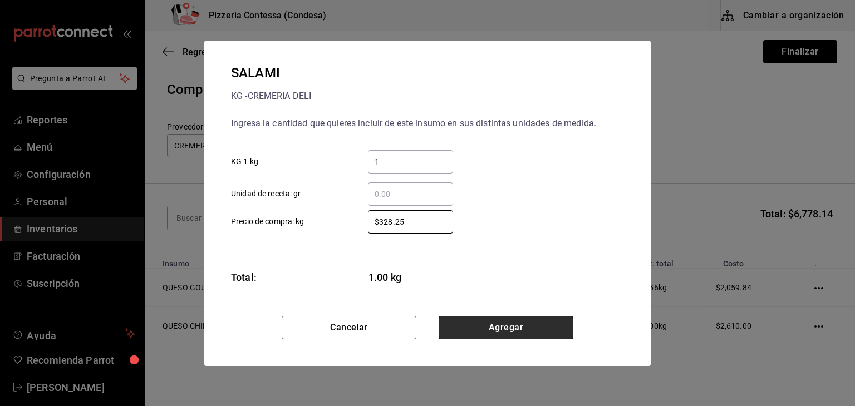
click at [475, 323] on button "Agregar" at bounding box center [506, 327] width 135 height 23
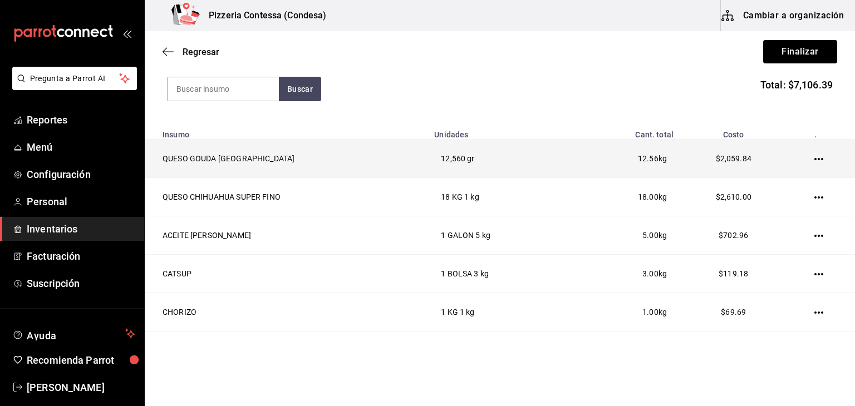
scroll to position [0, 0]
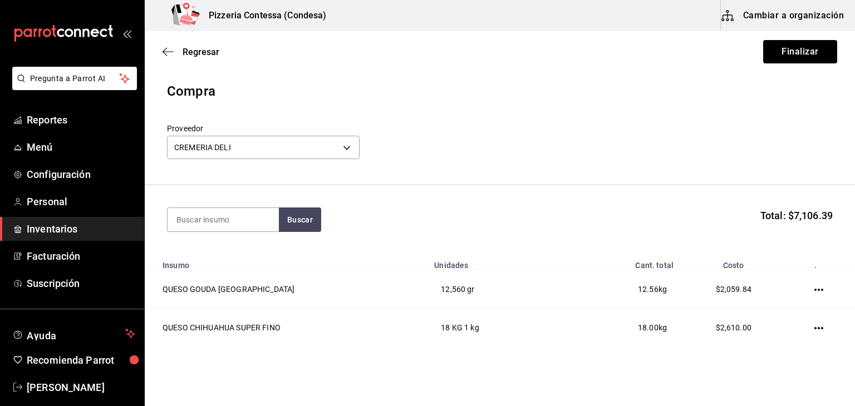
click at [779, 64] on div "Regresar Finalizar" at bounding box center [500, 51] width 710 height 41
click at [785, 41] on button "Finalizar" at bounding box center [800, 51] width 74 height 23
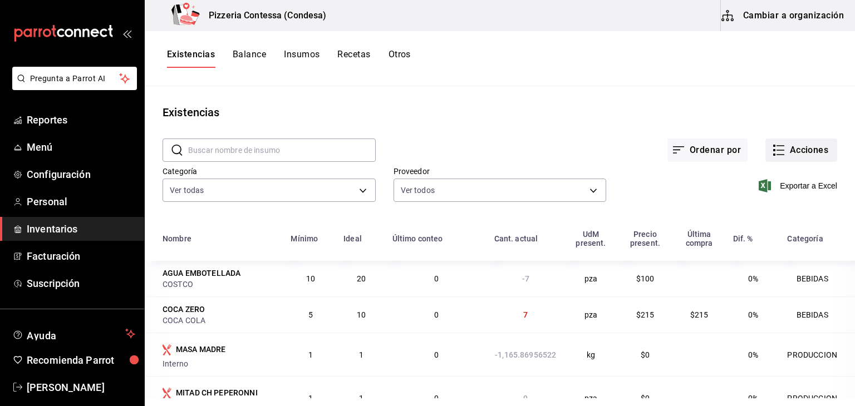
click at [770, 140] on button "Acciones" at bounding box center [801, 150] width 72 height 23
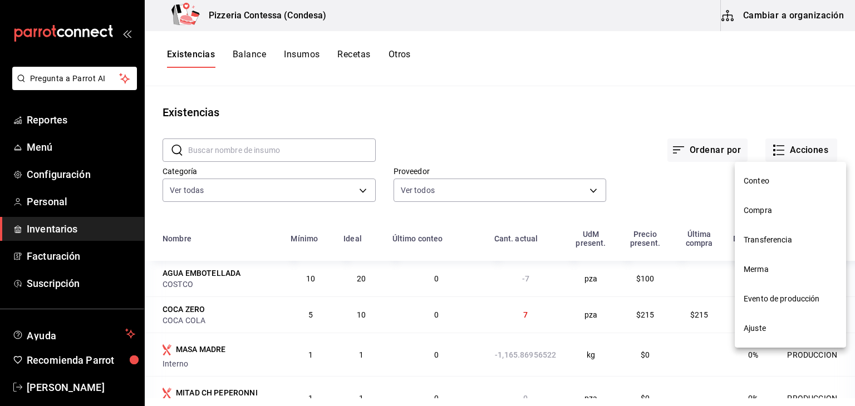
click at [771, 216] on span "Compra" at bounding box center [789, 211] width 93 height 12
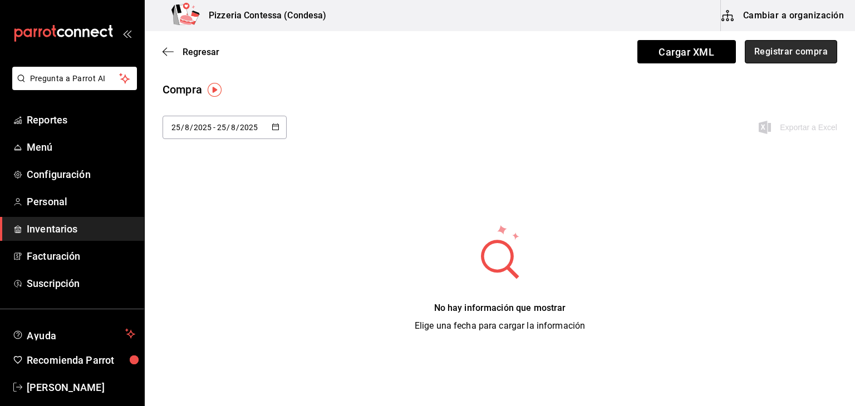
click at [784, 55] on button "Registrar compra" at bounding box center [791, 51] width 92 height 23
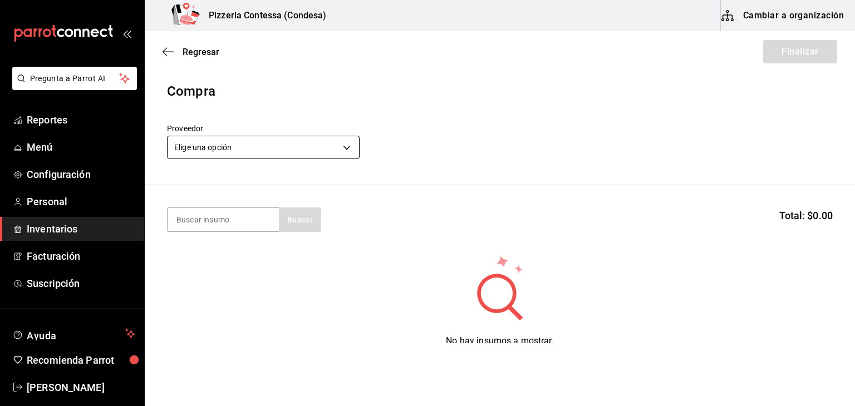
click at [268, 147] on body "Pregunta a Parrot AI Reportes Menú Configuración Personal Inventarios Facturaci…" at bounding box center [427, 171] width 855 height 343
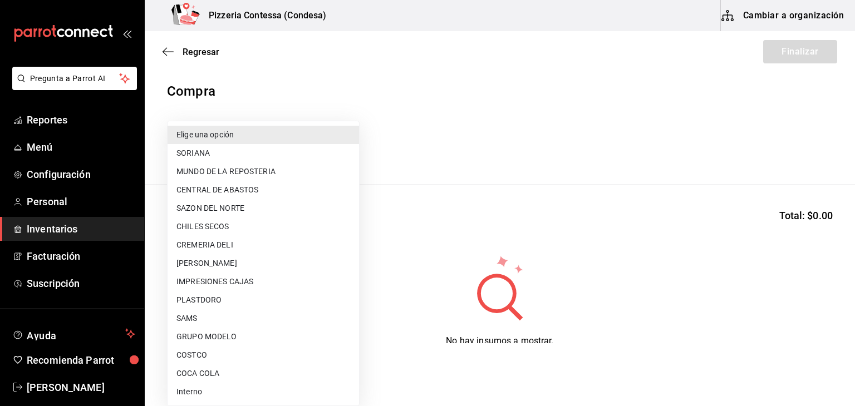
click at [238, 301] on li "PLASTDORO" at bounding box center [263, 300] width 191 height 18
type input "0b2c2d0b-5a25-4d60-8f4c-2b5e5e28d4a7"
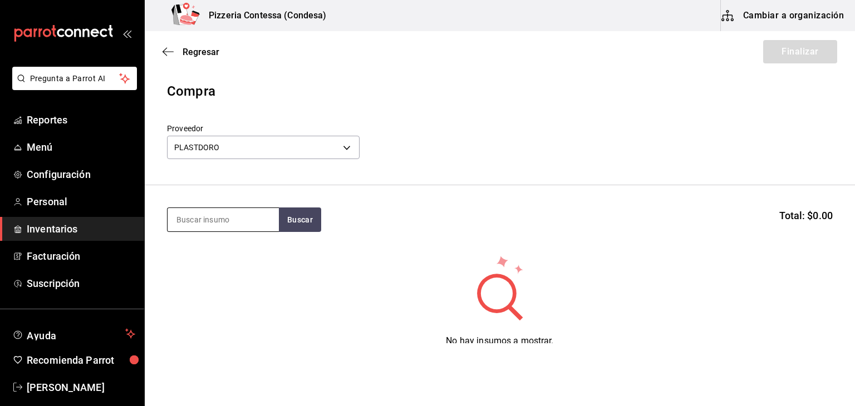
click at [196, 225] on input at bounding box center [223, 219] width 111 height 23
type input "pasta"
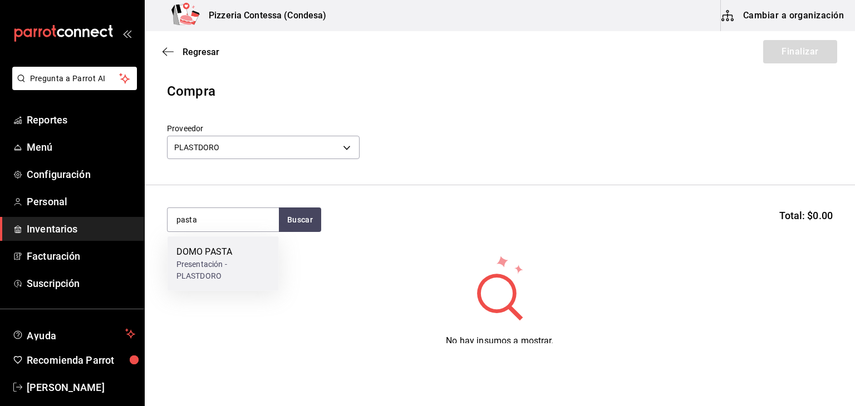
click at [211, 259] on div "Presentación - PLASTDORO" at bounding box center [222, 270] width 93 height 23
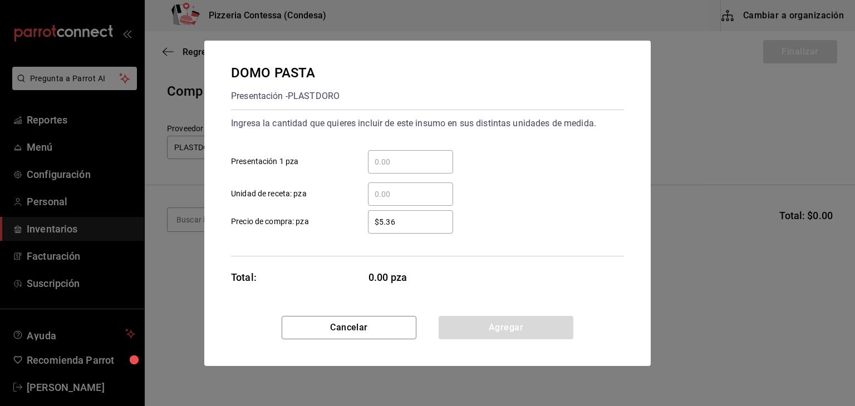
drag, startPoint x: 413, startPoint y: 218, endPoint x: 335, endPoint y: 211, distance: 78.2
click at [335, 211] on label "$5.36 ​ Precio de compra: pza" at bounding box center [342, 221] width 222 height 23
type input "$5.30"
click at [381, 194] on input "​ Unidad de receta: pza" at bounding box center [410, 194] width 85 height 13
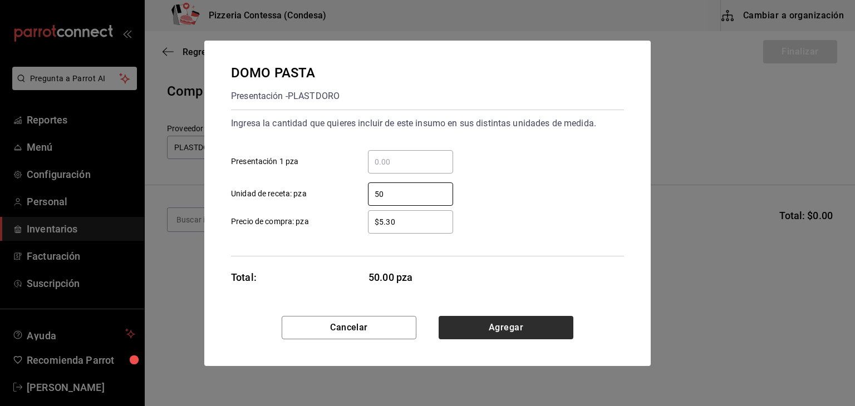
type input "50"
click at [518, 323] on button "Agregar" at bounding box center [506, 327] width 135 height 23
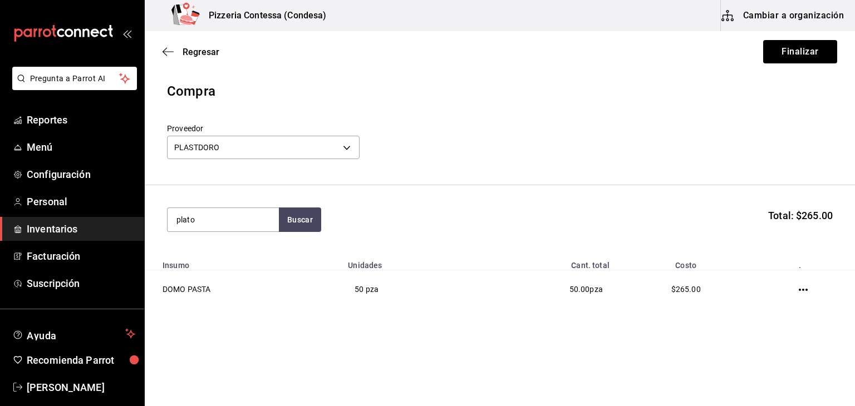
type input "plato"
click at [230, 261] on div "EMPAQUE - PLASTDORO" at bounding box center [219, 265] width 87 height 12
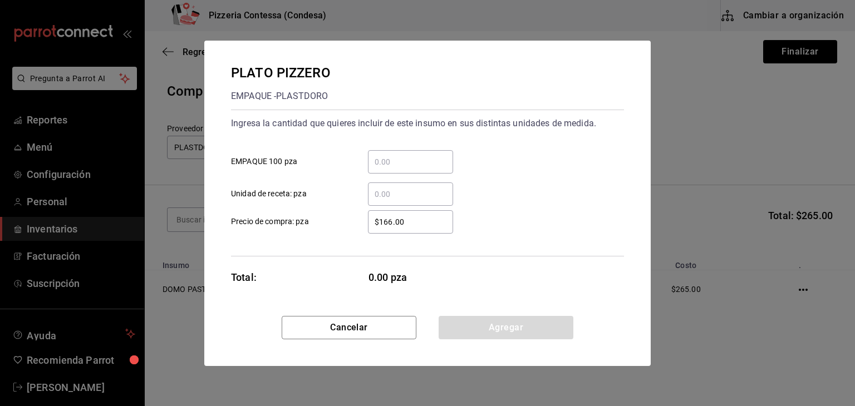
click at [404, 200] on input "​ Unidad de receta: pza" at bounding box center [410, 194] width 85 height 13
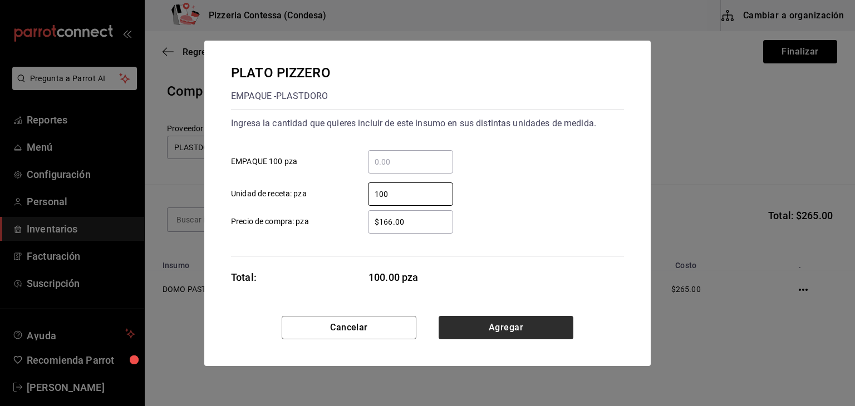
type input "100"
click at [493, 321] on button "Agregar" at bounding box center [506, 327] width 135 height 23
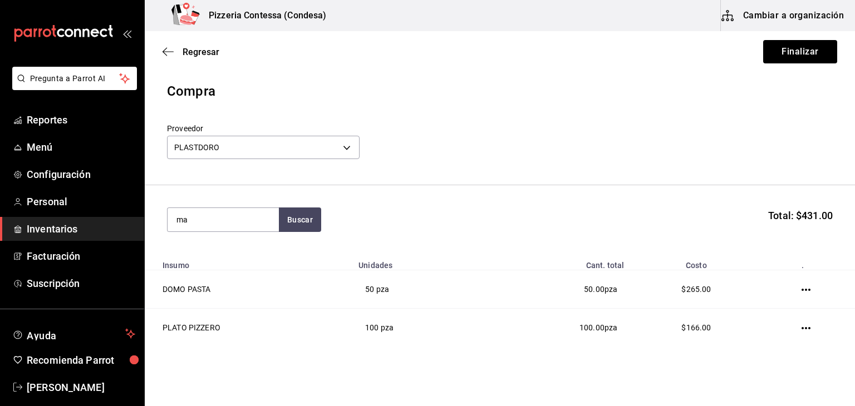
type input "m"
type input "salsa"
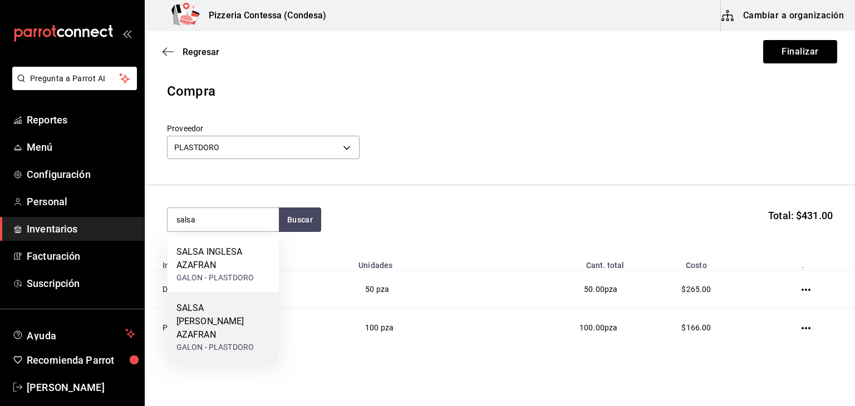
click at [244, 312] on div "SALSA [PERSON_NAME] AZAFRAN" at bounding box center [222, 322] width 93 height 40
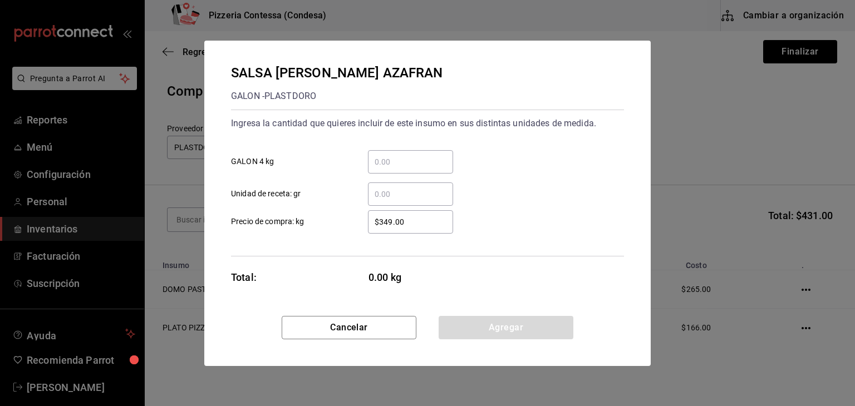
click at [401, 188] on input "​ Unidad de receta: gr" at bounding box center [410, 194] width 85 height 13
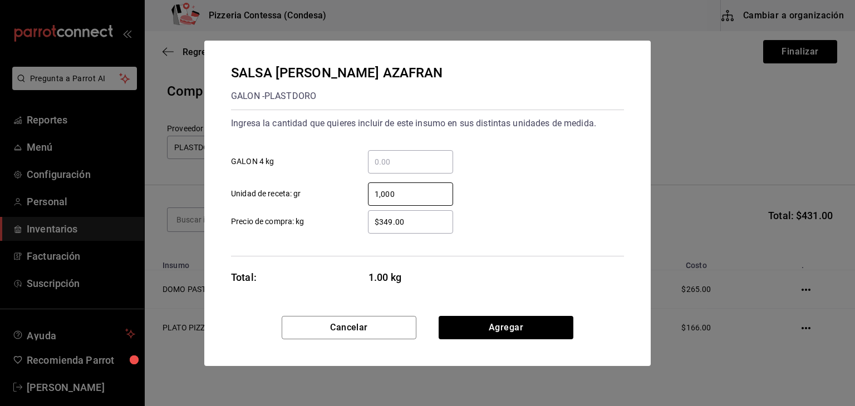
type input "1,000"
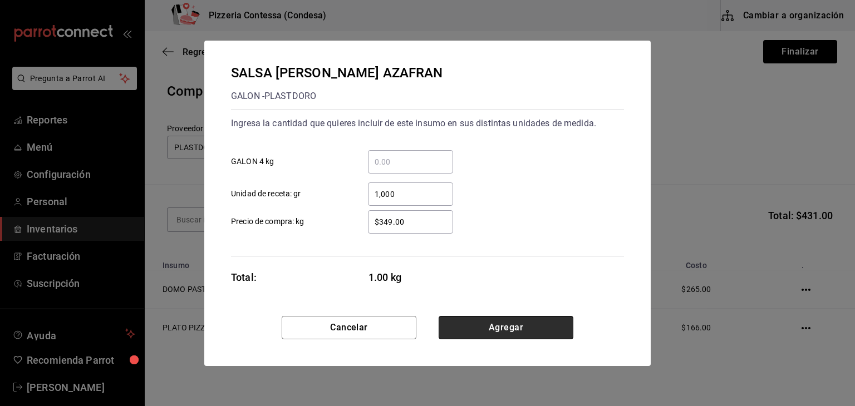
click at [495, 321] on button "Agregar" at bounding box center [506, 327] width 135 height 23
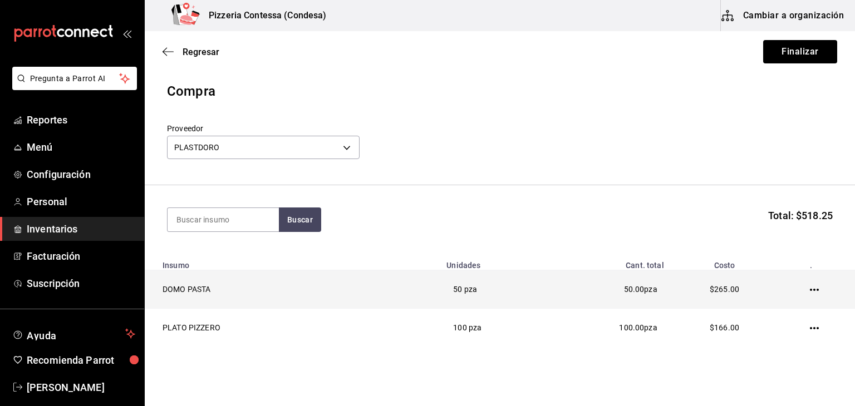
scroll to position [77, 0]
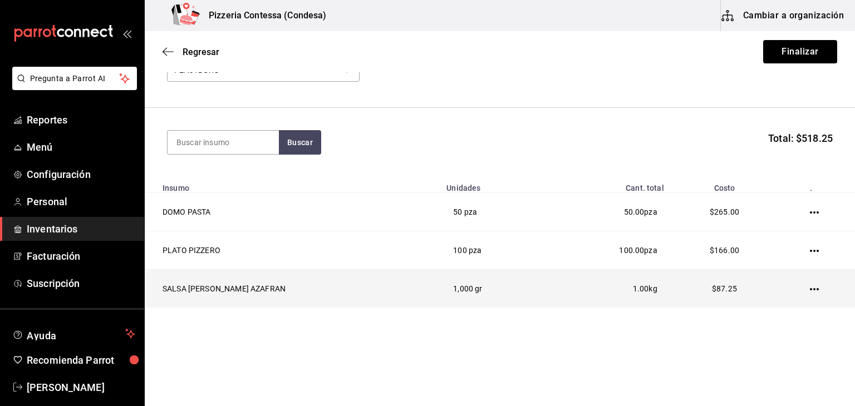
click at [810, 290] on icon "button" at bounding box center [814, 289] width 9 height 2
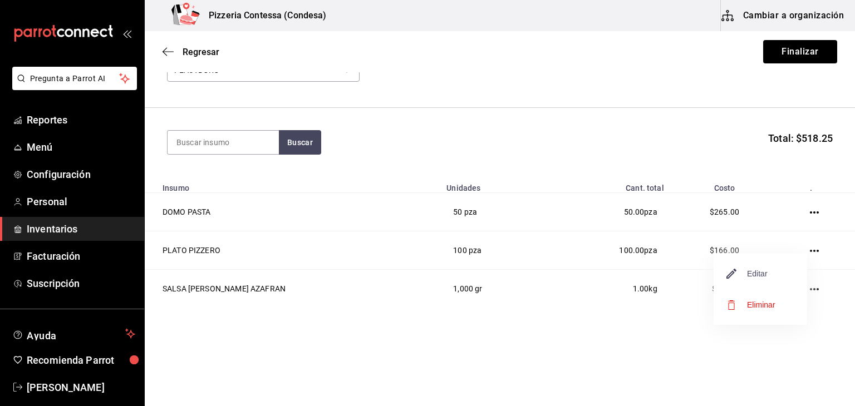
click at [766, 273] on span "Editar" at bounding box center [747, 273] width 41 height 13
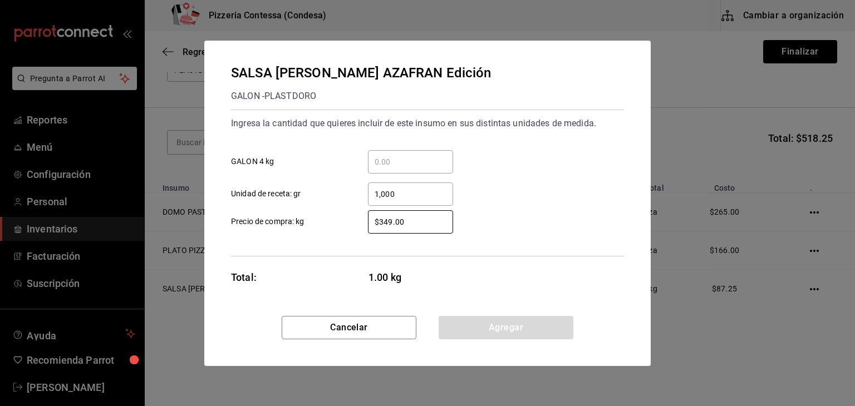
drag, startPoint x: 435, startPoint y: 227, endPoint x: 324, endPoint y: 234, distance: 111.5
click at [324, 234] on div "Ingresa la cantidad que quieres incluir de este insumo en sus distintas unidade…" at bounding box center [427, 183] width 393 height 147
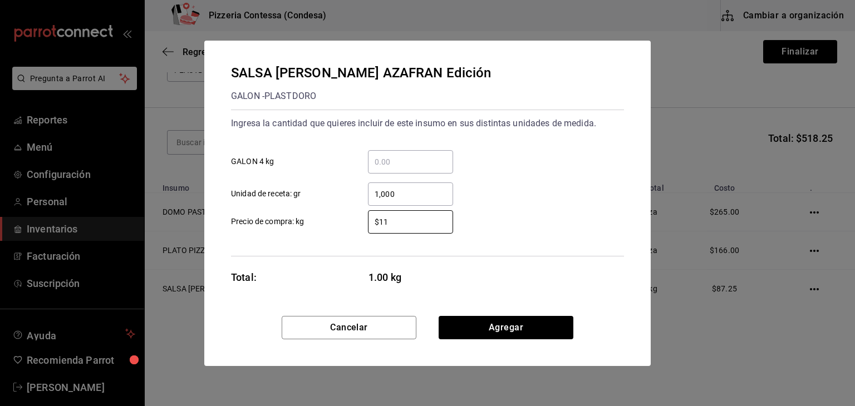
type input "$112"
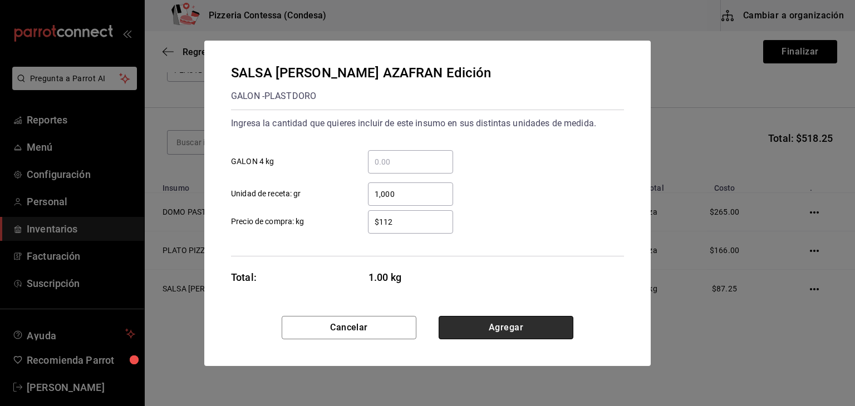
click at [507, 331] on button "Agregar" at bounding box center [506, 327] width 135 height 23
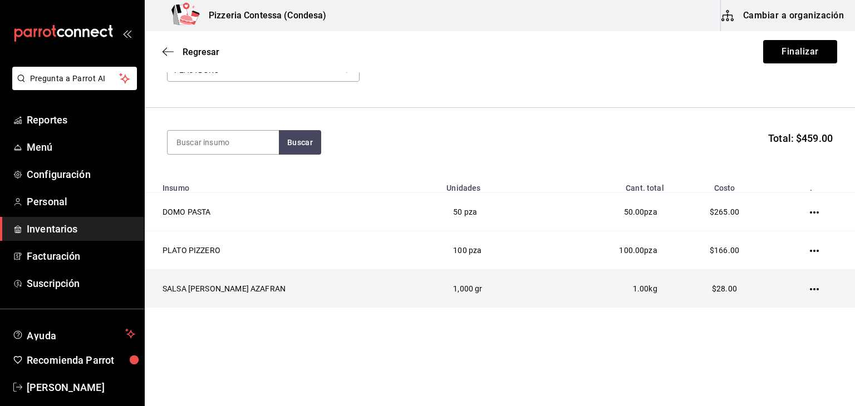
click at [810, 288] on td at bounding box center [816, 289] width 77 height 38
click at [810, 288] on icon "button" at bounding box center [814, 289] width 9 height 2
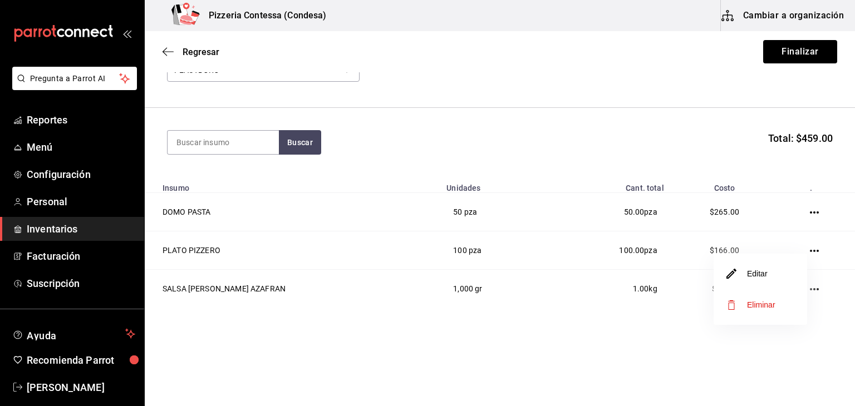
click at [786, 279] on li "Editar" at bounding box center [759, 273] width 93 height 31
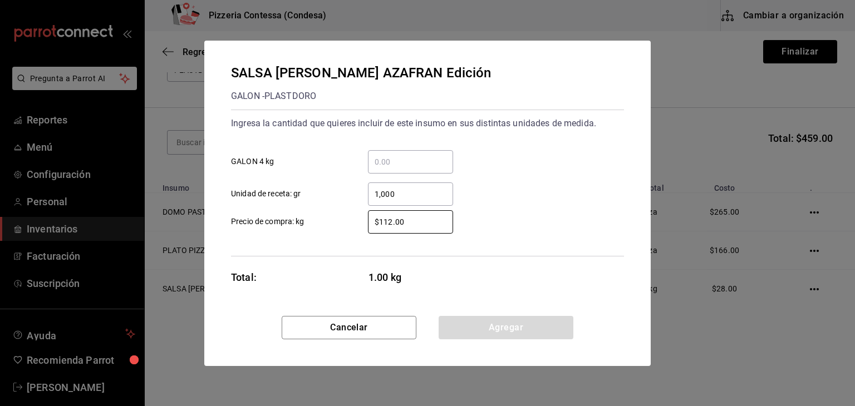
drag, startPoint x: 427, startPoint y: 218, endPoint x: 318, endPoint y: 225, distance: 108.8
click at [318, 225] on label "$112.00 ​ Precio de compra: kg" at bounding box center [342, 221] width 222 height 23
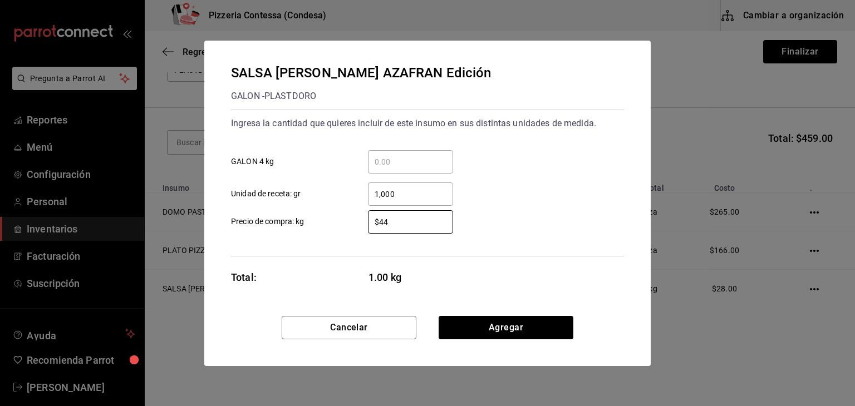
type input "$448"
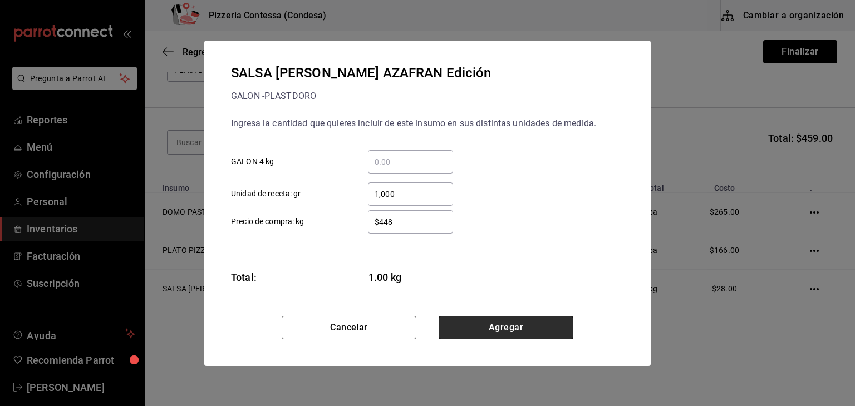
click at [494, 331] on button "Agregar" at bounding box center [506, 327] width 135 height 23
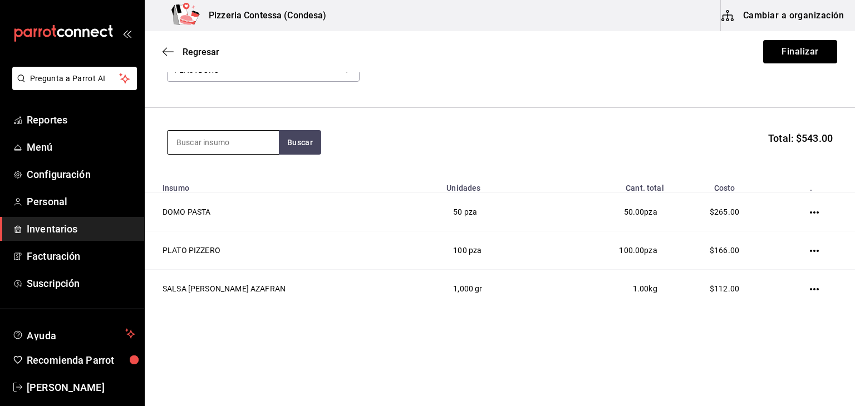
click at [224, 139] on input at bounding box center [223, 142] width 111 height 23
type input "soufle"
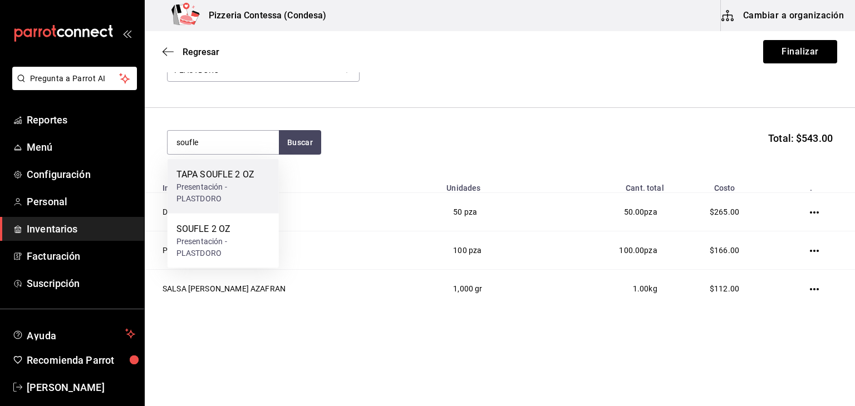
click at [213, 183] on div "Presentación - PLASTDORO" at bounding box center [222, 192] width 93 height 23
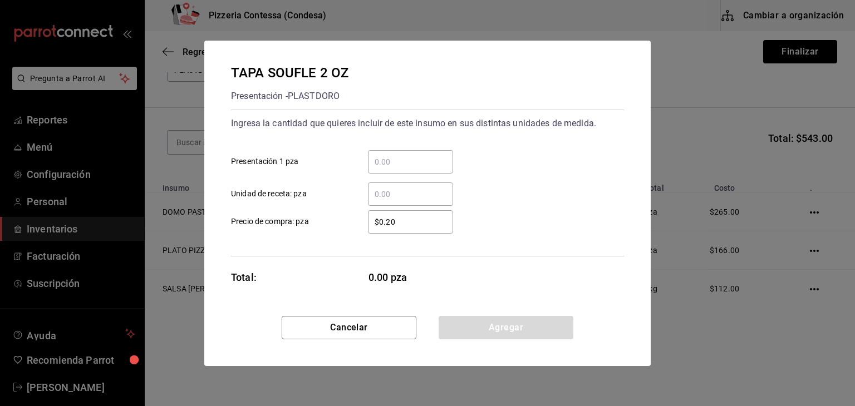
click at [423, 191] on input "​ Unidad de receta: pza" at bounding box center [410, 194] width 85 height 13
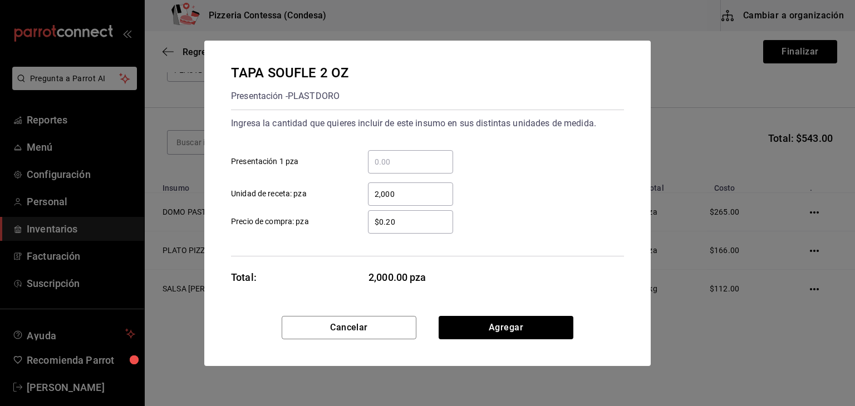
click at [423, 191] on input "2,000" at bounding box center [410, 194] width 85 height 13
type input "200"
drag, startPoint x: 418, startPoint y: 212, endPoint x: 352, endPoint y: 230, distance: 69.1
click at [352, 230] on div "$0.20 ​" at bounding box center [401, 221] width 103 height 23
click at [411, 221] on input "$0.20" at bounding box center [410, 221] width 85 height 13
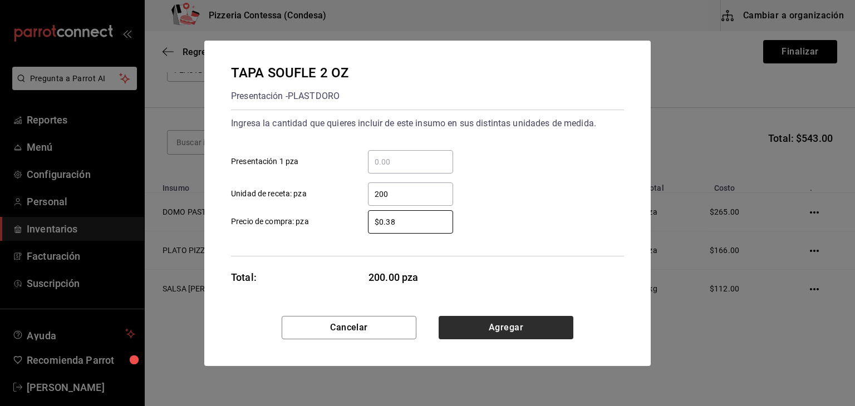
type input "$0.38"
click at [470, 317] on button "Agregar" at bounding box center [506, 327] width 135 height 23
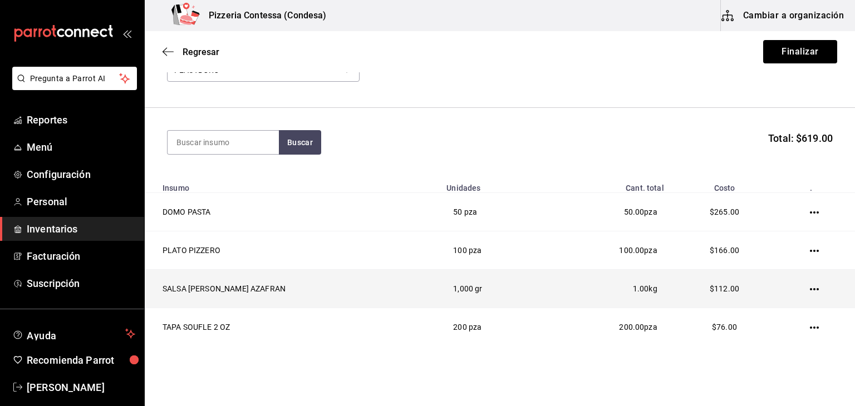
scroll to position [116, 0]
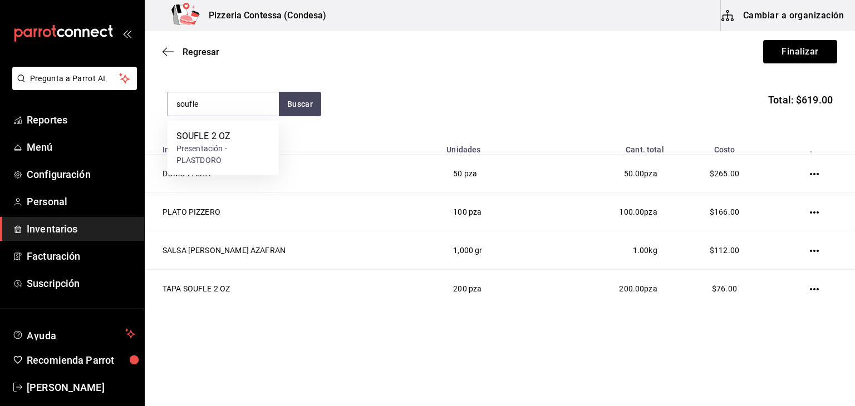
type input "soufle"
click at [240, 123] on div "SOUFLE 2 OZ Presentación - PLASTDORO" at bounding box center [223, 148] width 111 height 55
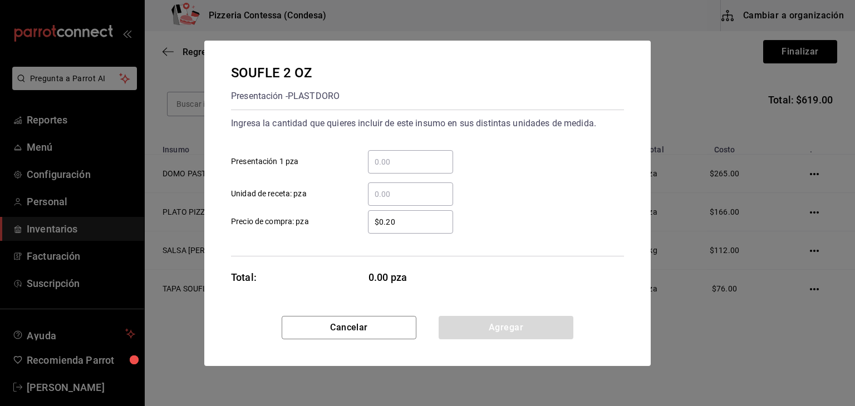
click at [381, 185] on div "​" at bounding box center [410, 194] width 85 height 23
click at [381, 188] on input "​ Unidad de receta: pza" at bounding box center [410, 194] width 85 height 13
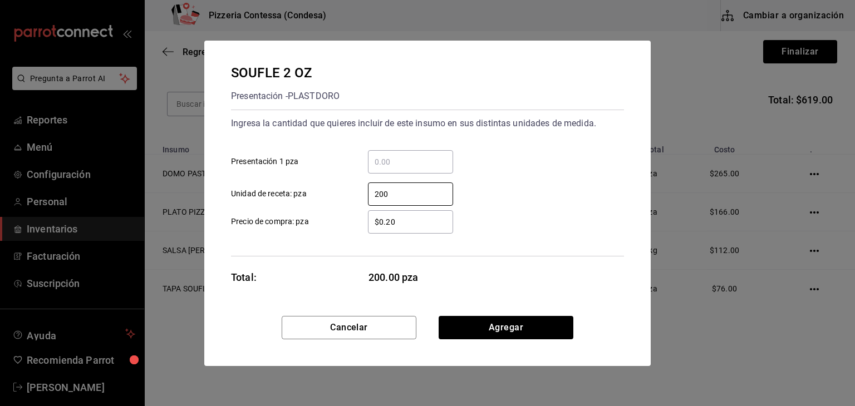
type input "200"
click at [407, 225] on input "$0.20" at bounding box center [410, 221] width 85 height 13
type input "$0.38"
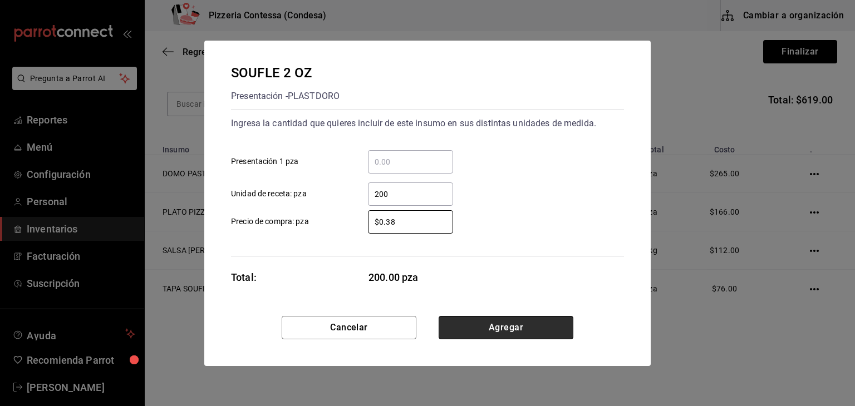
click at [496, 329] on button "Agregar" at bounding box center [506, 327] width 135 height 23
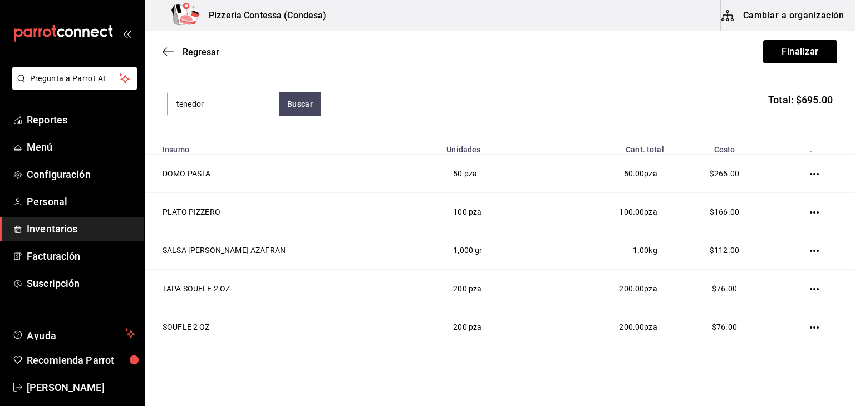
type input "tenedor"
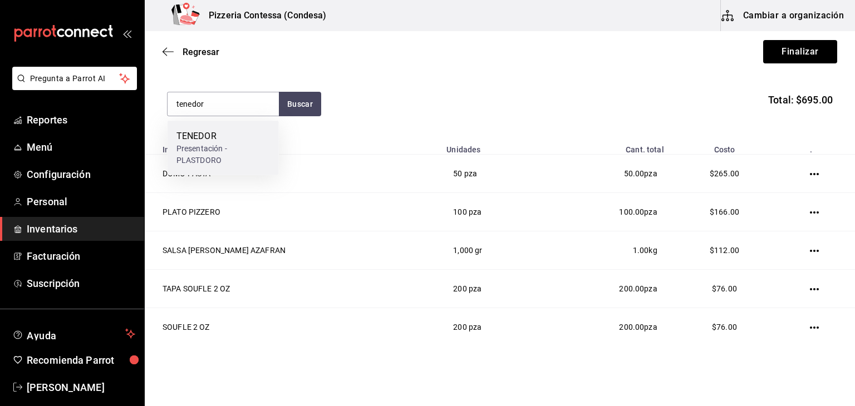
click at [221, 152] on div "Presentación - PLASTDORO" at bounding box center [222, 154] width 93 height 23
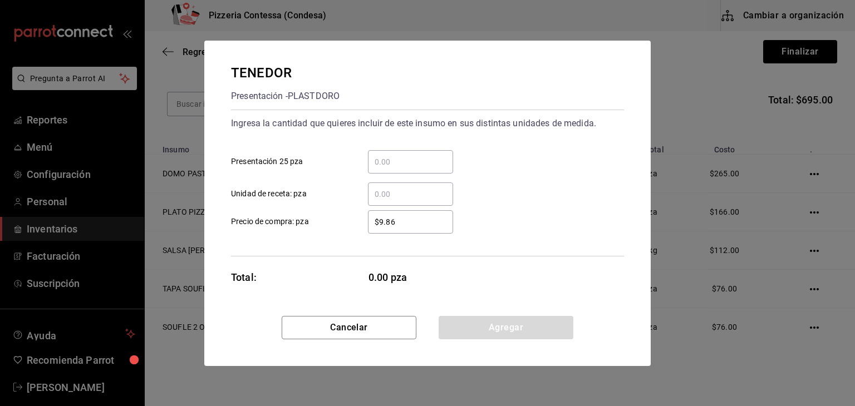
click at [397, 189] on input "​ Unidad de receta: pza" at bounding box center [410, 194] width 85 height 13
click at [401, 168] on input "​ Presentación 25 pza" at bounding box center [410, 161] width 85 height 13
type input "3"
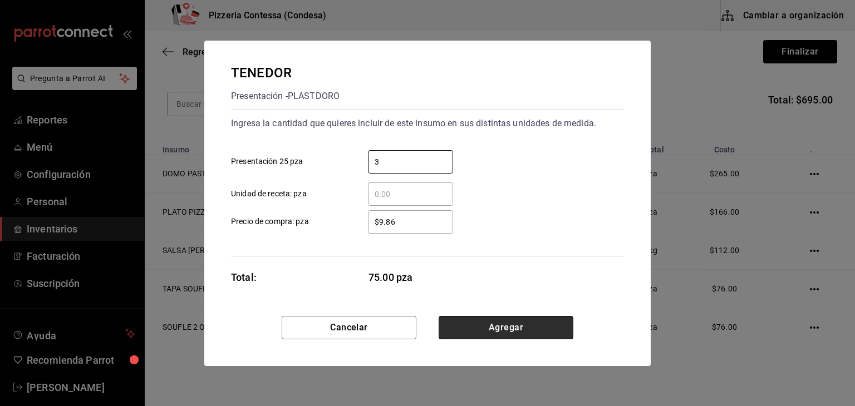
click at [525, 336] on button "Agregar" at bounding box center [506, 327] width 135 height 23
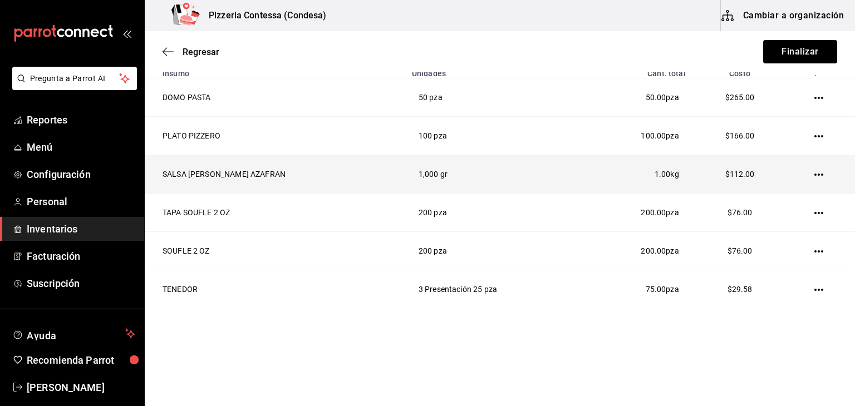
scroll to position [0, 0]
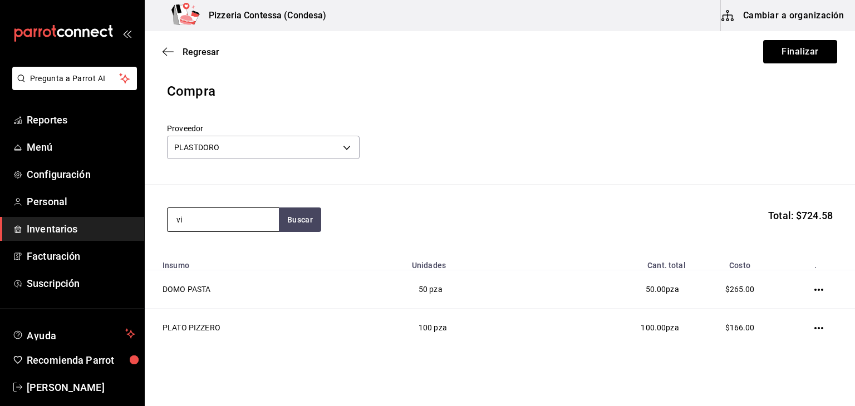
click at [223, 209] on input "vi" at bounding box center [223, 219] width 111 height 23
type input "vino"
click at [794, 61] on button "Finalizar" at bounding box center [800, 51] width 74 height 23
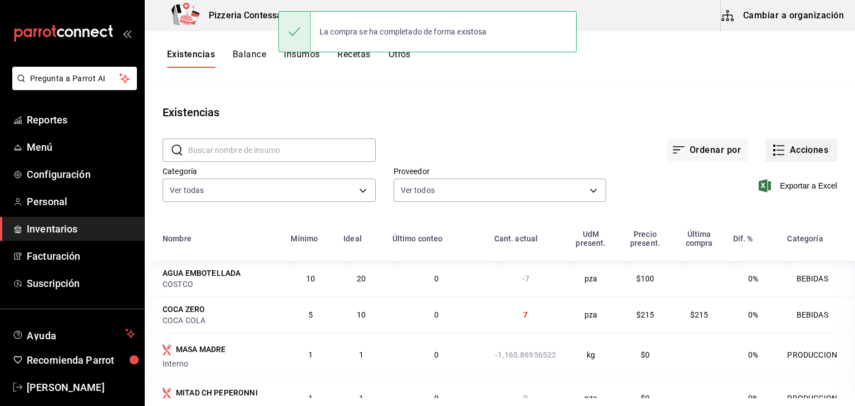
click at [801, 142] on button "Acciones" at bounding box center [801, 150] width 72 height 23
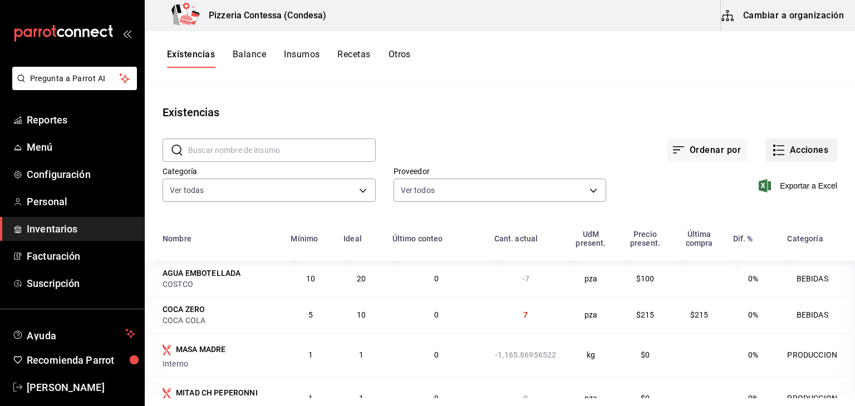
click at [797, 158] on button "Acciones" at bounding box center [801, 150] width 72 height 23
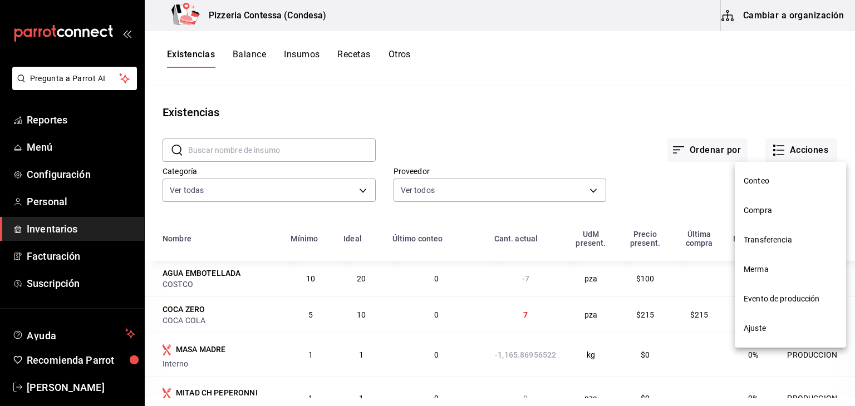
click at [785, 208] on span "Compra" at bounding box center [789, 211] width 93 height 12
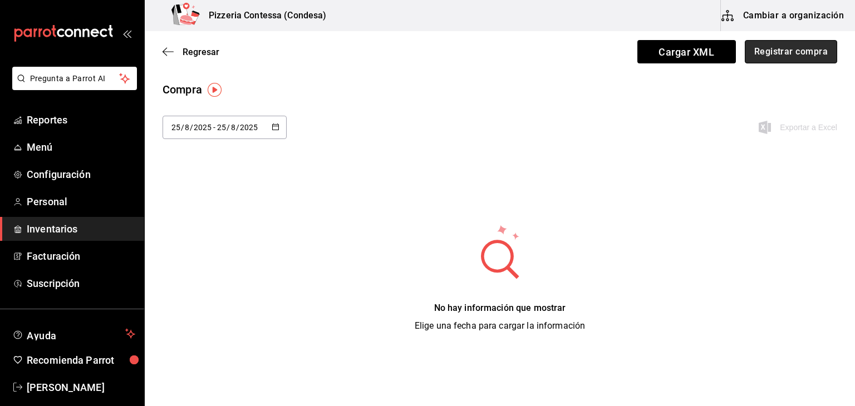
click at [777, 60] on button "Registrar compra" at bounding box center [791, 51] width 92 height 23
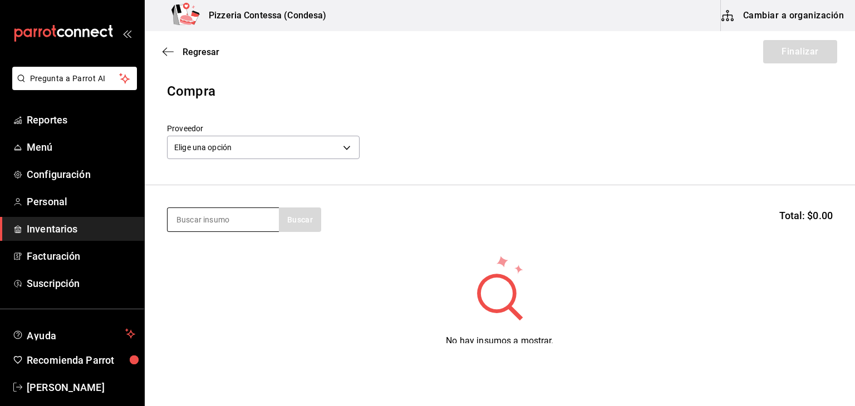
click at [250, 224] on input at bounding box center [223, 219] width 111 height 23
type input "vino"
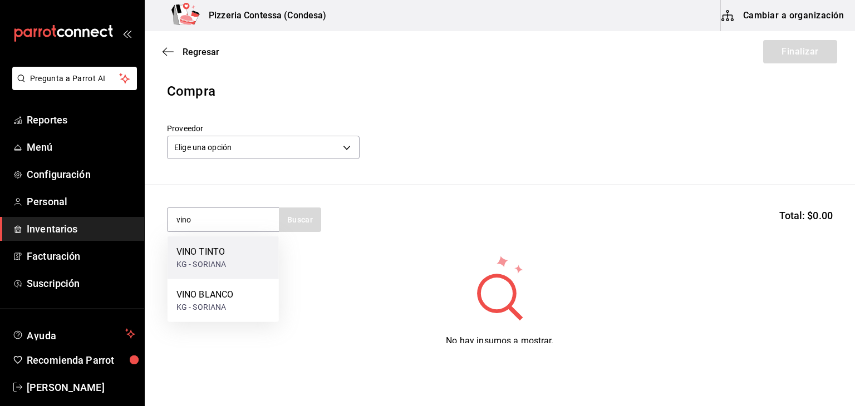
click at [239, 249] on div "VINO TINTO KG - SORIANA" at bounding box center [223, 258] width 111 height 43
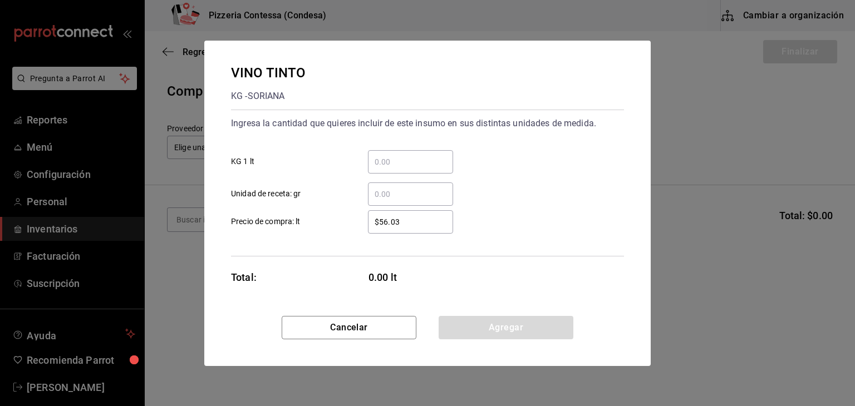
click at [401, 151] on div "​" at bounding box center [410, 161] width 85 height 23
click at [401, 155] on input "​ KG 1 lt" at bounding box center [410, 161] width 85 height 13
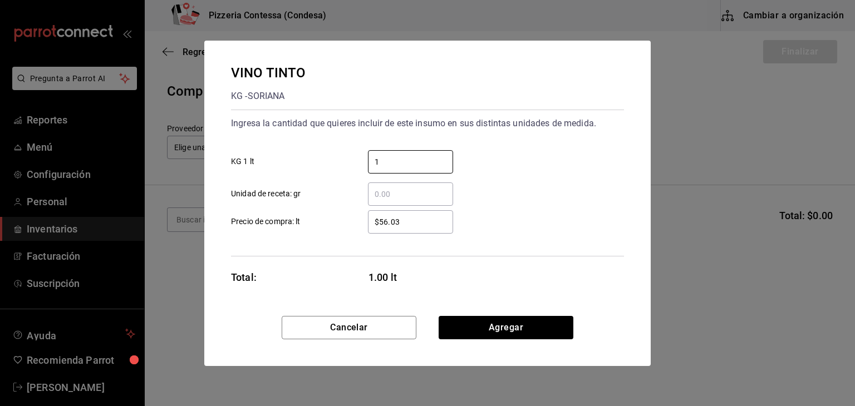
type input "1"
drag, startPoint x: 395, startPoint y: 221, endPoint x: 345, endPoint y: 221, distance: 50.1
click at [345, 221] on label "$56.03 ​ Precio de compra: lt" at bounding box center [342, 221] width 222 height 23
drag, startPoint x: 405, startPoint y: 221, endPoint x: 344, endPoint y: 230, distance: 61.3
click at [344, 230] on label "$56.03 ​ Precio de compra: lt" at bounding box center [342, 221] width 222 height 23
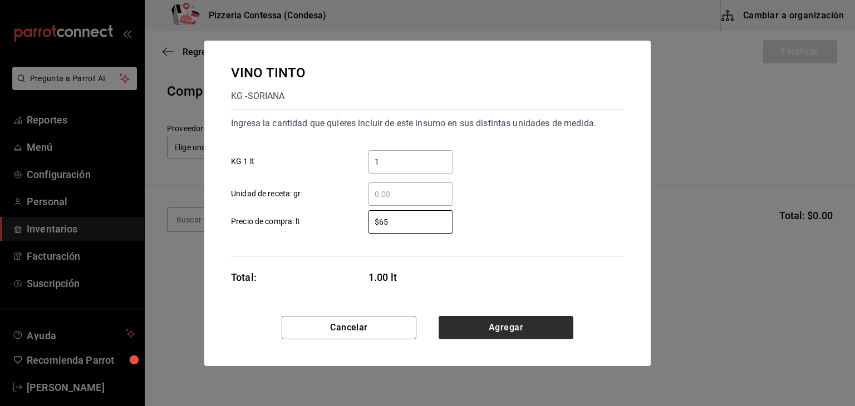
type input "$65"
click at [541, 329] on button "Agregar" at bounding box center [506, 327] width 135 height 23
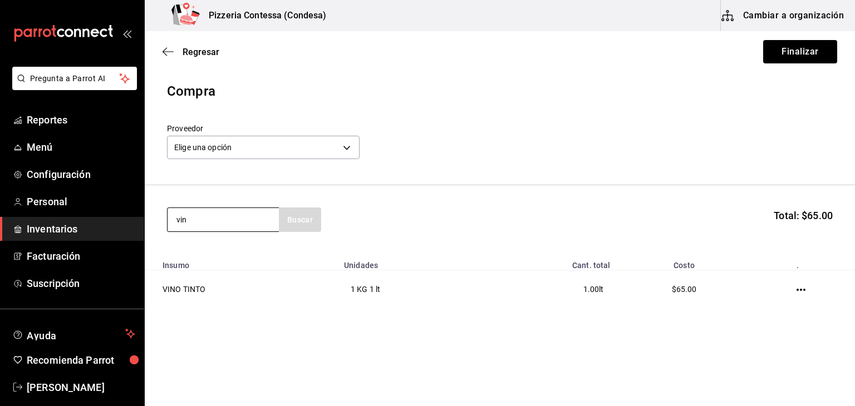
type input "vino"
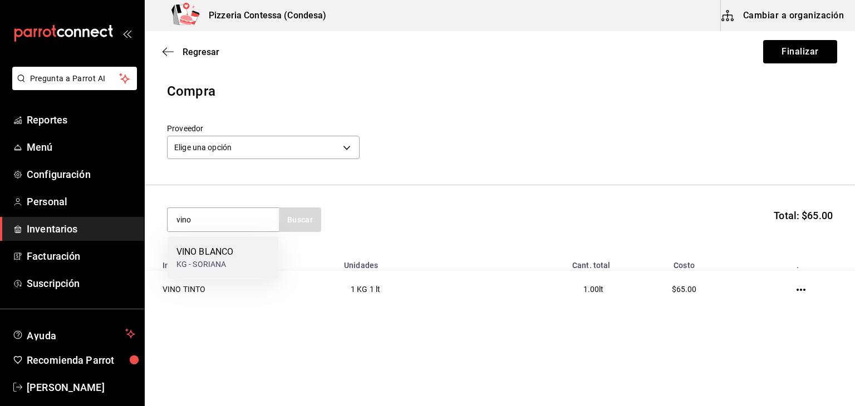
click at [234, 254] on div "VINO BLANCO KG - SORIANA" at bounding box center [223, 258] width 111 height 43
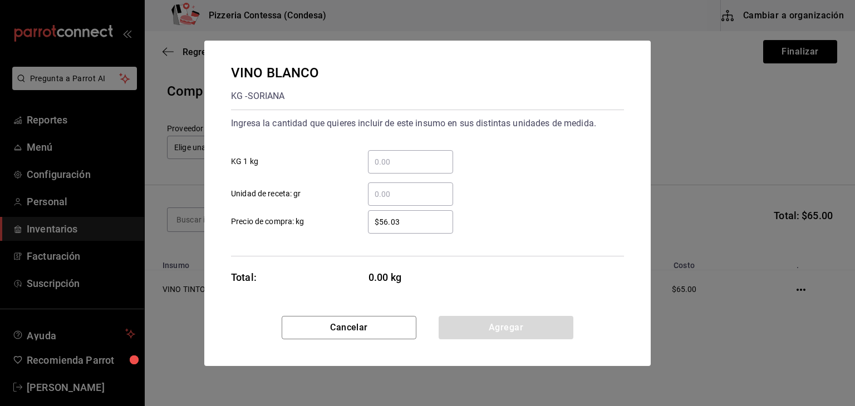
drag, startPoint x: 403, startPoint y: 223, endPoint x: 334, endPoint y: 212, distance: 70.4
click at [340, 211] on label "$56.03 ​ Precio de compra: kg" at bounding box center [342, 221] width 222 height 23
type input "$65"
click at [386, 168] on div "​" at bounding box center [410, 161] width 85 height 23
click at [386, 168] on input "​ KG 1 kg" at bounding box center [410, 161] width 85 height 13
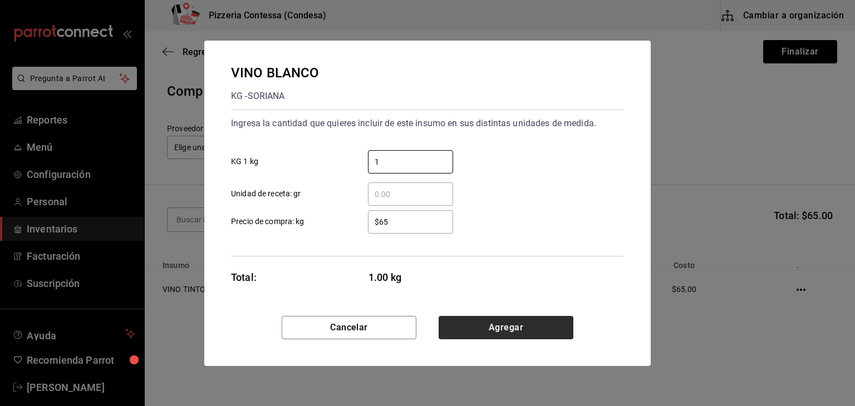
type input "1"
click at [469, 318] on button "Agregar" at bounding box center [506, 327] width 135 height 23
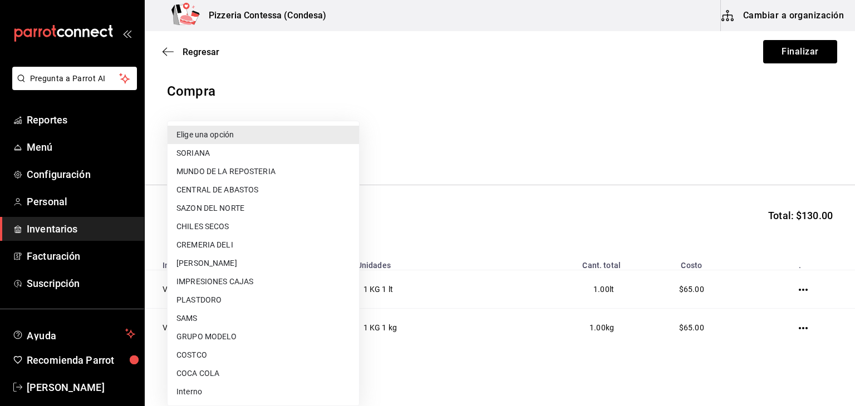
click at [248, 145] on body "Pregunta a Parrot AI Reportes Menú Configuración Personal Inventarios Facturaci…" at bounding box center [427, 171] width 855 height 343
click at [250, 157] on li "SORIANA" at bounding box center [263, 153] width 191 height 18
type input "6e7025e6-a2ed-4516-84d1-d7d5b7dcc11a"
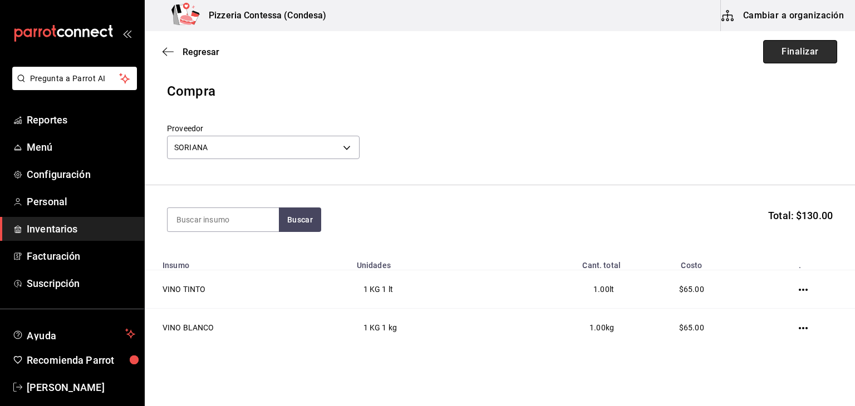
click at [799, 51] on button "Finalizar" at bounding box center [800, 51] width 74 height 23
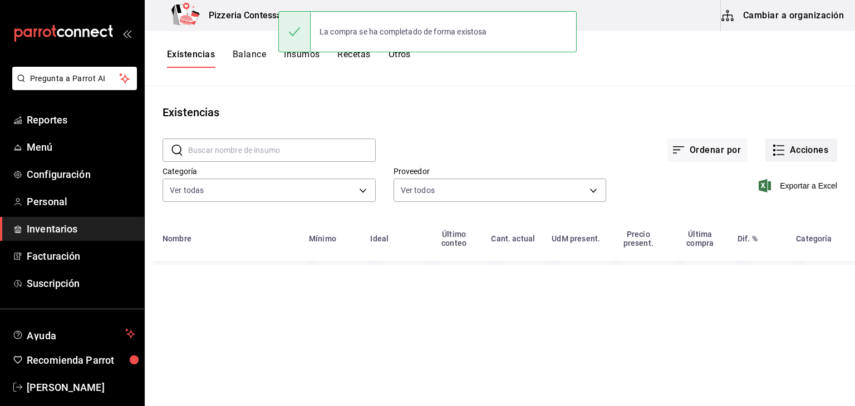
click at [808, 154] on button "Acciones" at bounding box center [801, 150] width 72 height 23
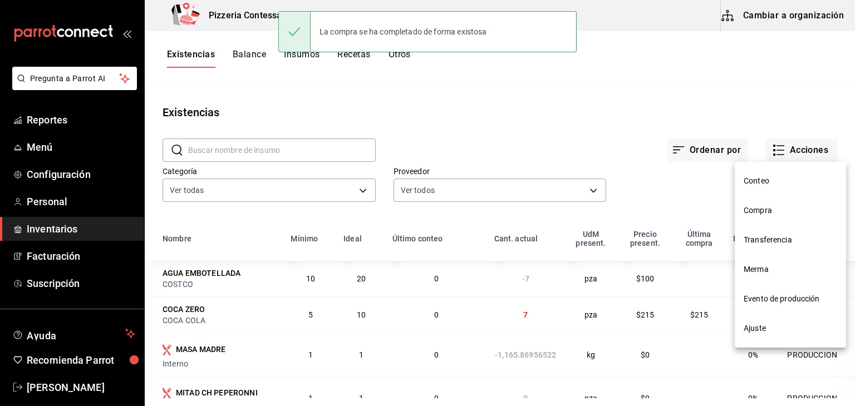
click at [784, 214] on span "Compra" at bounding box center [789, 211] width 93 height 12
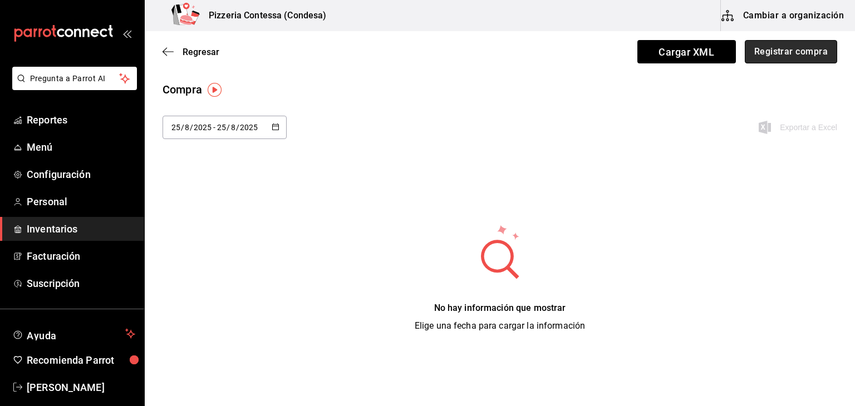
click at [790, 52] on button "Registrar compra" at bounding box center [791, 51] width 92 height 23
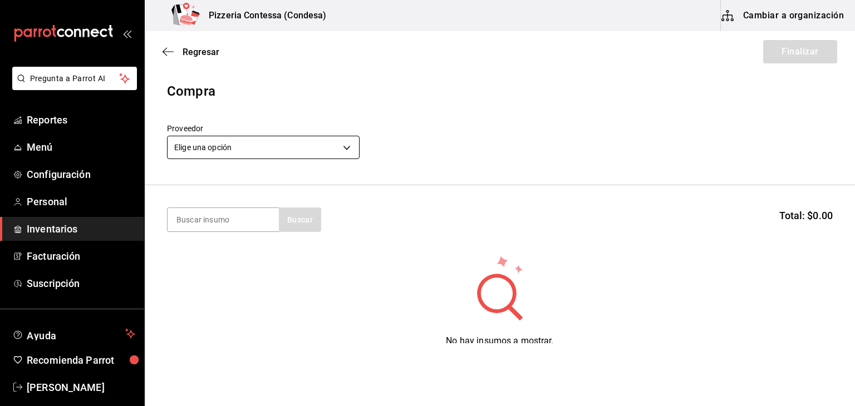
click at [263, 146] on body "Pregunta a Parrot AI Reportes Menú Configuración Personal Inventarios Facturaci…" at bounding box center [427, 171] width 855 height 343
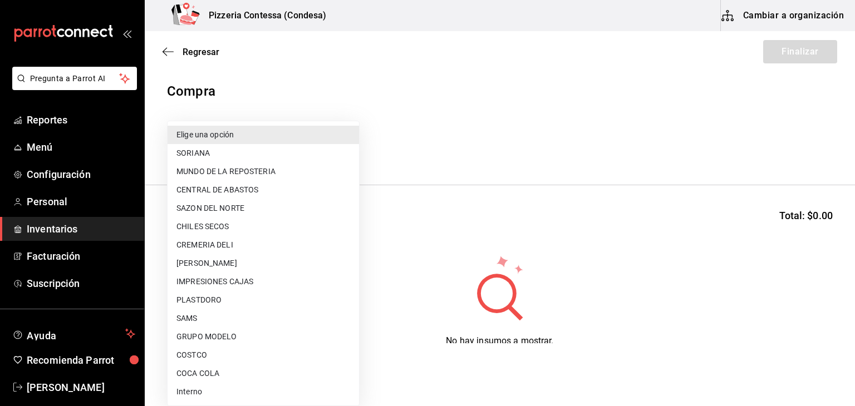
click at [263, 162] on li "MUNDO DE LA REPOSTERIA" at bounding box center [263, 171] width 191 height 18
type input "913cc2ee-9993-4bbe-9367-cf470e4586bd"
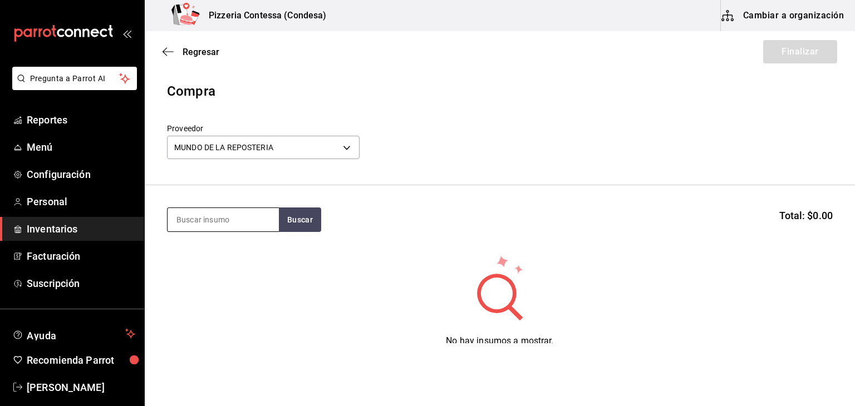
click at [213, 226] on input at bounding box center [223, 219] width 111 height 23
type input "harina"
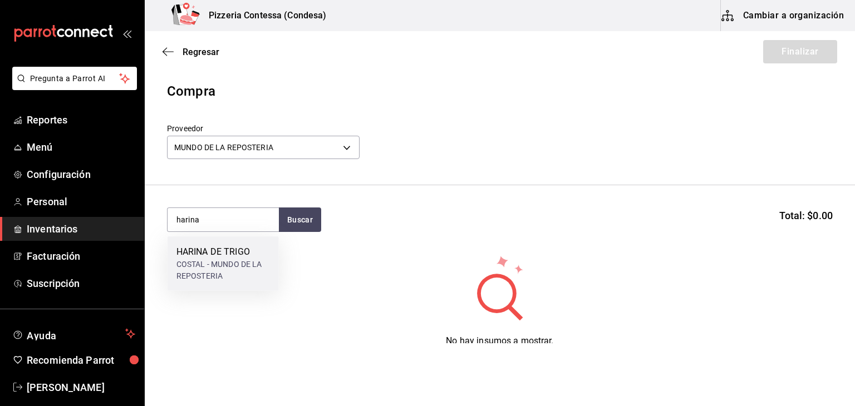
click at [212, 250] on div "HARINA DE TRIGO" at bounding box center [222, 251] width 93 height 13
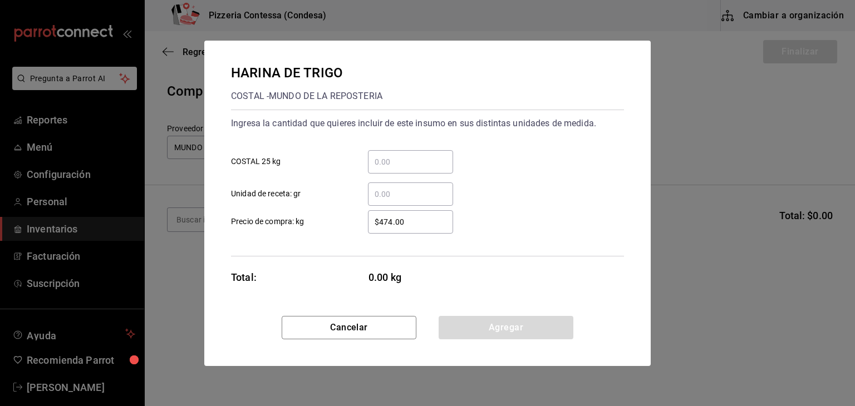
click at [390, 168] on input "​ COSTAL 25 kg" at bounding box center [410, 161] width 85 height 13
type input "1"
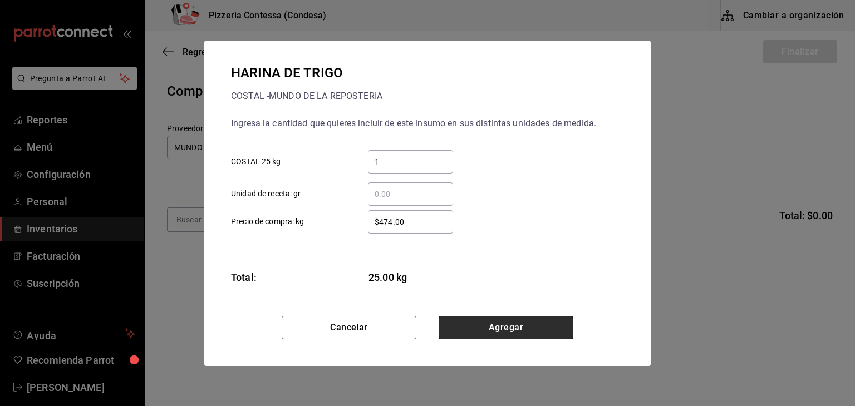
click at [475, 322] on button "Agregar" at bounding box center [506, 327] width 135 height 23
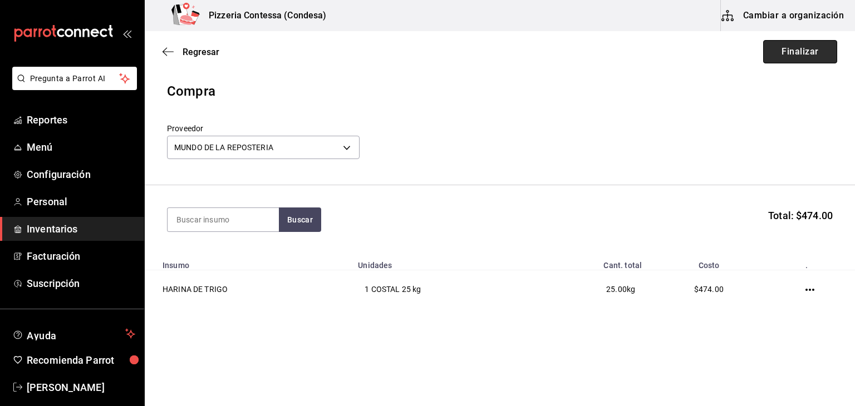
click at [792, 61] on button "Finalizar" at bounding box center [800, 51] width 74 height 23
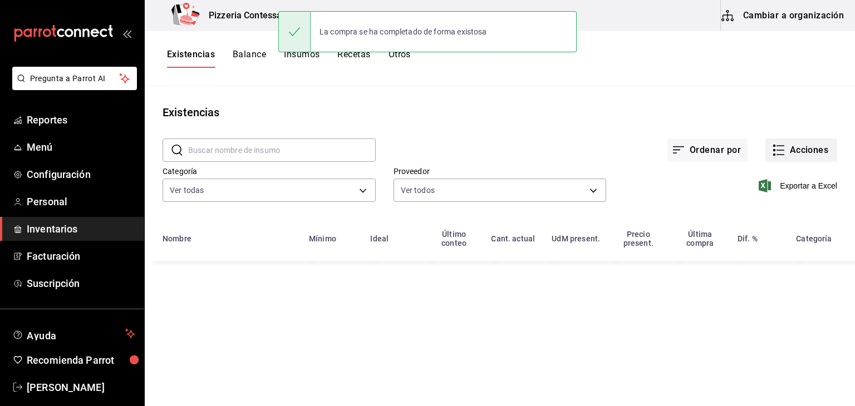
click at [790, 156] on button "Acciones" at bounding box center [801, 150] width 72 height 23
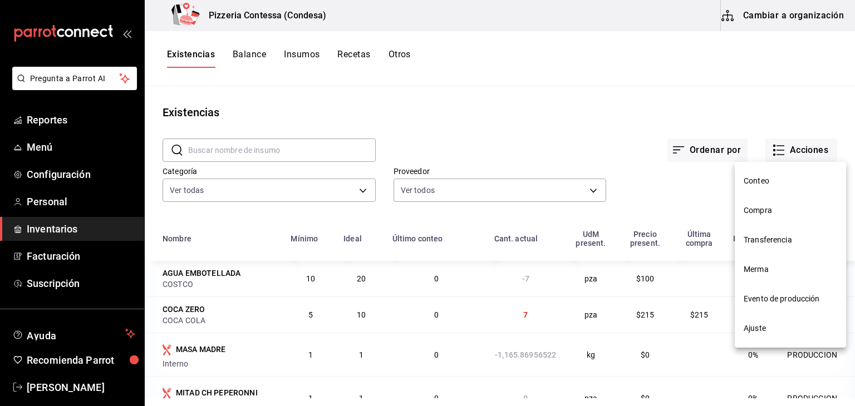
click at [777, 219] on li "Compra" at bounding box center [790, 210] width 111 height 29
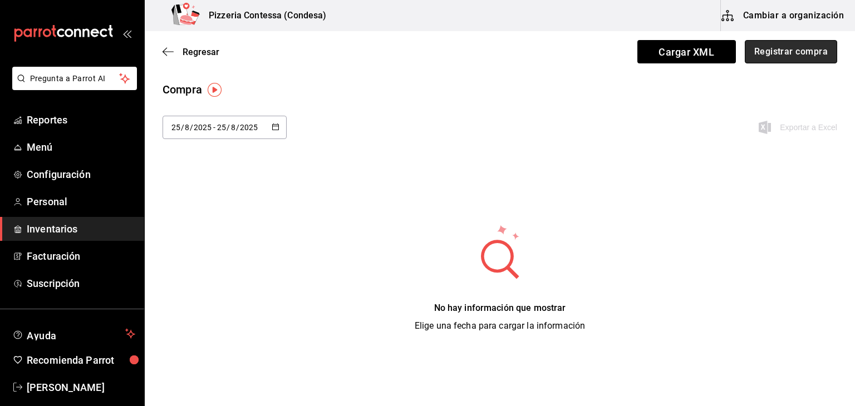
click at [758, 50] on button "Registrar compra" at bounding box center [791, 51] width 92 height 23
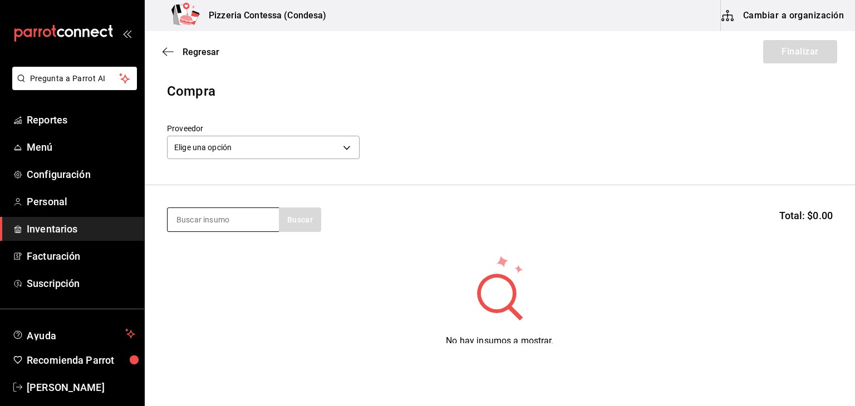
click at [239, 213] on input at bounding box center [223, 219] width 111 height 23
type input "carne"
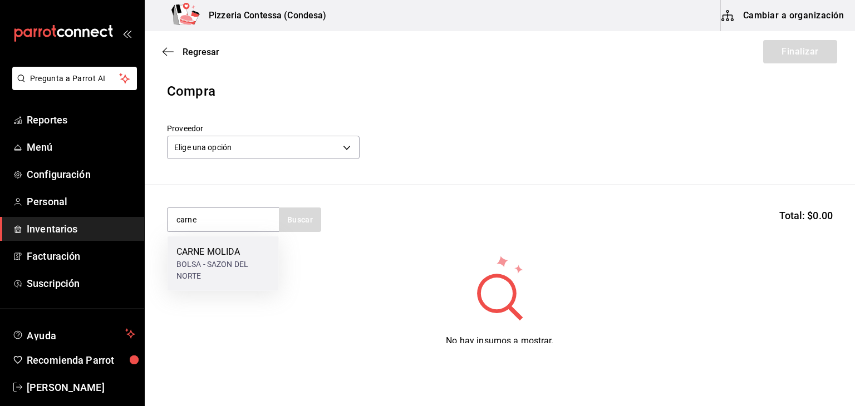
click at [229, 252] on div "CARNE MOLIDA" at bounding box center [222, 251] width 93 height 13
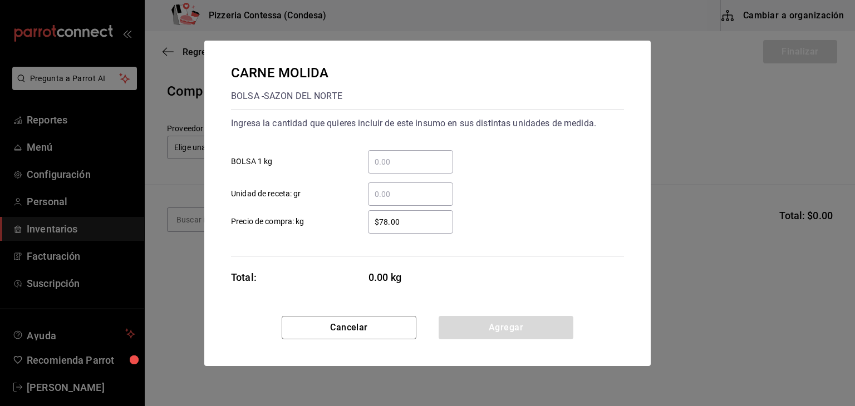
click at [418, 165] on input "​ BOLSA 1 kg" at bounding box center [410, 161] width 85 height 13
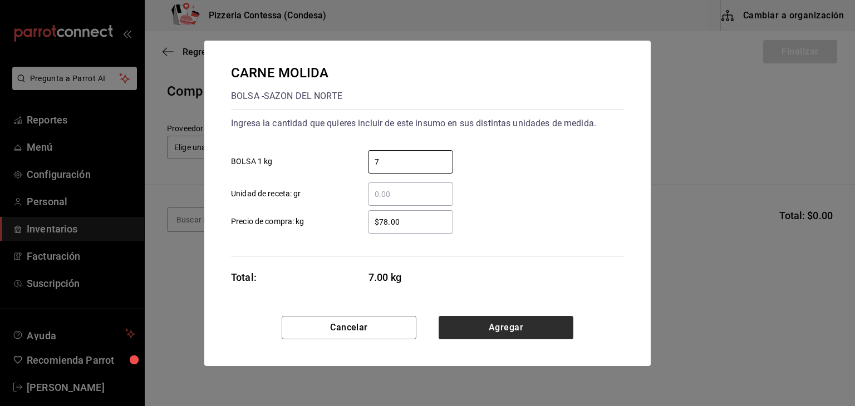
type input "7"
click at [470, 317] on button "Agregar" at bounding box center [506, 327] width 135 height 23
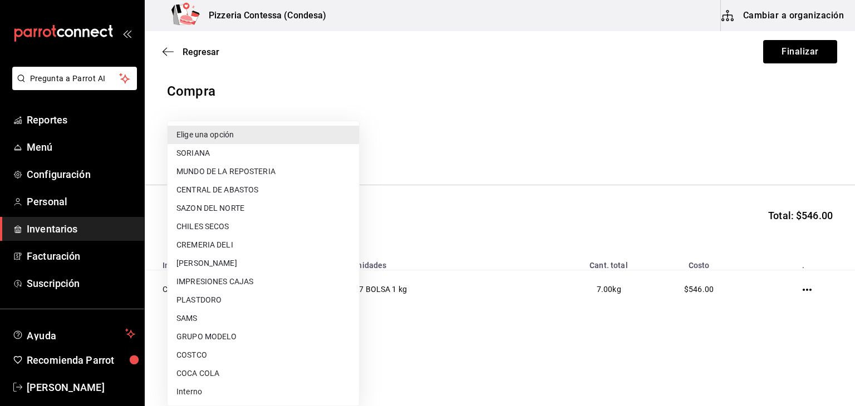
click at [275, 154] on body "Pregunta a Parrot AI Reportes Menú Configuración Personal Inventarios Facturaci…" at bounding box center [427, 171] width 855 height 343
click at [273, 201] on li "SAZON DEL NORTE" at bounding box center [263, 208] width 191 height 18
type input "eff032a9-7f7c-4d2d-8265-452218dc52ba"
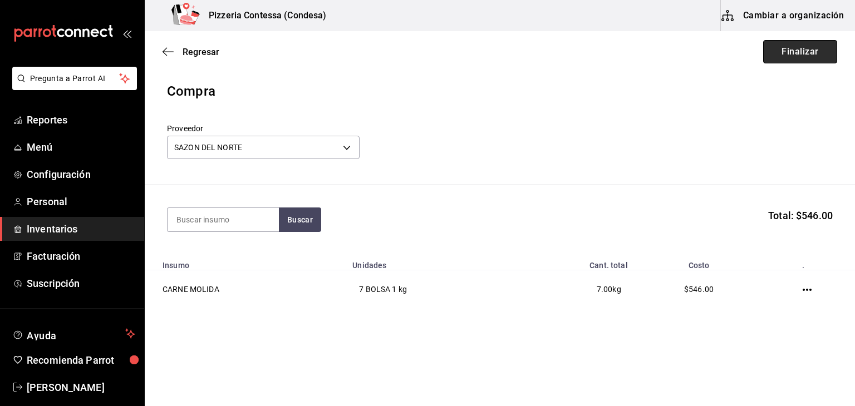
click at [794, 49] on button "Finalizar" at bounding box center [800, 51] width 74 height 23
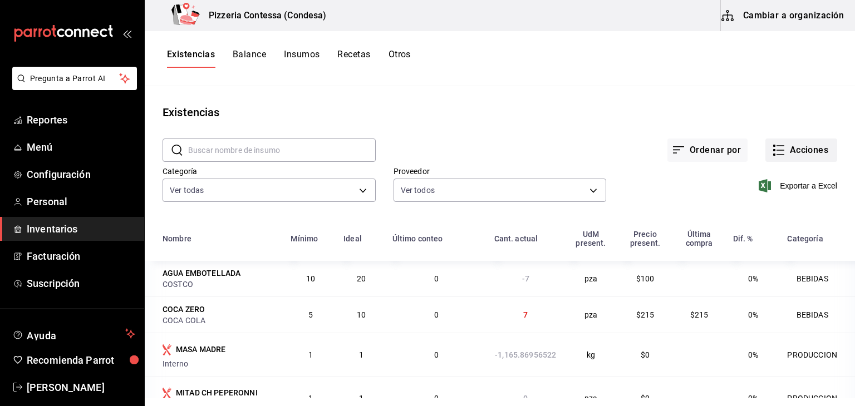
click at [792, 157] on button "Acciones" at bounding box center [801, 150] width 72 height 23
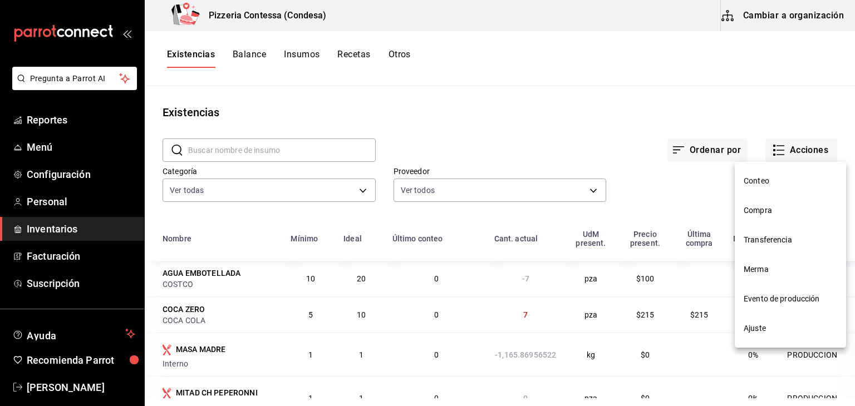
click at [755, 206] on span "Compra" at bounding box center [789, 211] width 93 height 12
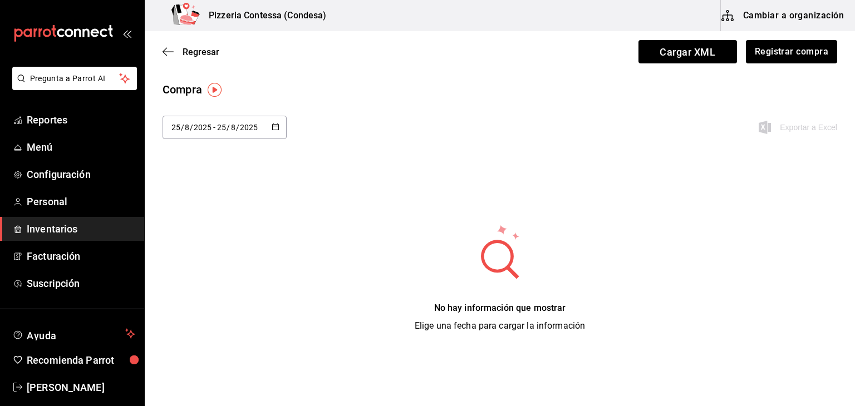
click at [269, 127] on div "[DATE] [DATE] - [DATE] [DATE]" at bounding box center [224, 127] width 124 height 23
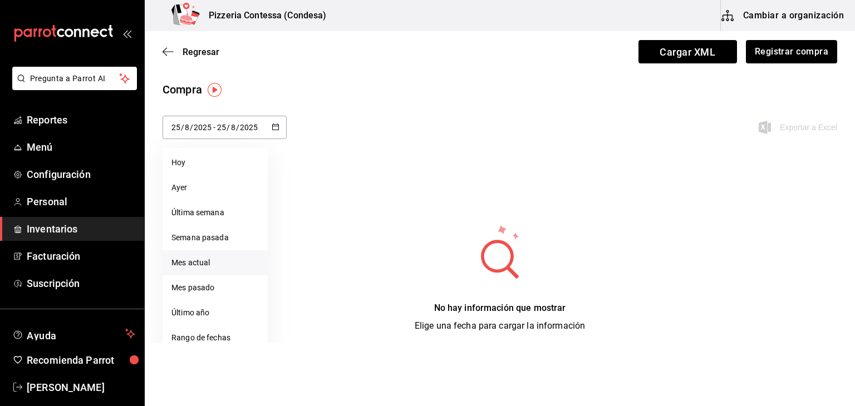
click at [211, 257] on li "Mes actual" at bounding box center [214, 262] width 105 height 25
type input "[DATE]"
type input "1"
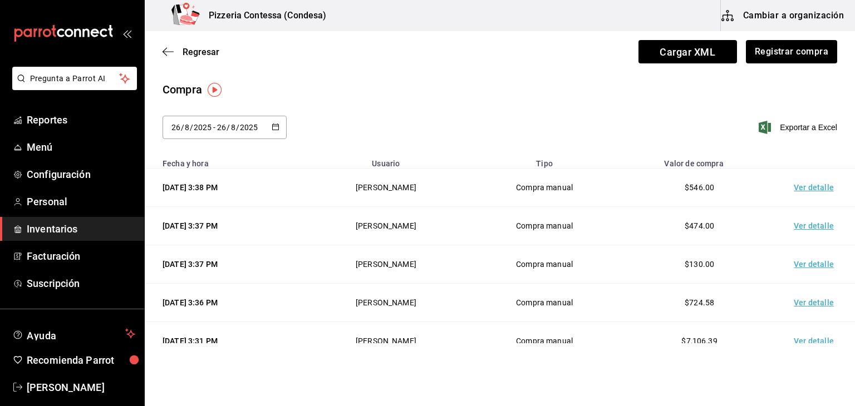
click at [272, 128] on \(Stroke\) "button" at bounding box center [275, 127] width 7 height 6
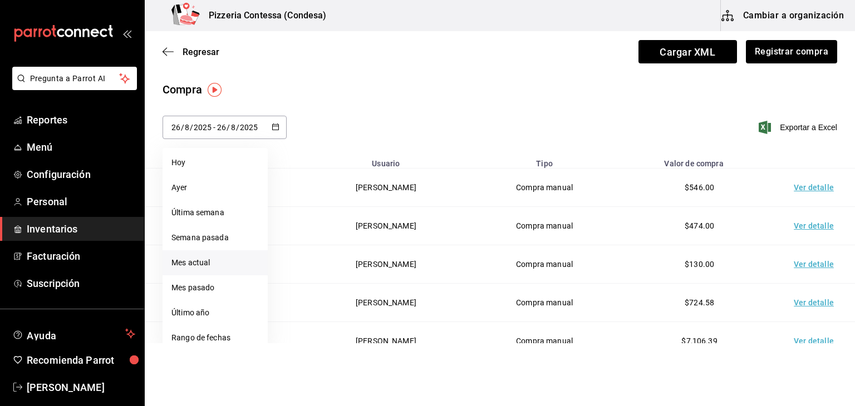
click at [205, 257] on li "Mes actual" at bounding box center [214, 262] width 105 height 25
type input "[DATE]"
type input "1"
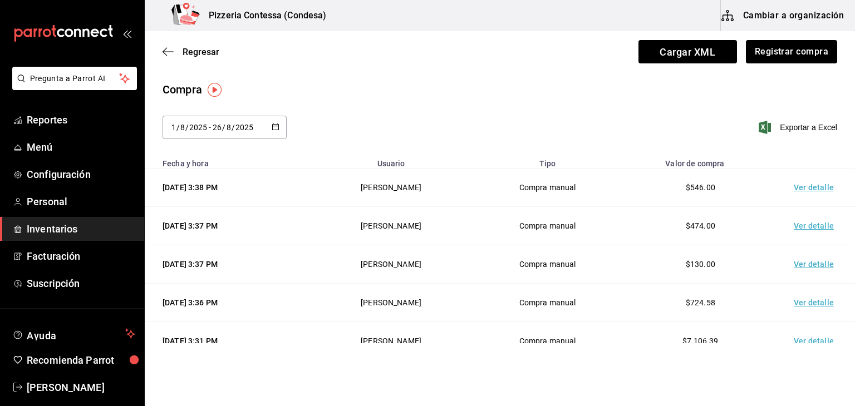
click at [815, 191] on td "Ver detalle" at bounding box center [816, 188] width 78 height 38
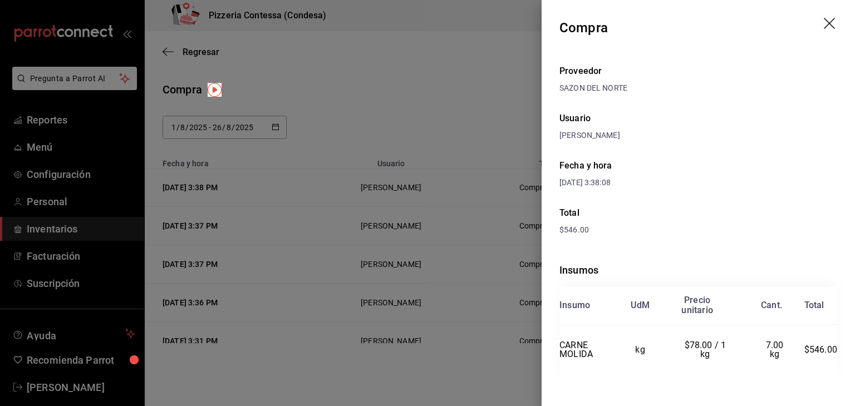
click at [824, 27] on icon "drag" at bounding box center [830, 24] width 13 height 13
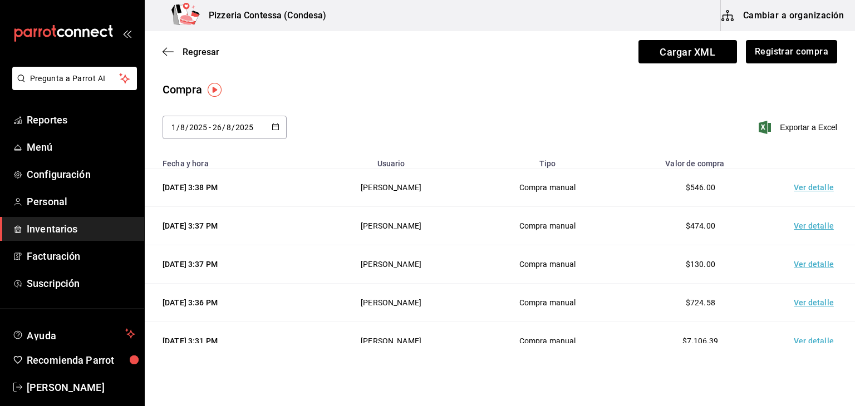
click at [221, 187] on div "26/08/2025 3:38 PM" at bounding box center [229, 187] width 135 height 11
click at [169, 55] on icon "button" at bounding box center [167, 52] width 11 height 10
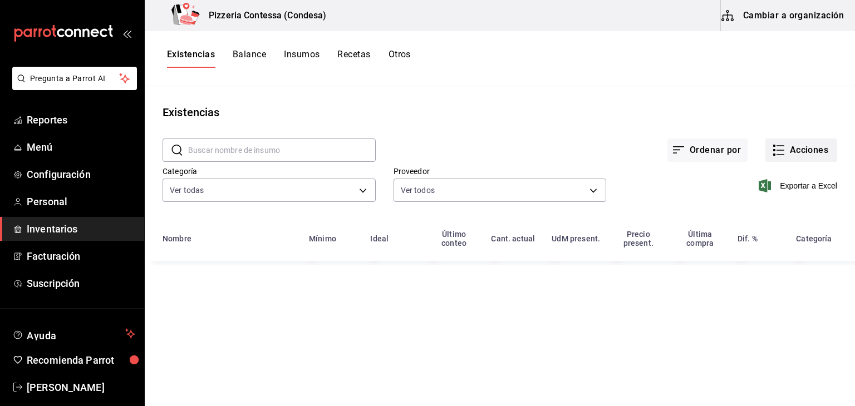
click at [781, 146] on button "Acciones" at bounding box center [801, 150] width 72 height 23
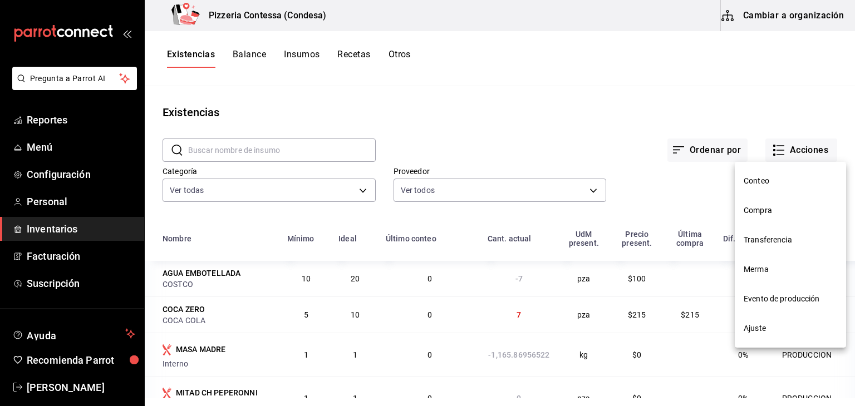
click at [769, 298] on span "Evento de producción" at bounding box center [789, 299] width 93 height 12
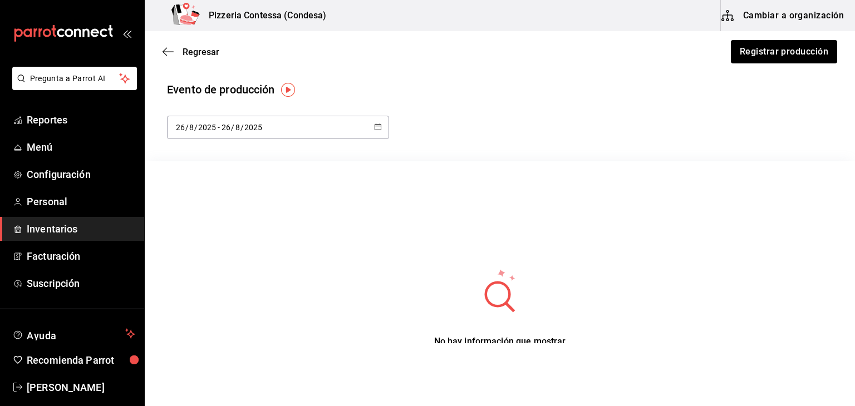
click at [374, 125] on icon "button" at bounding box center [378, 127] width 8 height 8
click at [221, 238] on li "Mes actual" at bounding box center [219, 237] width 105 height 25
type input "[DATE]"
type input "1"
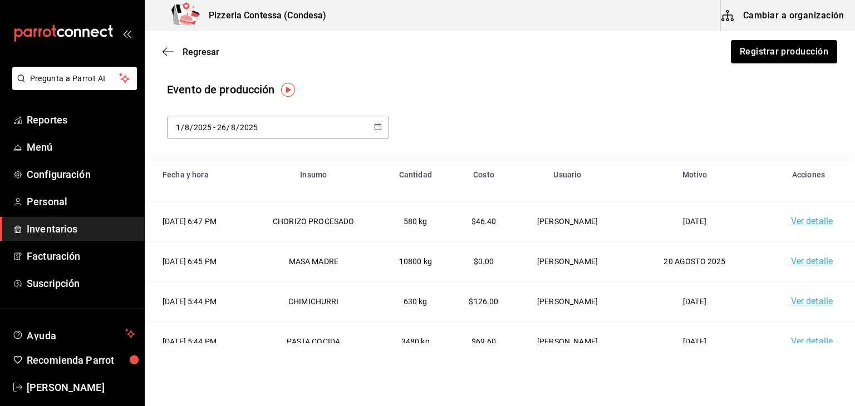
scroll to position [407, 0]
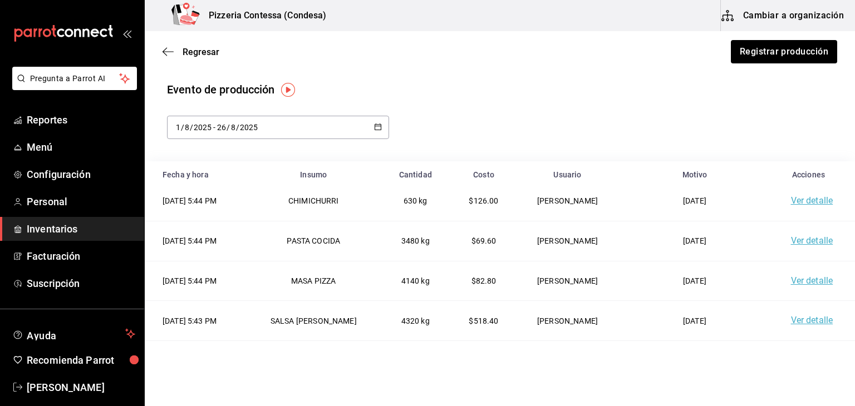
click at [467, 308] on td "$518.40" at bounding box center [484, 321] width 70 height 40
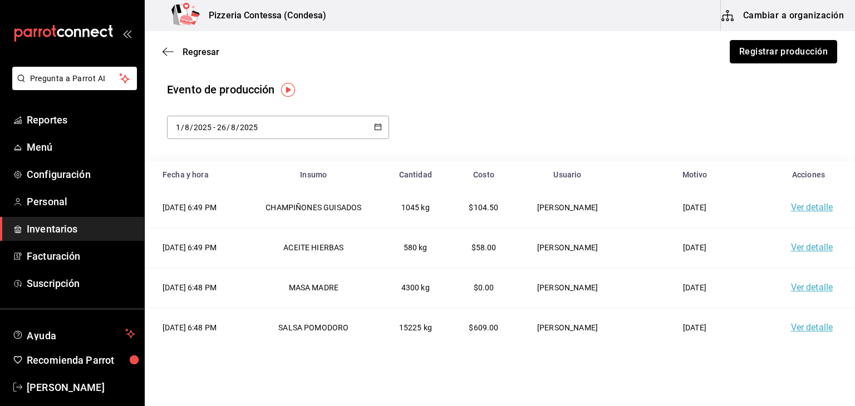
click at [777, 50] on button "Registrar producción" at bounding box center [783, 51] width 107 height 23
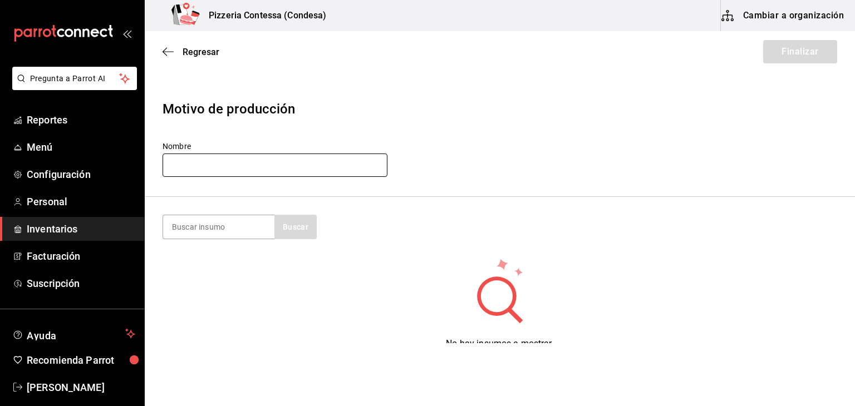
click at [238, 162] on input "text" at bounding box center [274, 165] width 225 height 23
type input "25-08-2025"
click at [229, 219] on input at bounding box center [218, 226] width 111 height 23
type input "pasta"
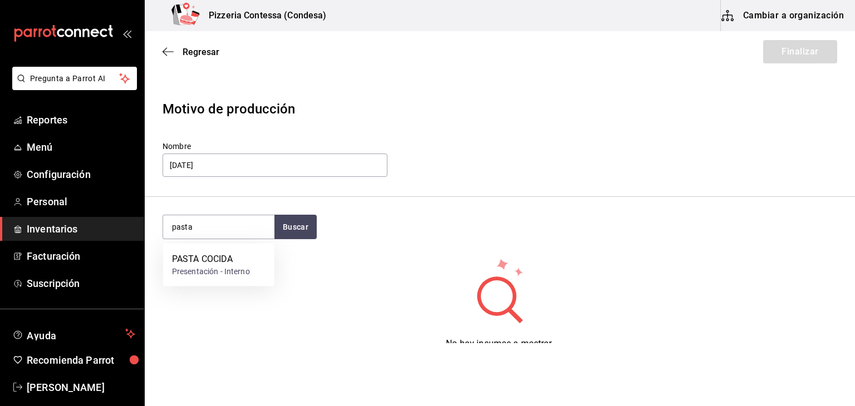
click at [220, 254] on div "PASTA COCIDA" at bounding box center [211, 259] width 78 height 13
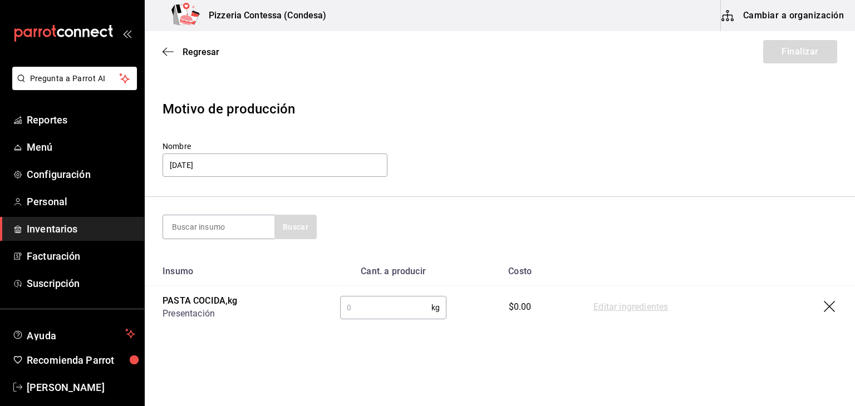
click at [365, 301] on input "text" at bounding box center [385, 308] width 91 height 22
type input "5"
click at [495, 198] on section "Buscar" at bounding box center [500, 227] width 710 height 60
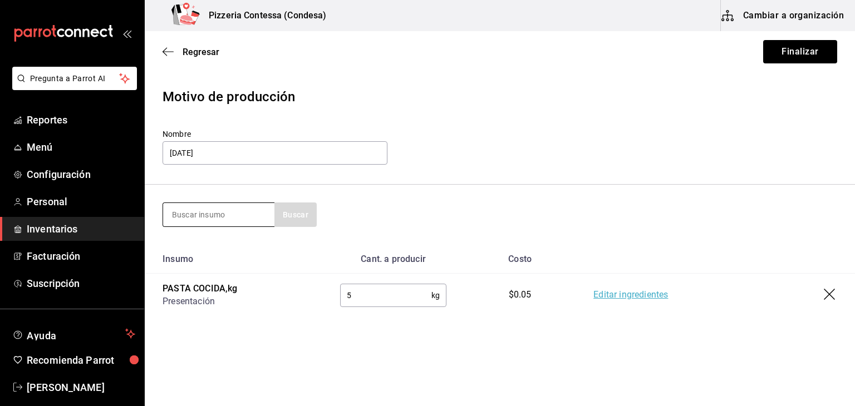
click at [223, 216] on input at bounding box center [218, 214] width 111 height 23
type input "sals"
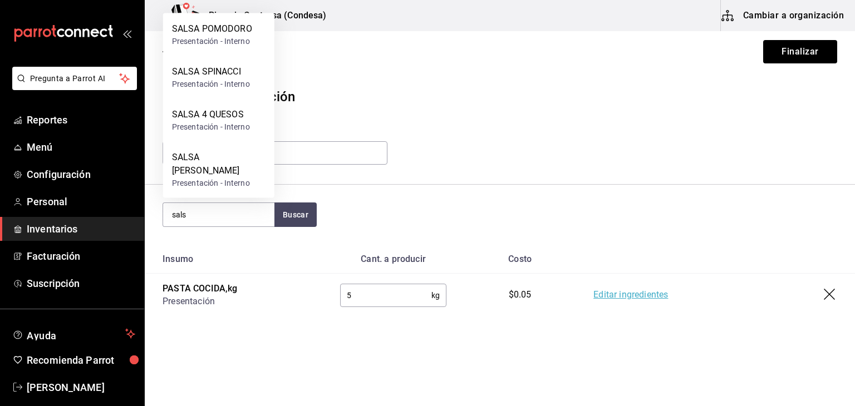
click at [637, 294] on link "Editar ingredientes" at bounding box center [630, 295] width 75 height 13
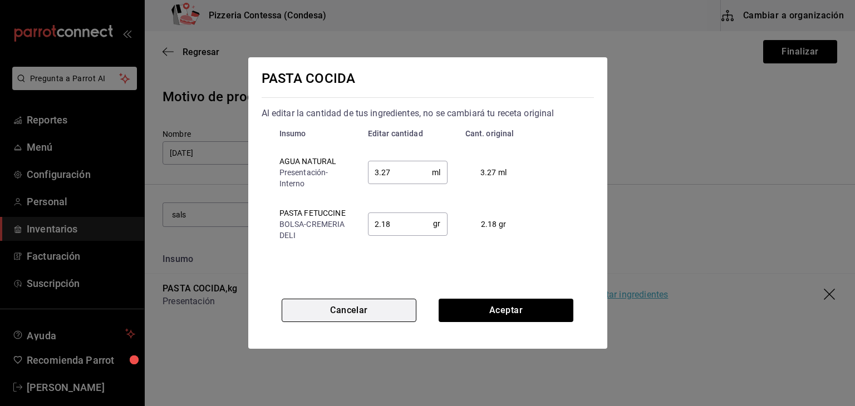
click at [363, 308] on button "Cancelar" at bounding box center [349, 310] width 135 height 23
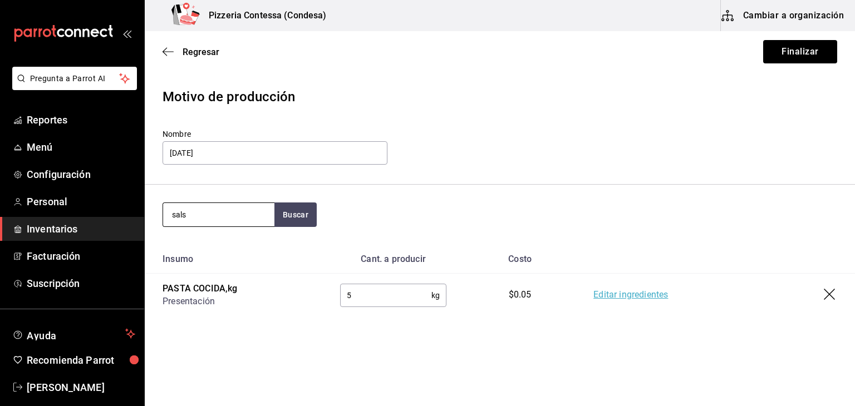
click at [214, 220] on input "sals" at bounding box center [218, 214] width 111 height 23
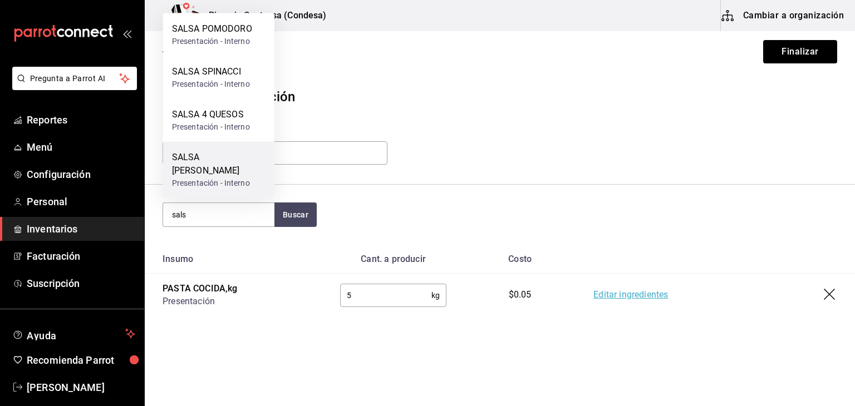
click at [224, 179] on div "Presentación - Interno" at bounding box center [218, 184] width 93 height 12
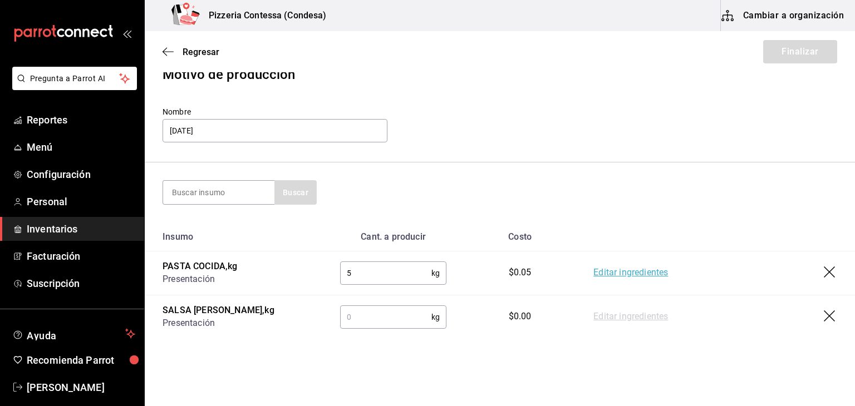
scroll to position [56, 0]
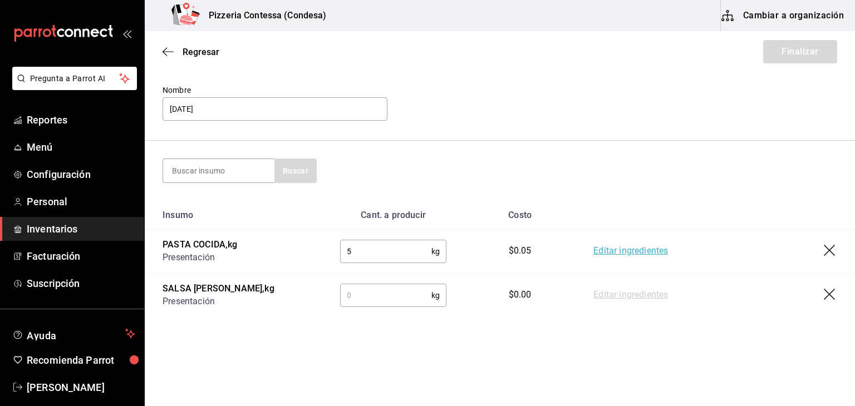
drag, startPoint x: 385, startPoint y: 294, endPoint x: 383, endPoint y: 302, distance: 7.4
click at [385, 294] on input "text" at bounding box center [385, 295] width 91 height 22
type input "4"
click at [211, 160] on input at bounding box center [218, 170] width 111 height 23
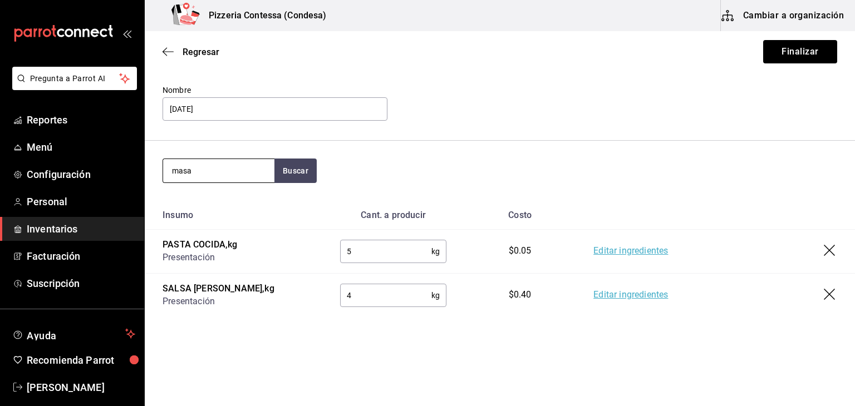
type input "masa"
click at [242, 250] on div "MASA PIZZA" at bounding box center [211, 245] width 78 height 13
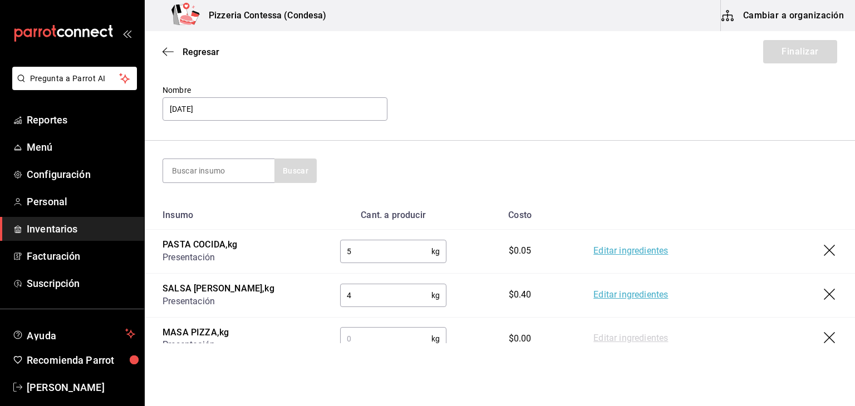
click at [370, 332] on input "text" at bounding box center [385, 339] width 91 height 22
type input "5.84"
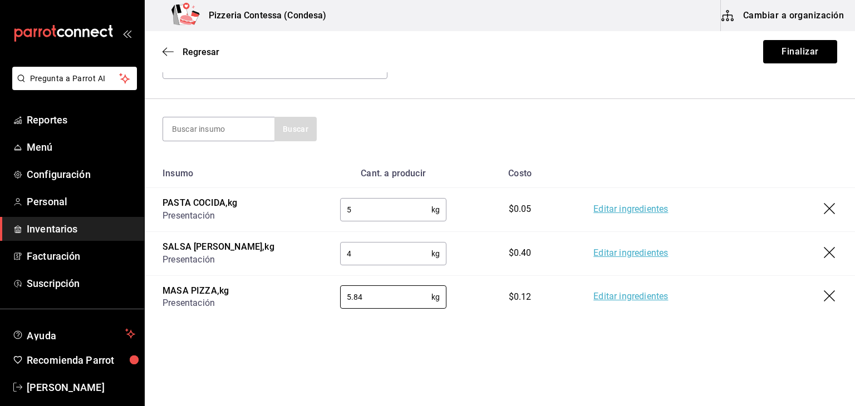
scroll to position [100, 0]
click at [239, 128] on input at bounding box center [218, 126] width 111 height 23
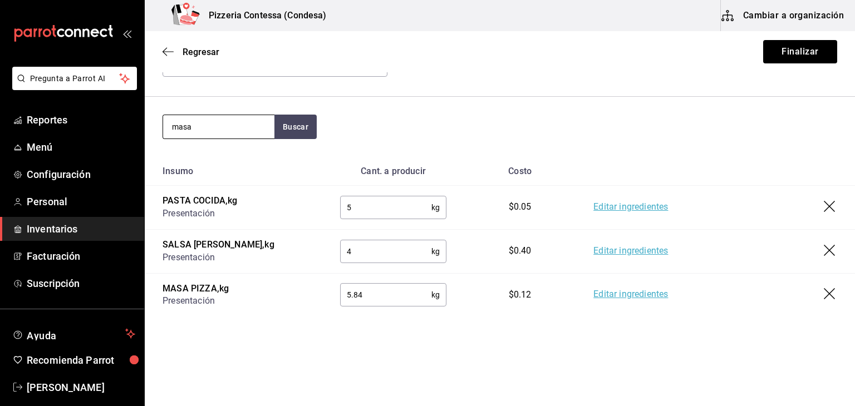
type input "masa"
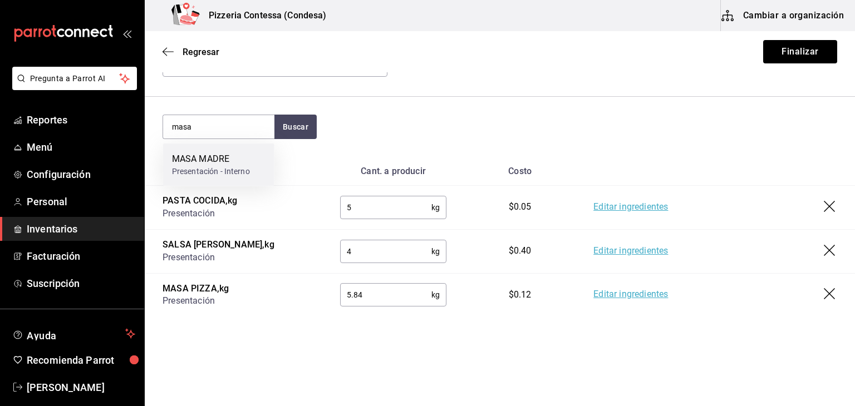
click at [244, 168] on div "Presentación - Interno" at bounding box center [211, 172] width 78 height 12
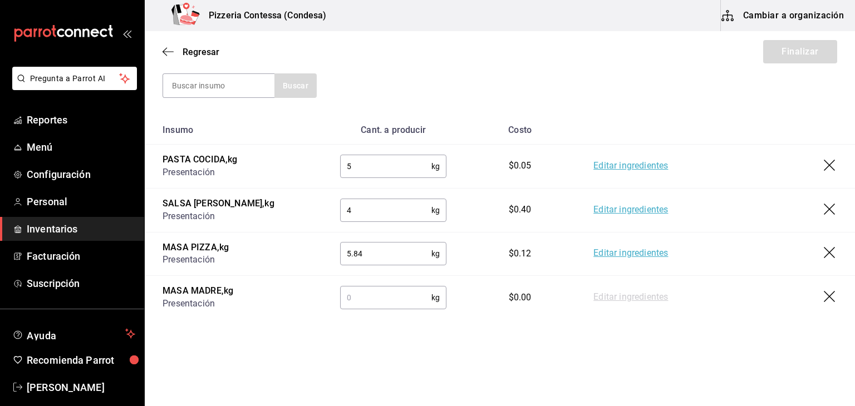
scroll to position [144, 0]
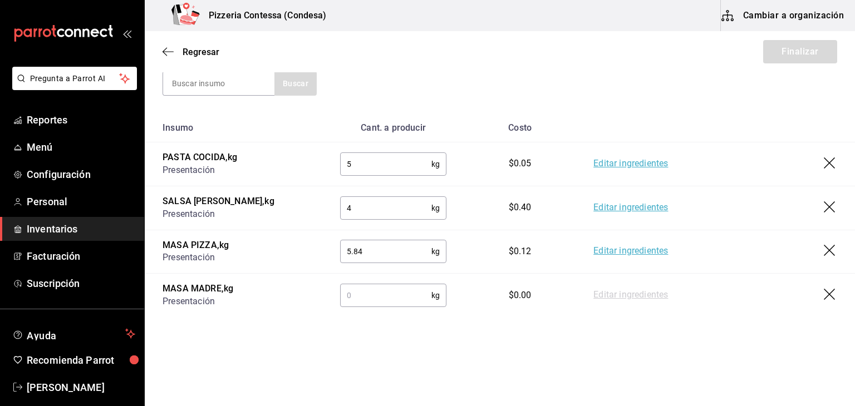
click at [393, 287] on input "text" at bounding box center [385, 295] width 91 height 22
type input "2.4"
click at [274, 343] on html "Pregunta a Parrot AI Reportes Menú Configuración Personal Inventarios Facturaci…" at bounding box center [427, 171] width 855 height 343
click at [254, 90] on input at bounding box center [218, 83] width 111 height 23
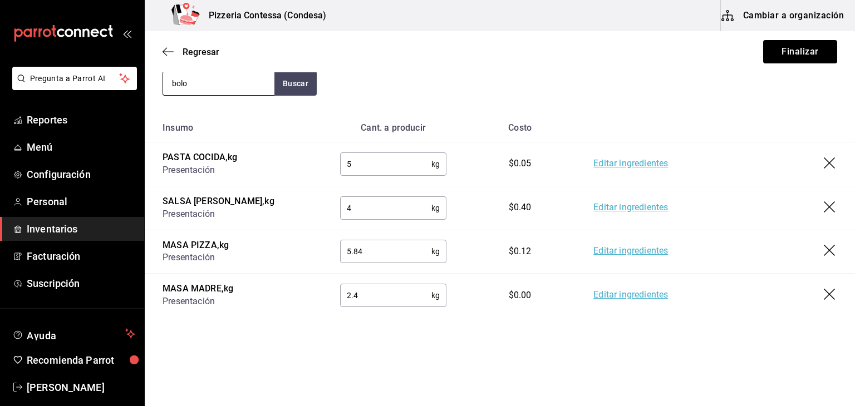
type input "bolo"
click at [250, 130] on div "Presentación - Interno" at bounding box center [213, 128] width 82 height 12
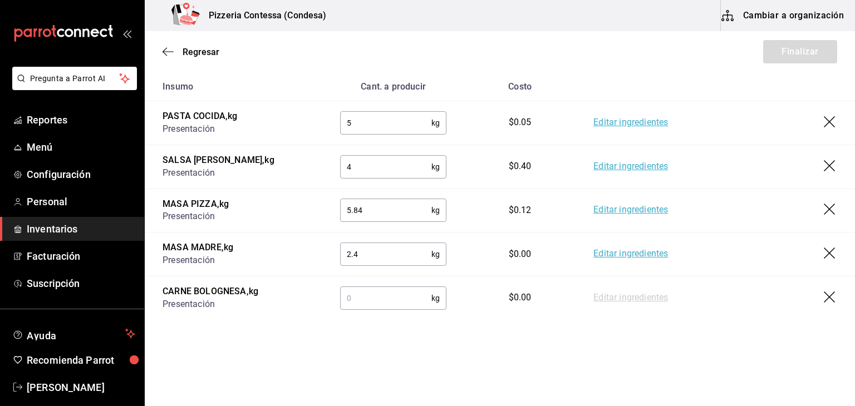
scroll to position [187, 0]
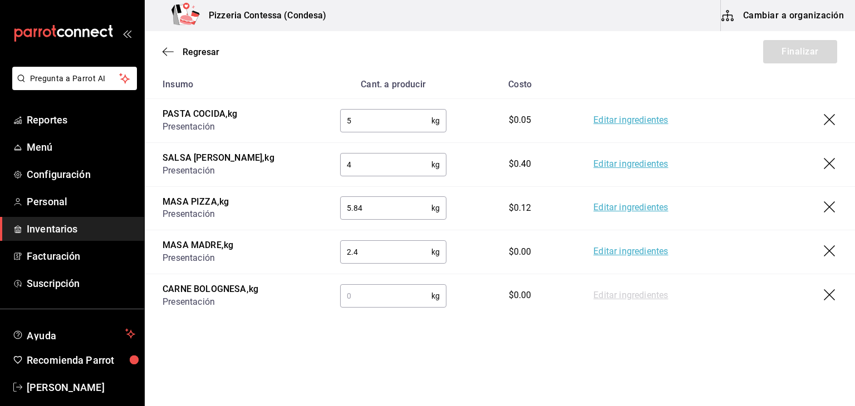
click at [379, 297] on input "text" at bounding box center [385, 296] width 91 height 22
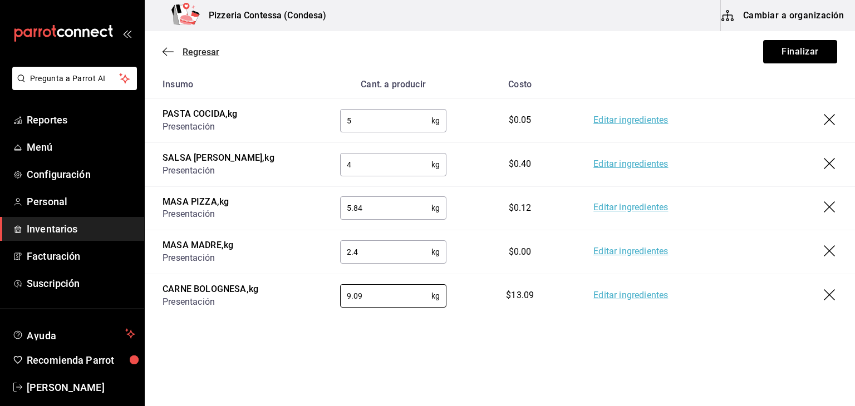
type input "9.09"
click at [170, 53] on icon "button" at bounding box center [167, 52] width 11 height 10
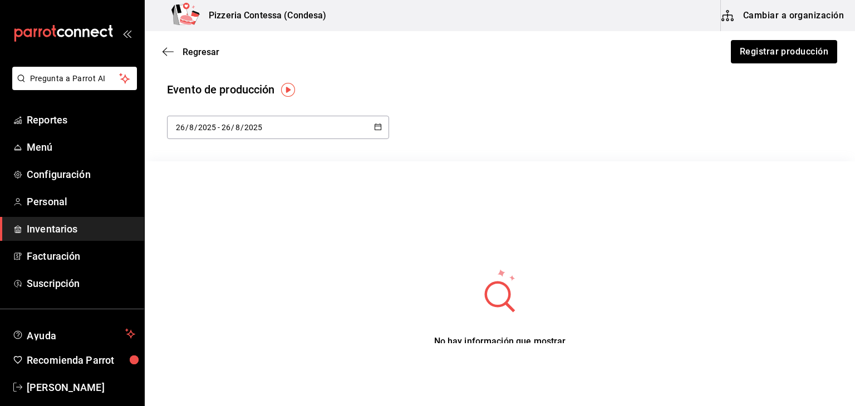
click at [826, 16] on button "Cambiar a organización" at bounding box center [783, 15] width 125 height 31
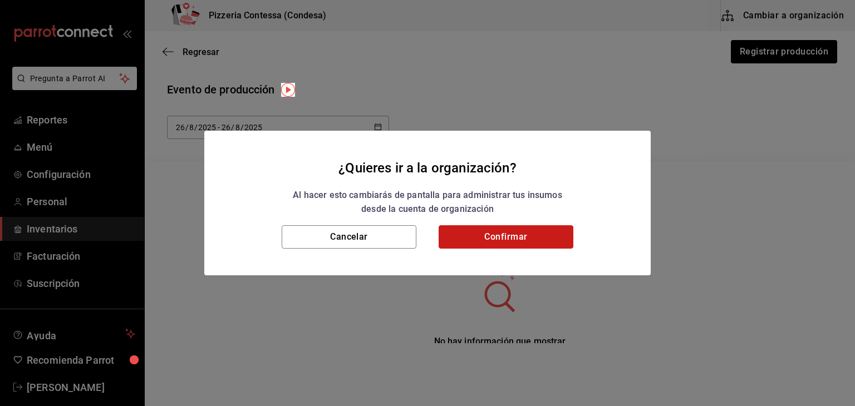
click at [520, 237] on button "Confirmar" at bounding box center [506, 236] width 135 height 23
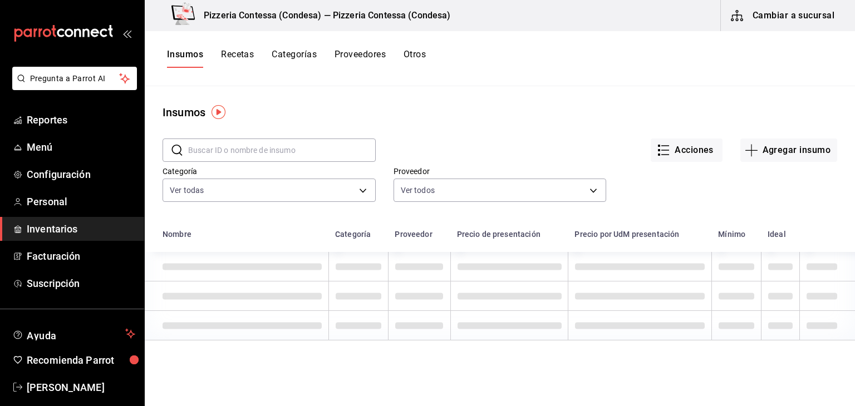
click at [56, 230] on span "Inventarios" at bounding box center [81, 228] width 109 height 15
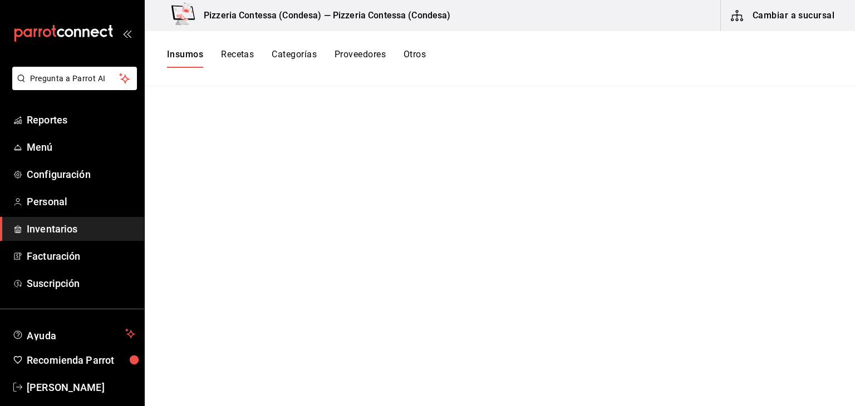
click at [227, 53] on button "Recetas" at bounding box center [237, 58] width 33 height 19
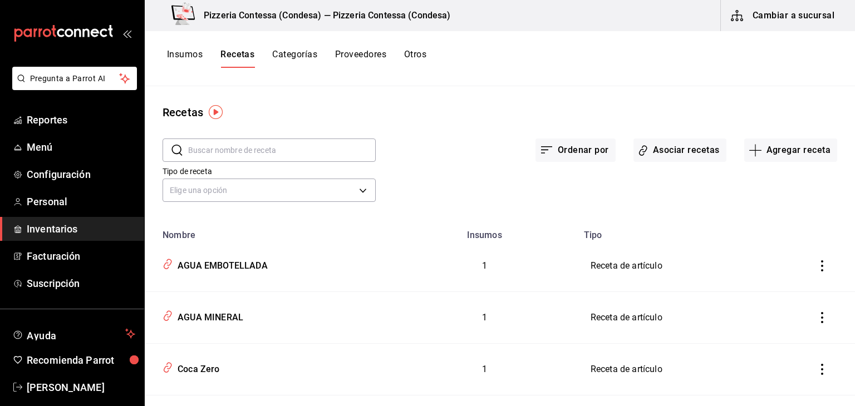
click at [240, 155] on input "text" at bounding box center [282, 150] width 188 height 22
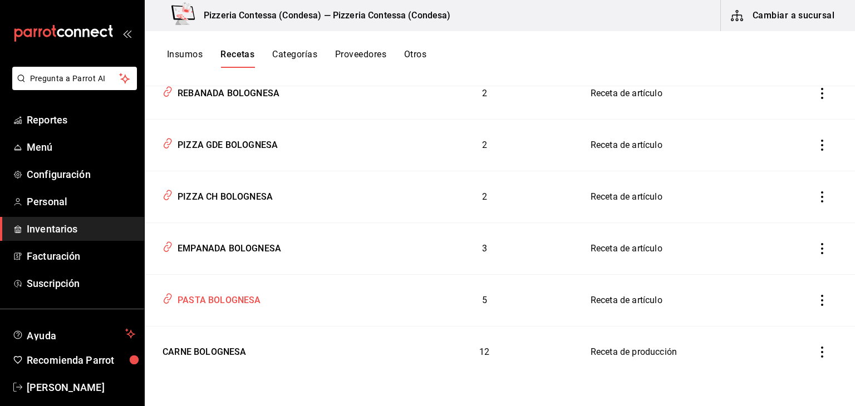
scroll to position [277, 0]
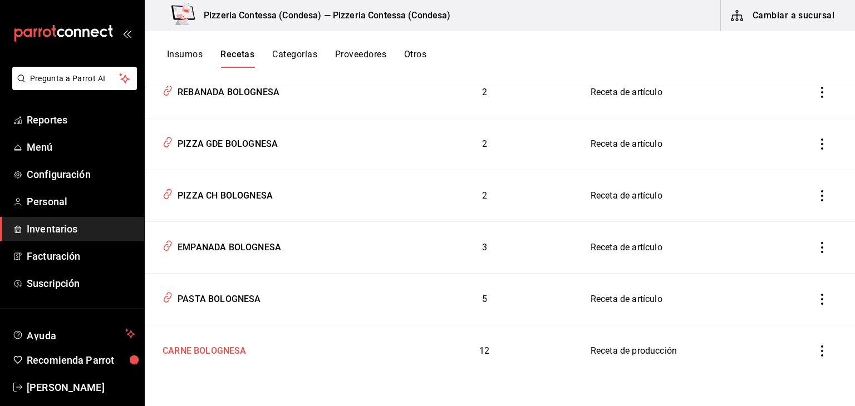
type input "bolo"
click at [243, 354] on div "CARNE BOLOGNESA" at bounding box center [202, 349] width 88 height 17
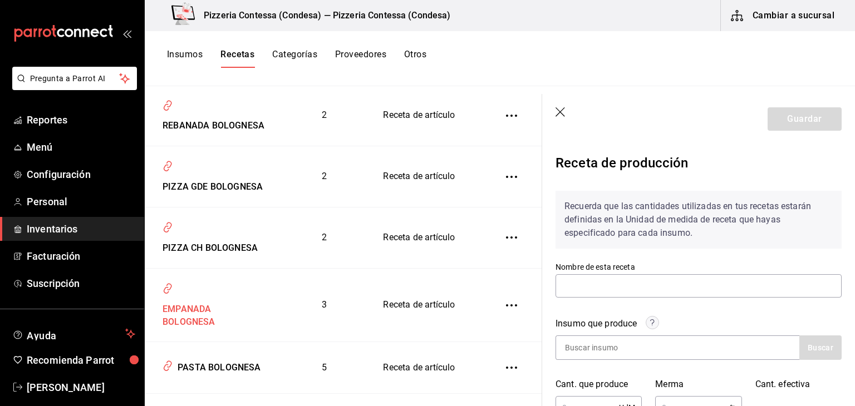
type input "CARNE BOLOGNESA"
type input "12,110"
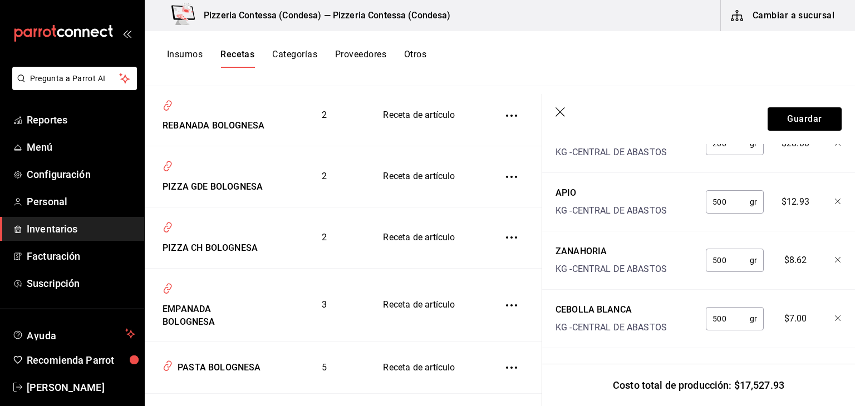
scroll to position [963, 0]
click at [815, 113] on button "Guardar" at bounding box center [804, 118] width 74 height 23
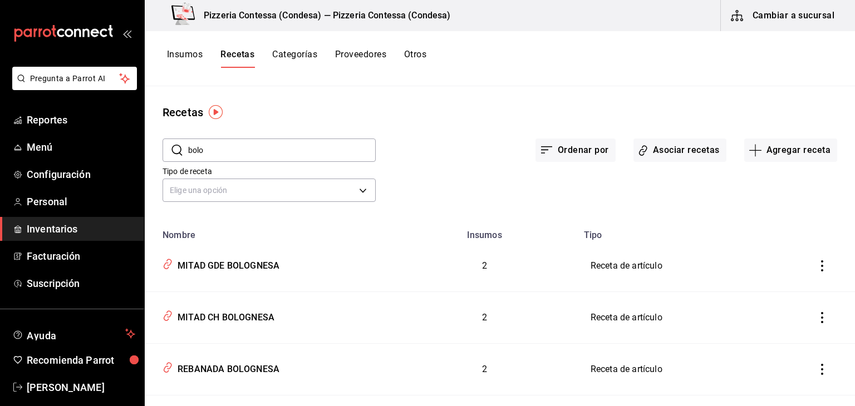
click at [178, 57] on button "Insumos" at bounding box center [185, 58] width 36 height 19
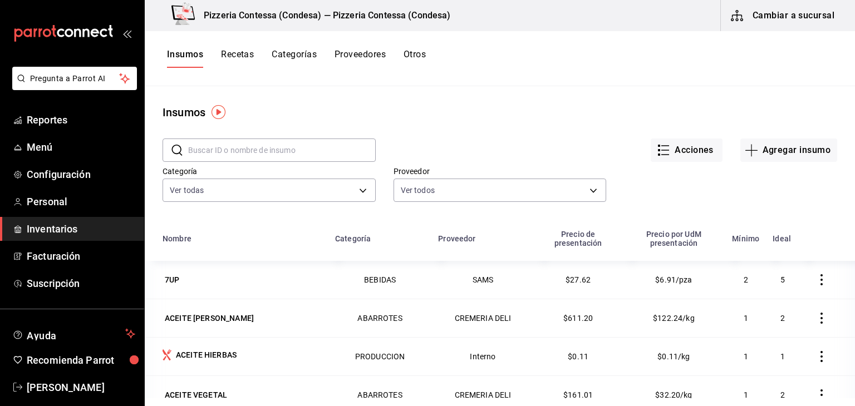
click at [218, 154] on input "text" at bounding box center [282, 150] width 188 height 22
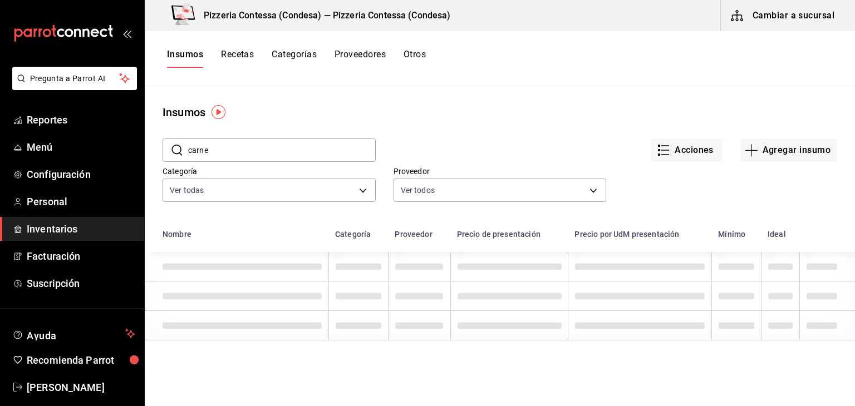
type input "carne"
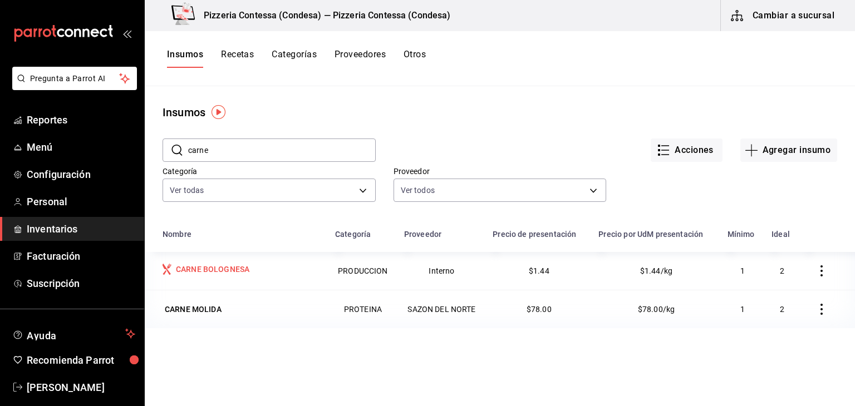
click at [224, 264] on div "CARNE BOLOGNESA" at bounding box center [212, 269] width 73 height 11
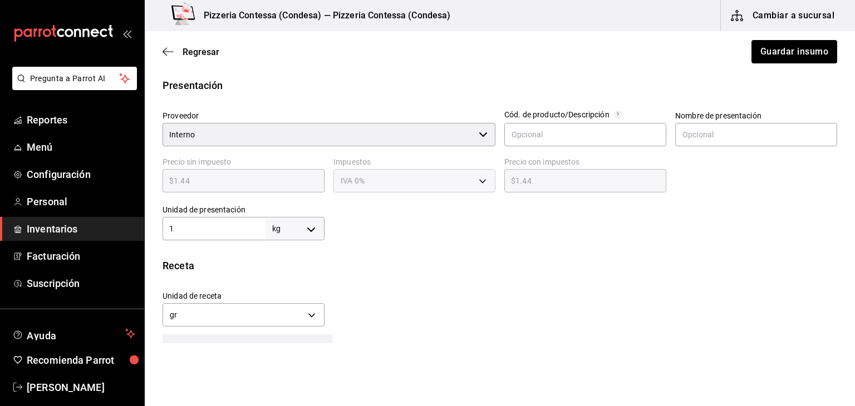
scroll to position [223, 0]
click at [312, 231] on body "Pregunta a Parrot AI Reportes Menú Configuración Personal Inventarios Facturaci…" at bounding box center [427, 171] width 855 height 343
click at [287, 292] on li "gr" at bounding box center [293, 298] width 58 height 18
type input "GRAM"
type input "1"
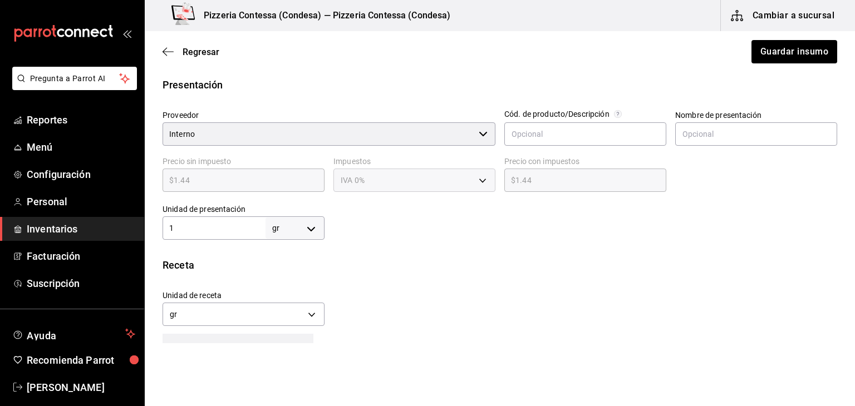
click at [377, 246] on div "Insumo IN-1754195335843 Nombre CARNE BOLOGNESA Categoría de inventario PRODUCCI…" at bounding box center [500, 154] width 710 height 573
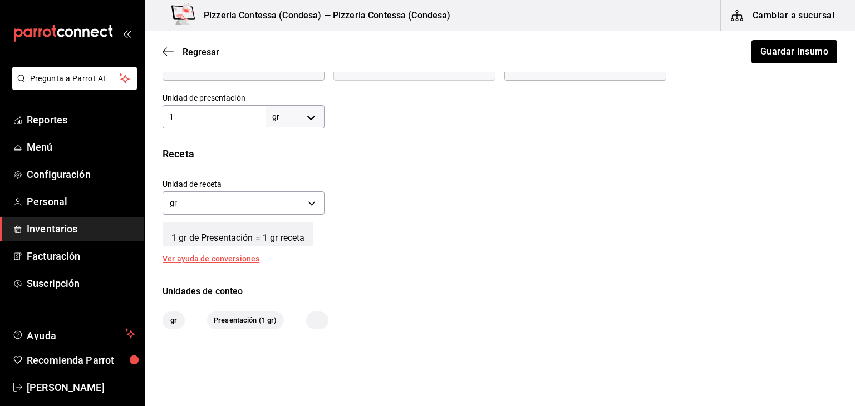
scroll to position [278, 0]
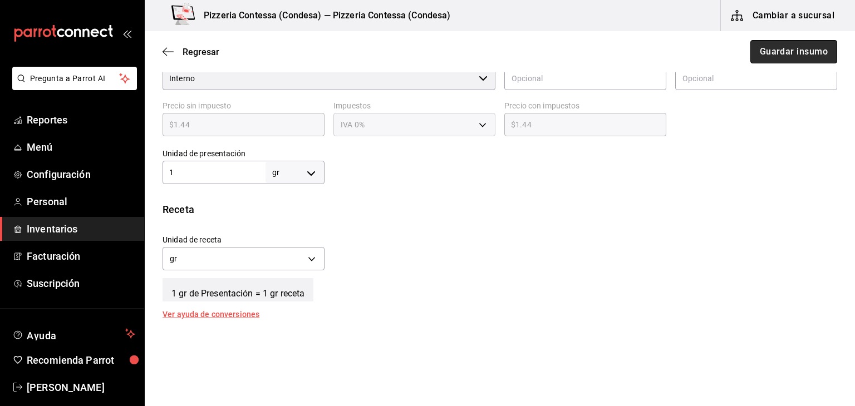
click at [773, 52] on button "Guardar insumo" at bounding box center [793, 51] width 87 height 23
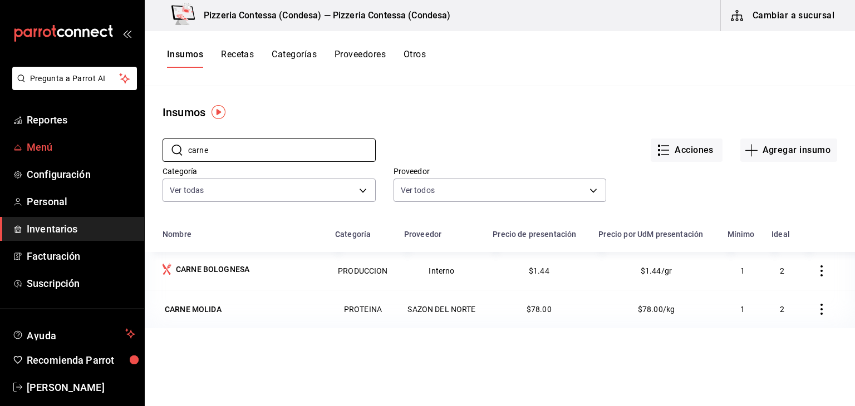
drag, startPoint x: 172, startPoint y: 152, endPoint x: 137, endPoint y: 152, distance: 35.1
click at [137, 152] on div "Pregunta a Parrot AI Reportes Menú Configuración Personal Inventarios Facturaci…" at bounding box center [427, 199] width 855 height 398
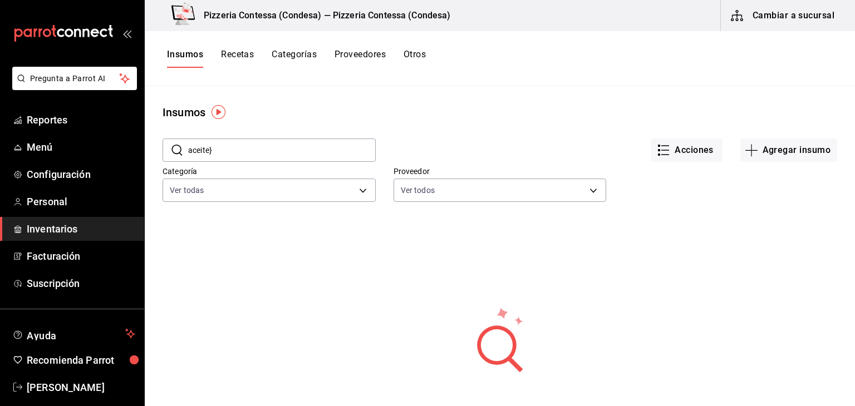
type input "aceite"
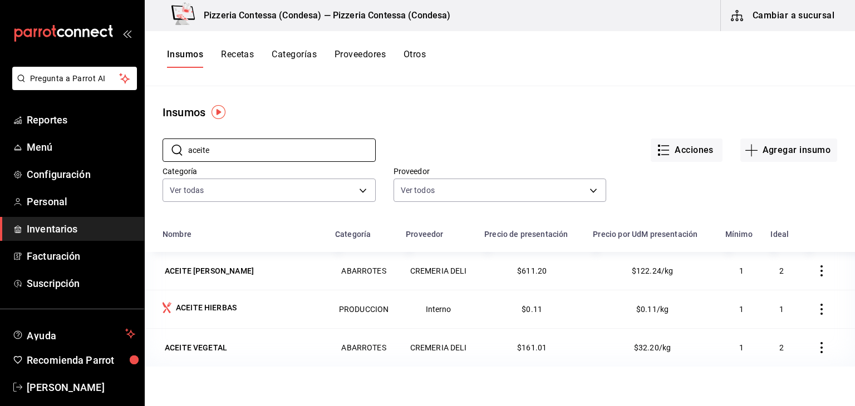
click at [212, 307] on div "ACEITE HIERBAS" at bounding box center [206, 307] width 61 height 11
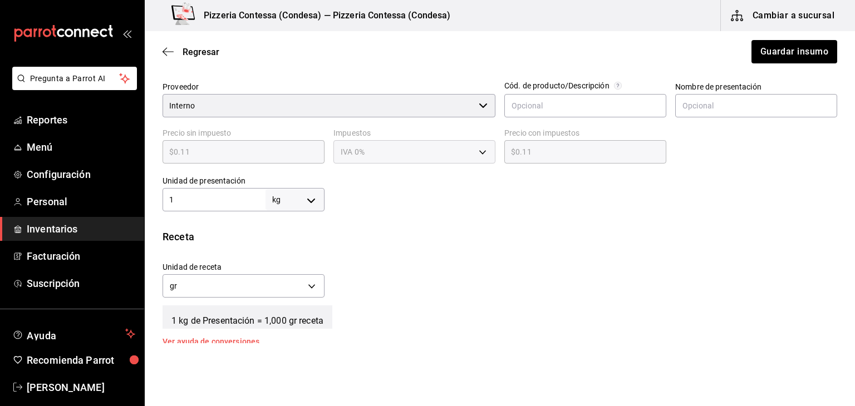
scroll to position [278, 0]
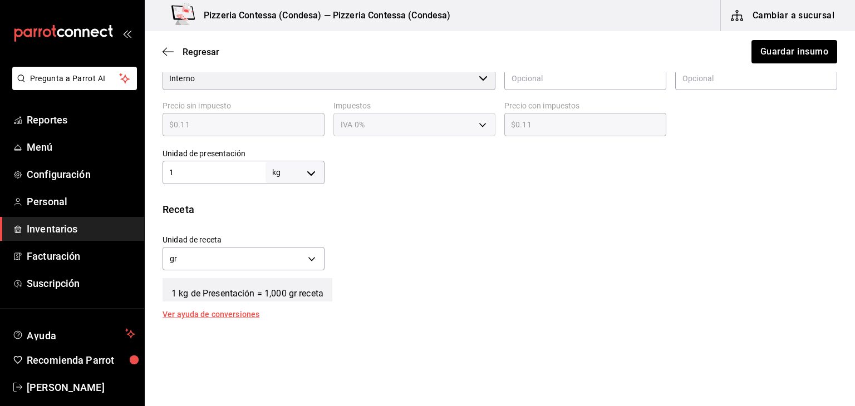
click at [292, 181] on body "Pregunta a Parrot AI Reportes Menú Configuración Personal Inventarios Facturaci…" at bounding box center [427, 171] width 855 height 343
click at [289, 243] on li "gr" at bounding box center [293, 243] width 58 height 18
type input "GRAM"
type input "1"
click at [782, 56] on button "Guardar insumo" at bounding box center [793, 51] width 87 height 23
